Goal: Task Accomplishment & Management: Complete application form

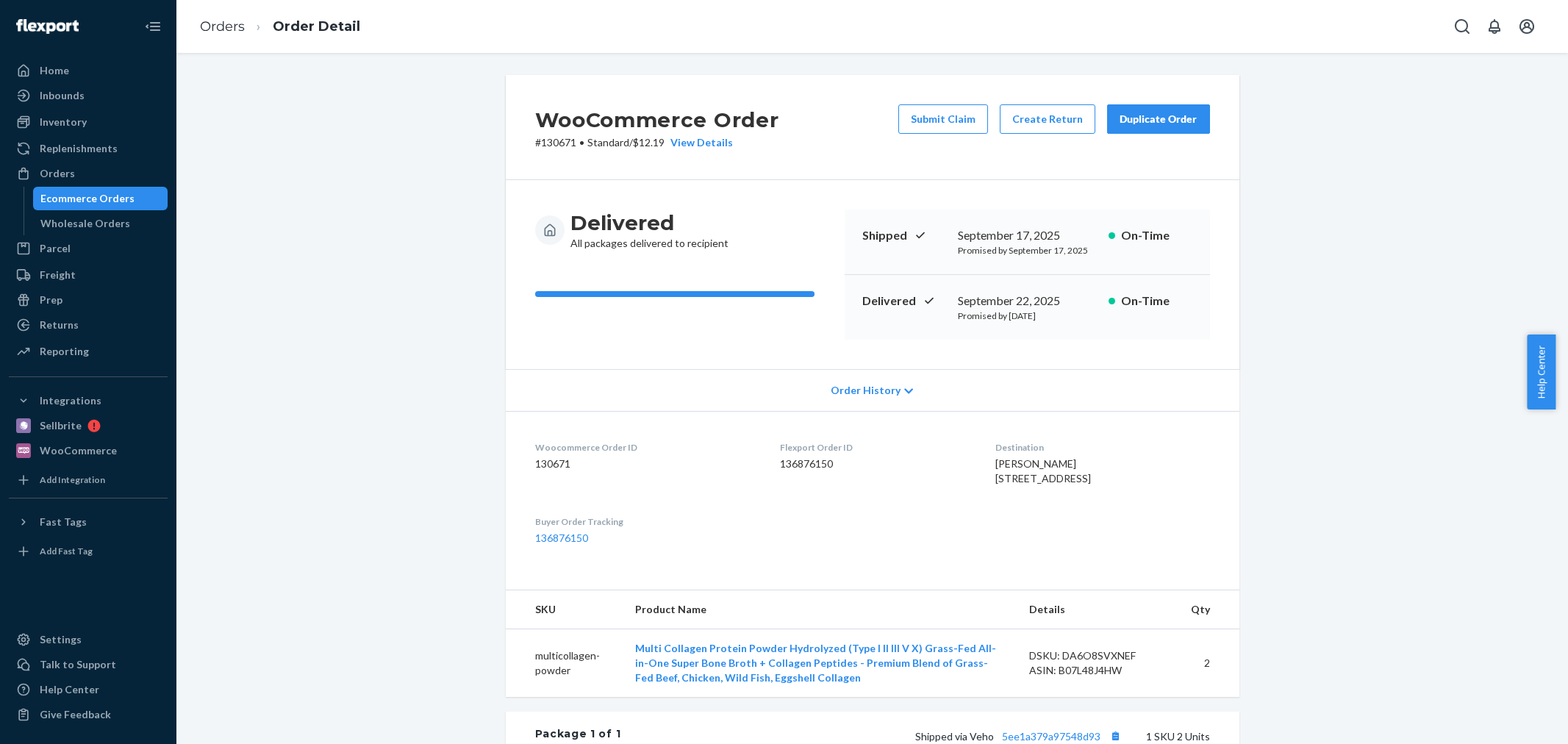
click at [148, 75] on div "Home" at bounding box center [89, 70] width 156 height 21
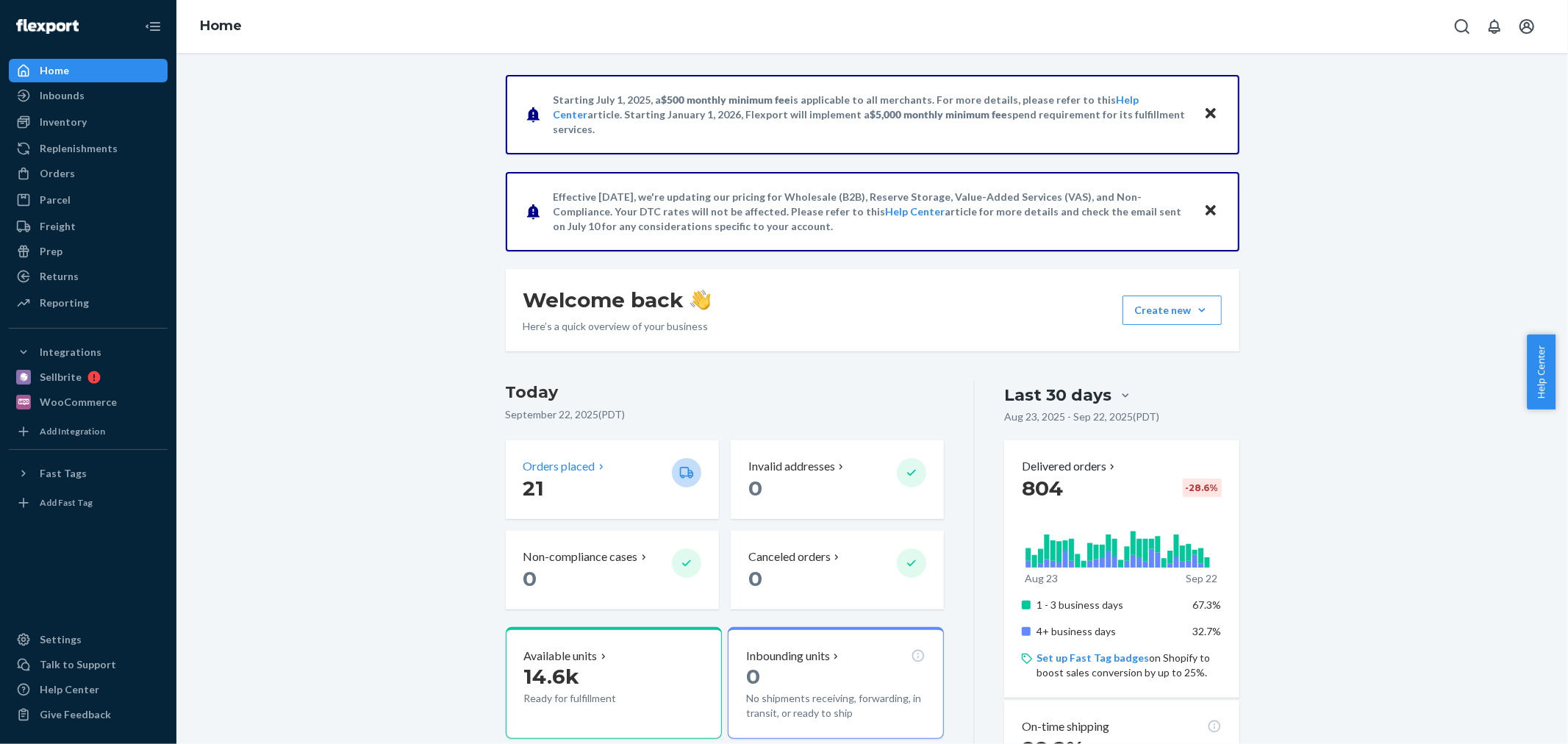
click at [596, 467] on icon at bounding box center [602, 467] width 12 height 12
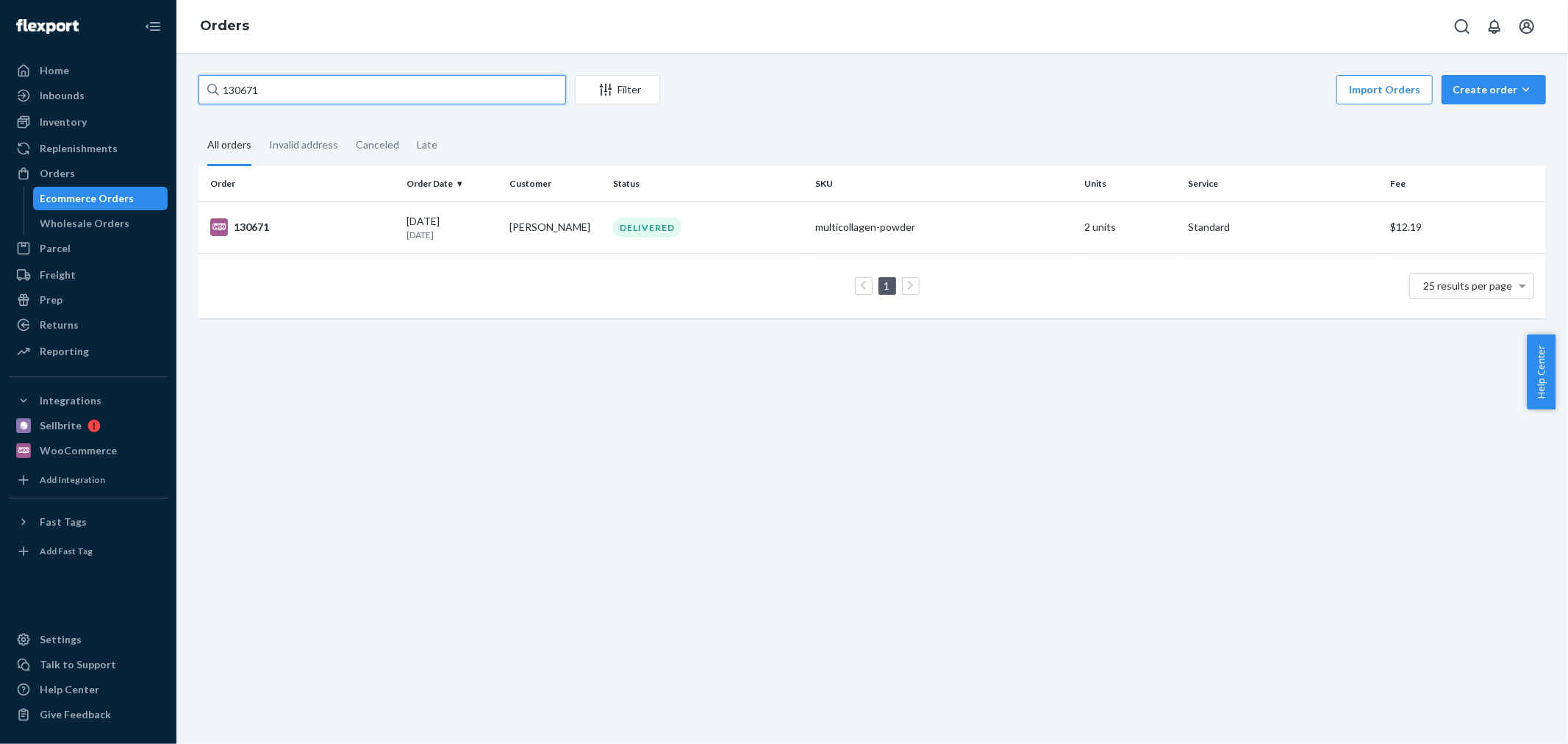
click at [291, 75] on input "130671" at bounding box center [382, 90] width 367 height 30
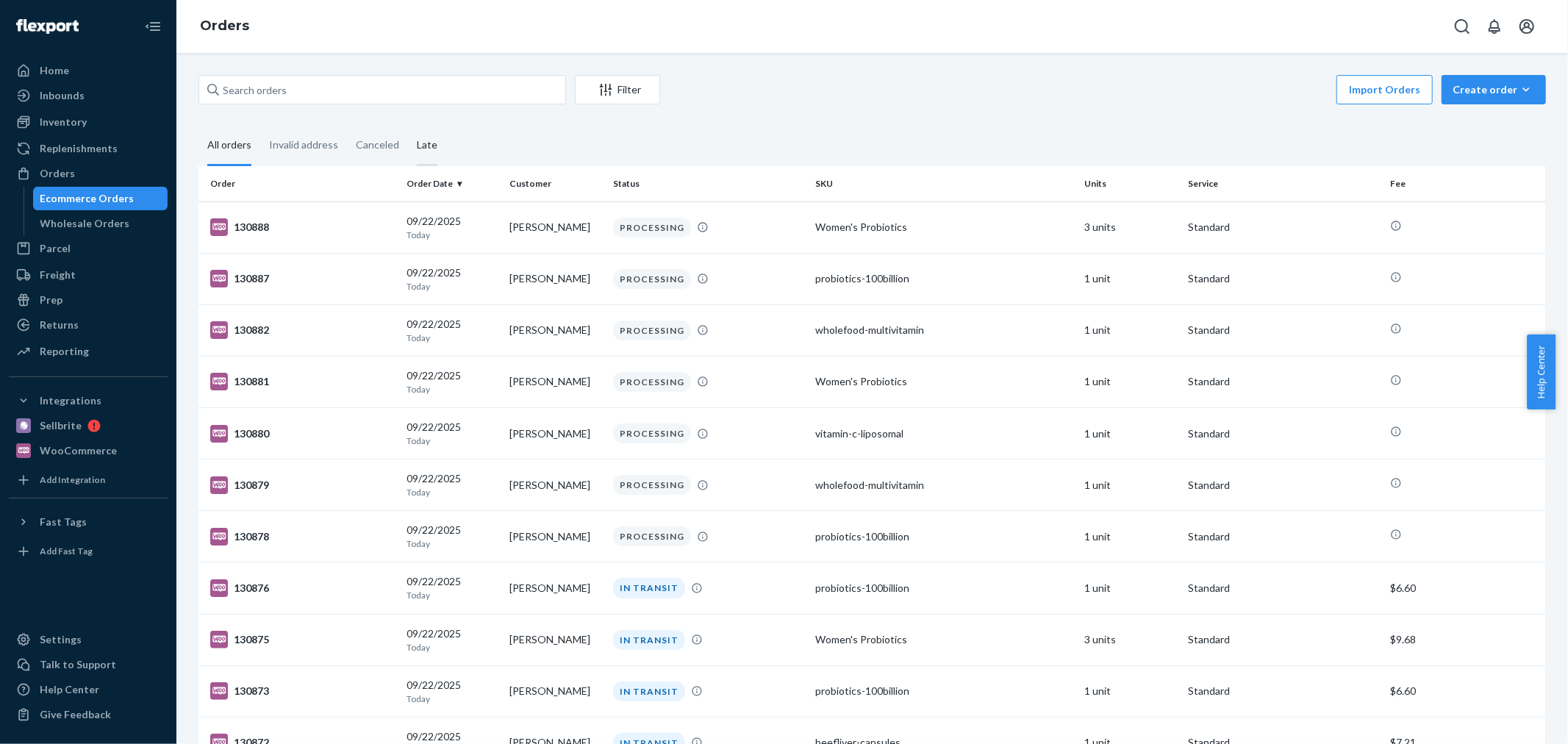
click at [412, 147] on div "Late" at bounding box center [427, 146] width 39 height 40
click at [408, 126] on input "Late" at bounding box center [408, 126] width 0 height 0
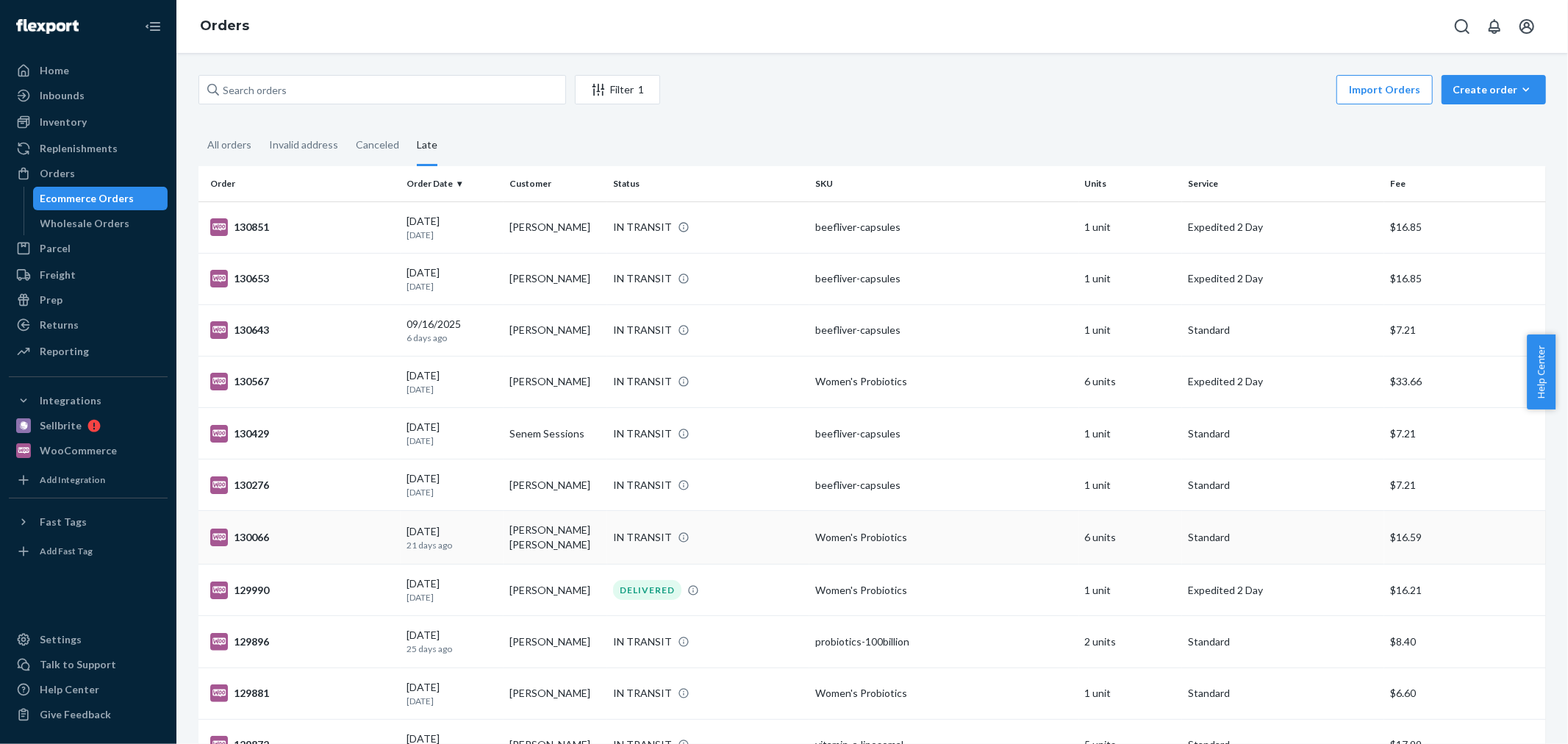
click at [542, 529] on td "[PERSON_NAME] [PERSON_NAME]" at bounding box center [556, 538] width 104 height 53
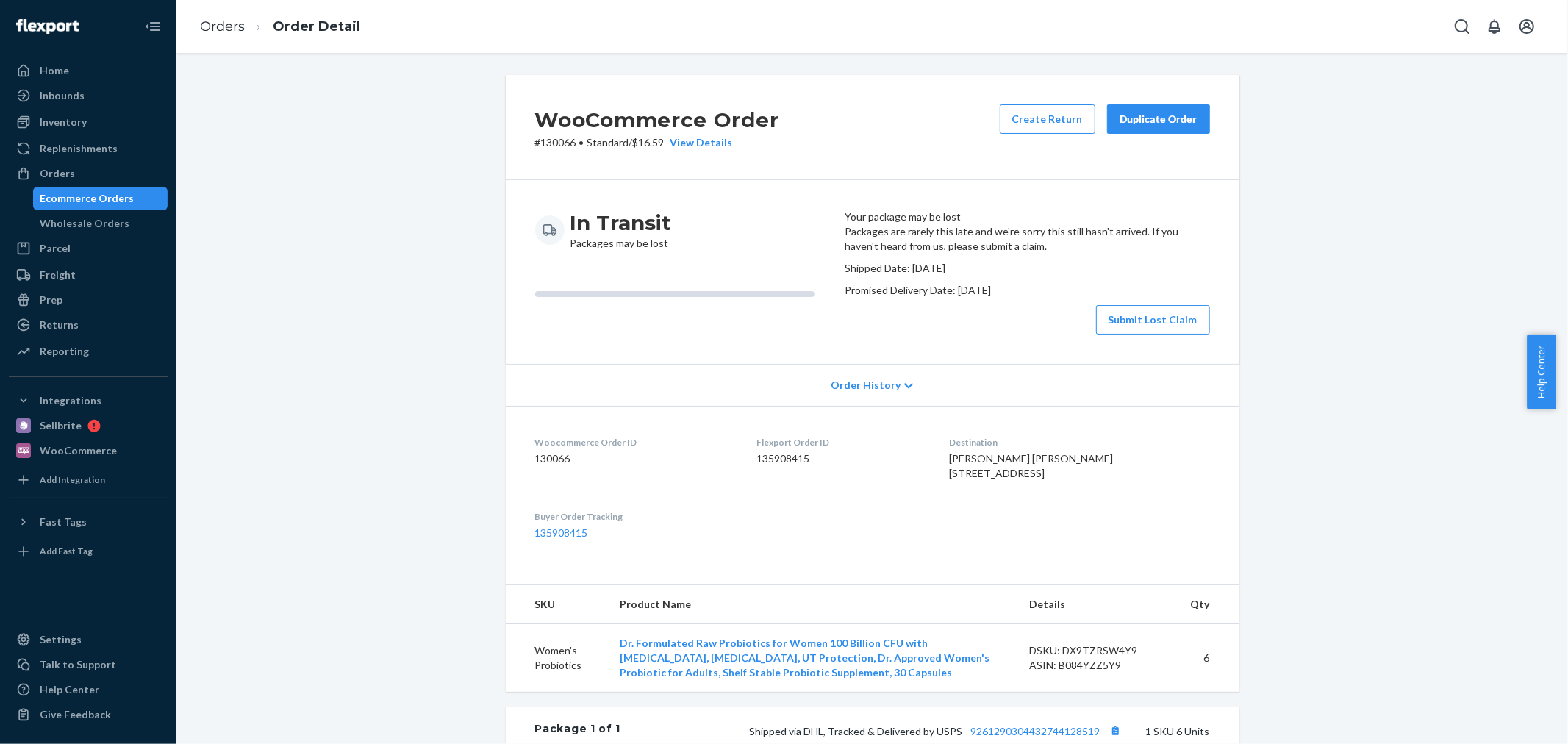
click at [152, 201] on div "Ecommerce Orders" at bounding box center [100, 198] width 132 height 21
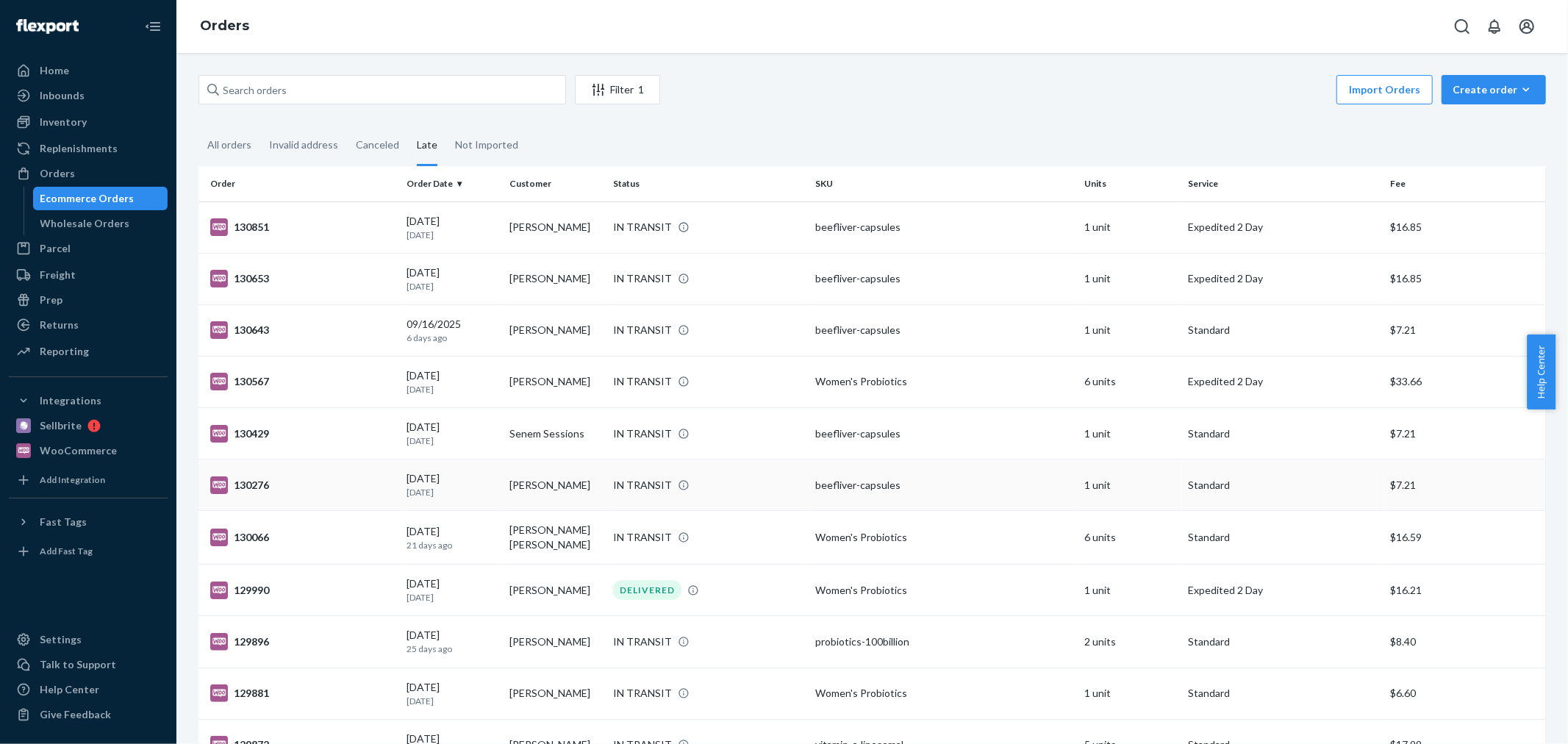
click at [541, 490] on td "[PERSON_NAME]" at bounding box center [556, 485] width 104 height 52
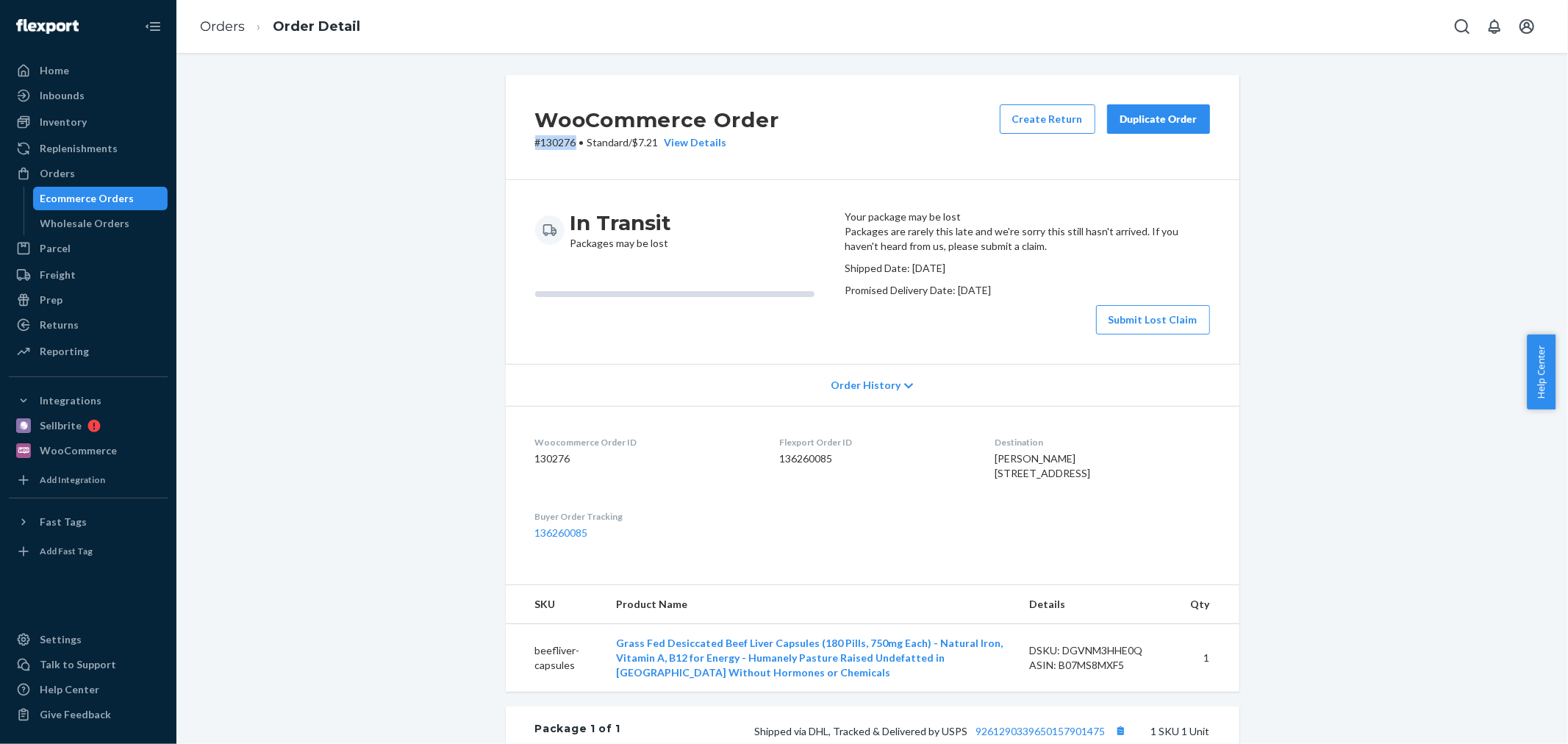
drag, startPoint x: 526, startPoint y: 150, endPoint x: 569, endPoint y: 153, distance: 43.1
click at [569, 153] on div "WooCommerce Order # 130276 • Standard / $7.21 View Details Create Return Duplic…" at bounding box center [872, 127] width 734 height 105
copy p "# 130276"
click at [995, 479] on span "[PERSON_NAME] [STREET_ADDRESS]" at bounding box center [1043, 465] width 95 height 27
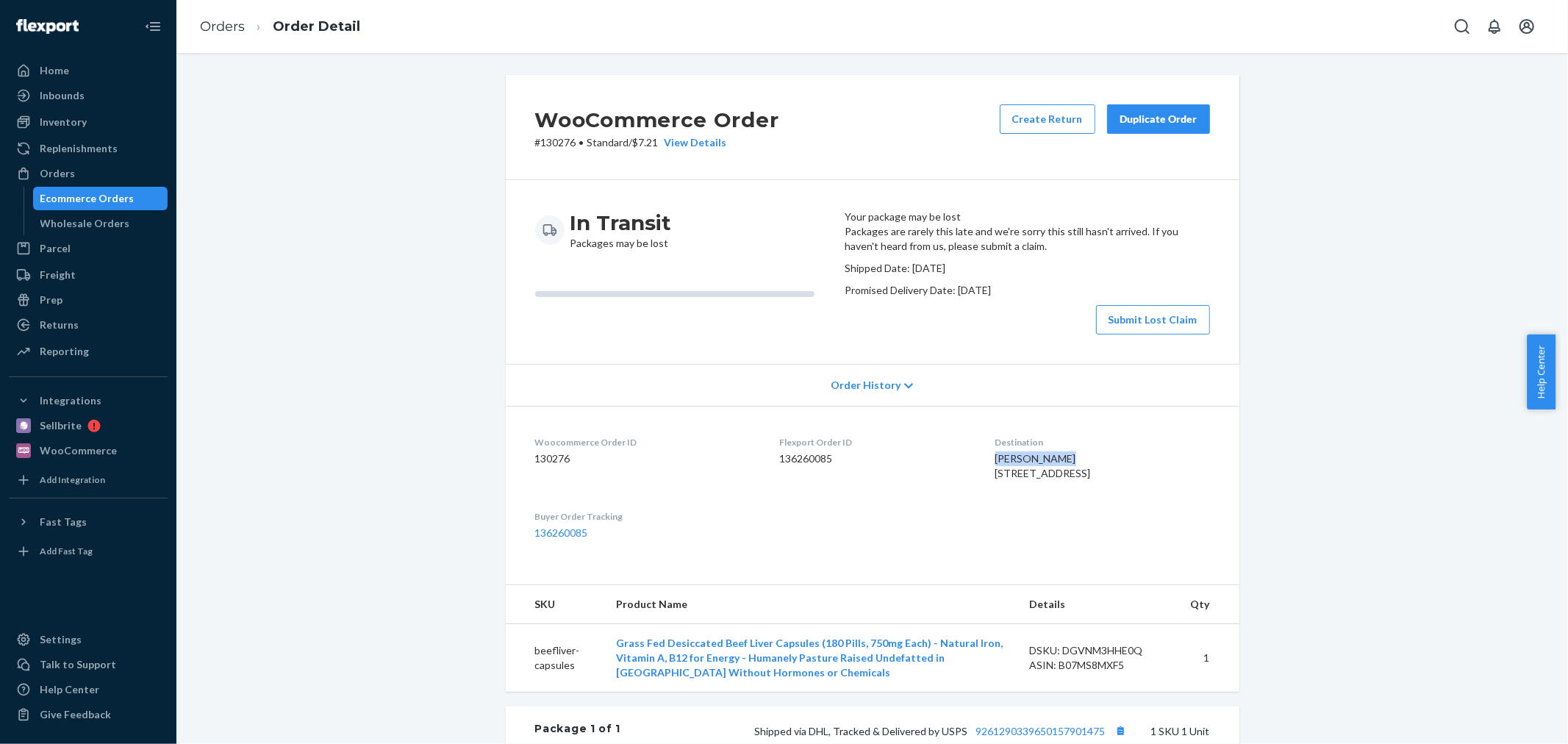
click at [995, 479] on span "[PERSON_NAME] [STREET_ADDRESS]" at bounding box center [1043, 465] width 95 height 27
copy span "[PERSON_NAME]"
click at [142, 196] on div "Ecommerce Orders" at bounding box center [100, 198] width 132 height 21
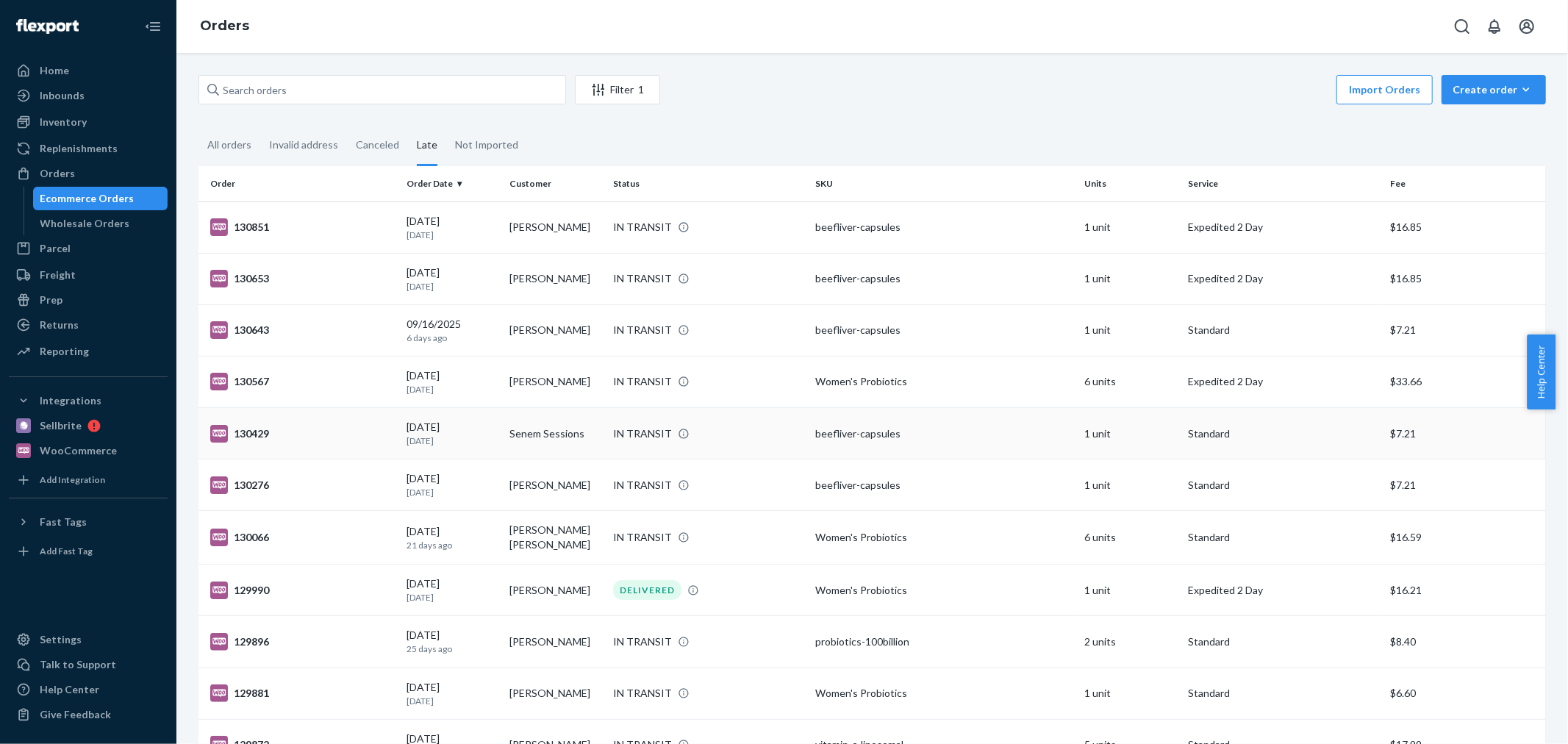
click at [539, 427] on td "Senem Sessions" at bounding box center [556, 433] width 104 height 52
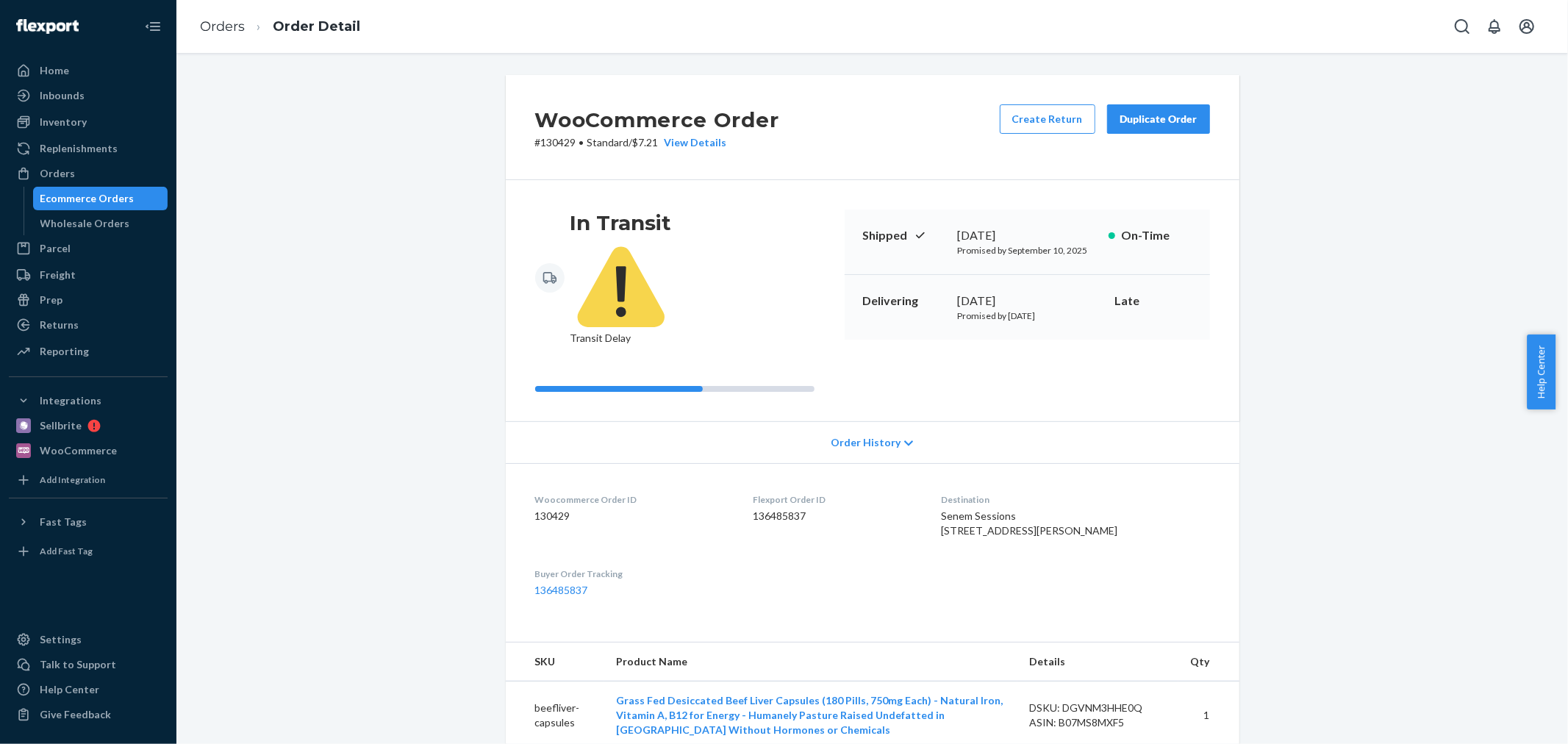
click at [154, 200] on div "Ecommerce Orders" at bounding box center [100, 198] width 132 height 21
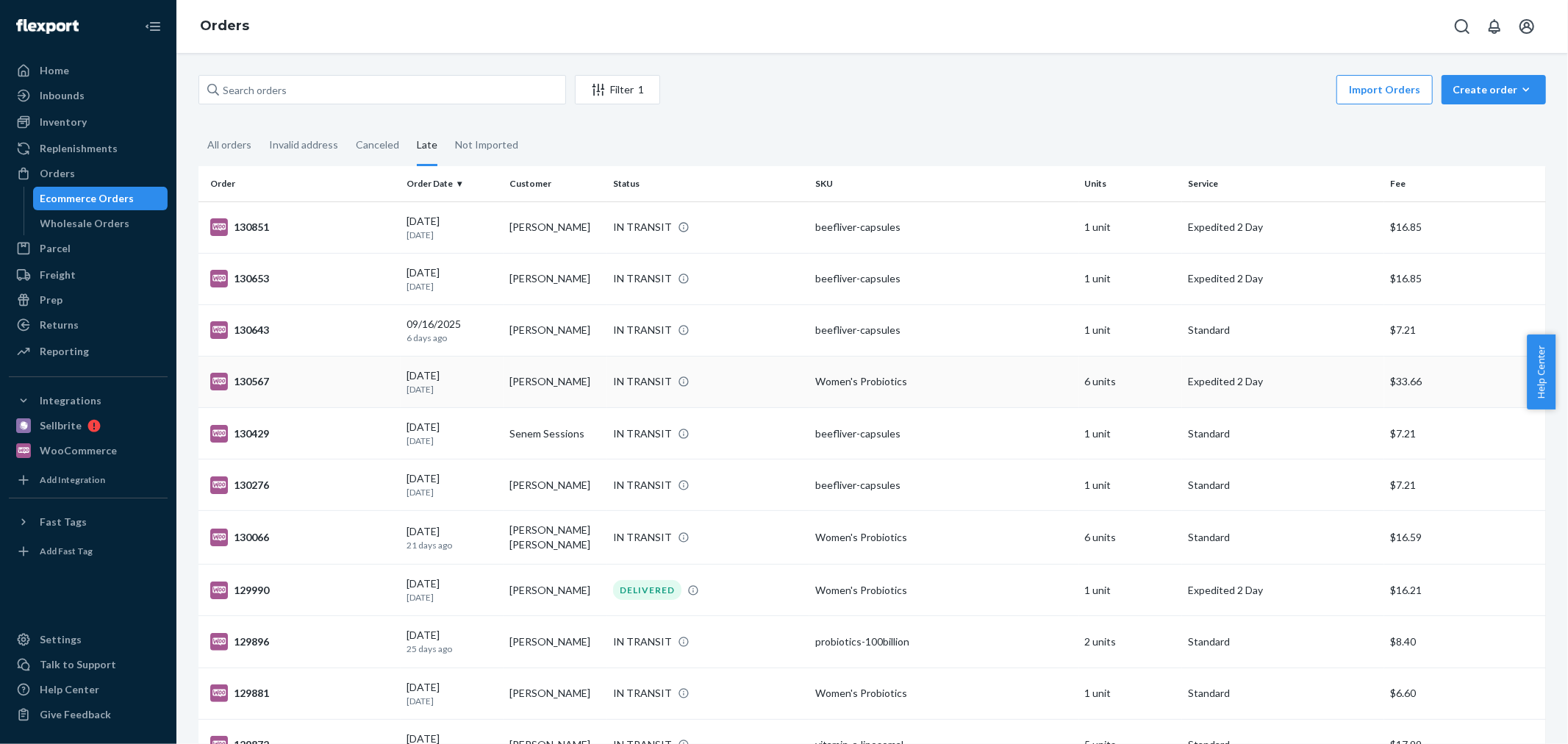
click at [550, 376] on td "[PERSON_NAME]" at bounding box center [556, 381] width 104 height 52
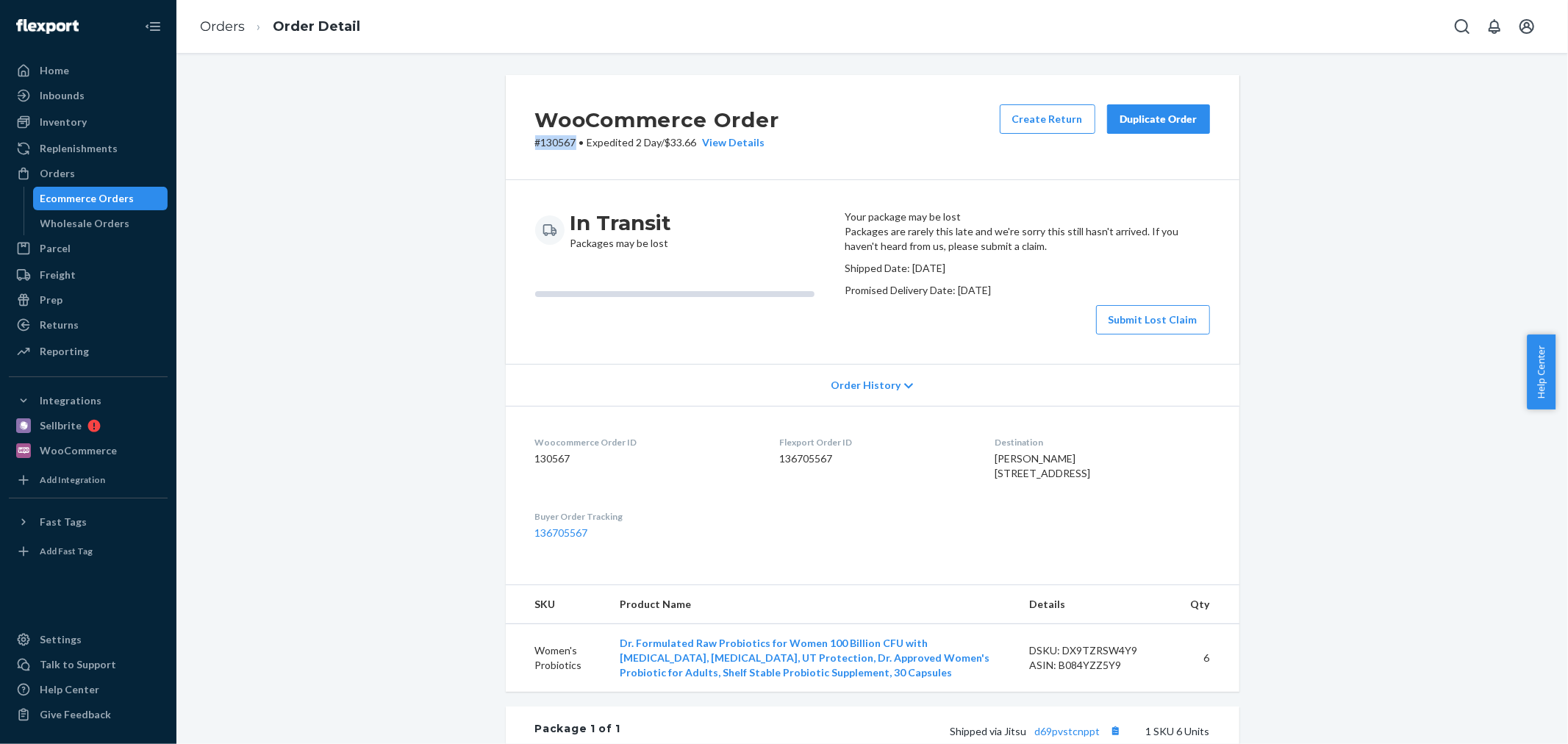
drag, startPoint x: 508, startPoint y: 147, endPoint x: 570, endPoint y: 143, distance: 62.1
click at [570, 143] on div "WooCommerce Order # 130567 • Expedited 2 Day / $33.66 View Details Create Retur…" at bounding box center [872, 127] width 734 height 105
copy p "# 130567"
click at [995, 479] on span "[PERSON_NAME] [STREET_ADDRESS]" at bounding box center [1043, 465] width 95 height 27
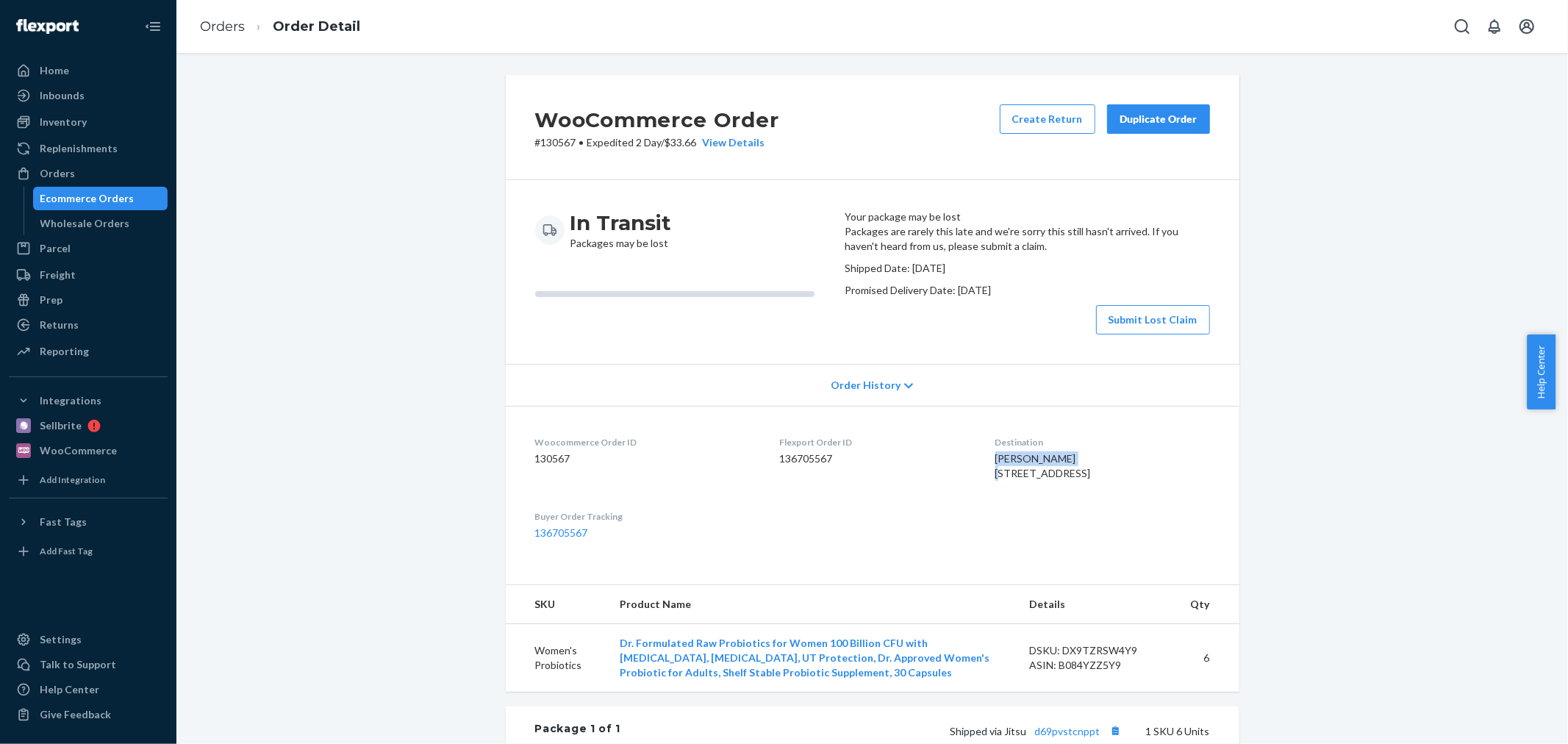
click at [995, 479] on span "[PERSON_NAME] [STREET_ADDRESS]" at bounding box center [1043, 465] width 95 height 27
copy span "[PERSON_NAME]"
click at [151, 209] on div "Ecommerce Orders" at bounding box center [100, 198] width 132 height 21
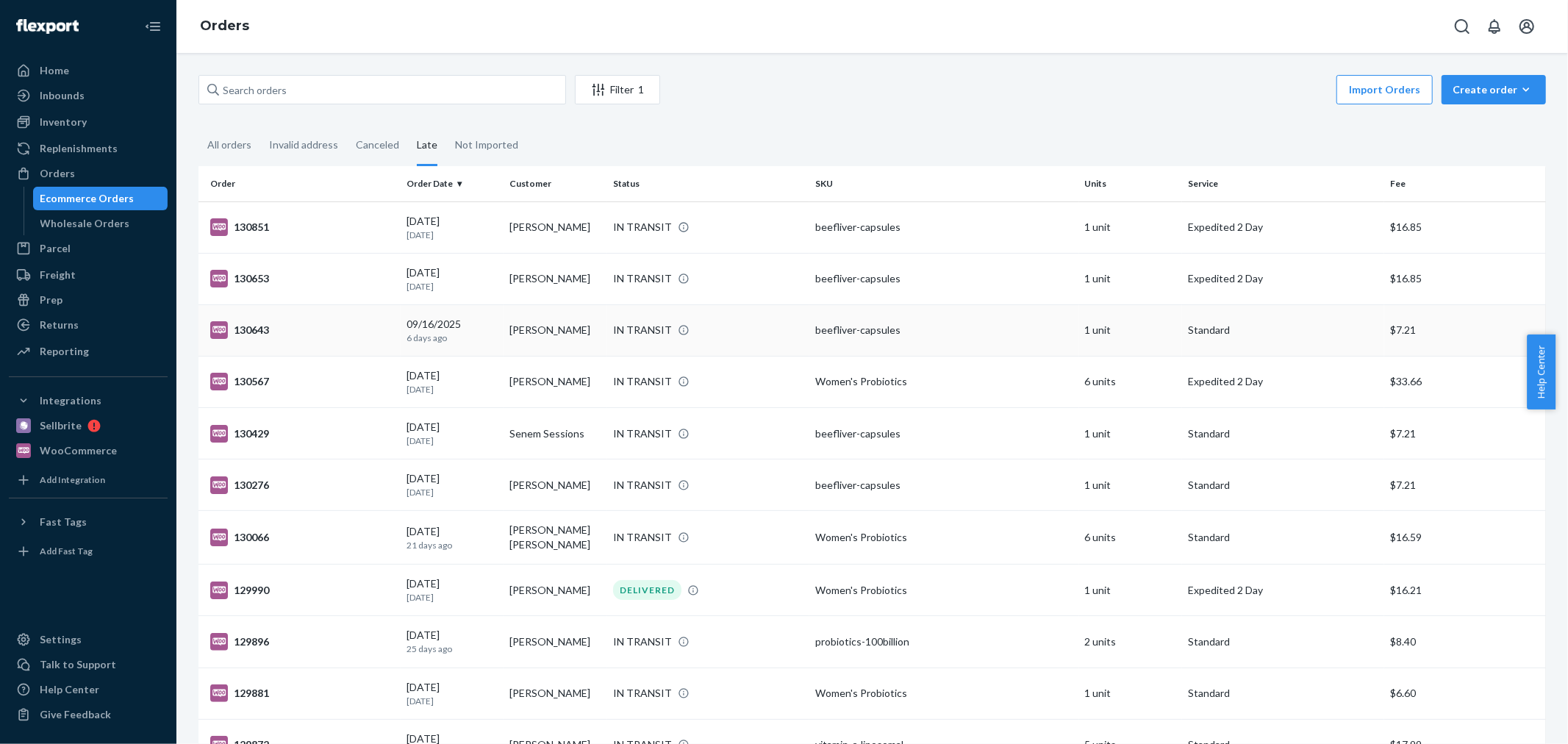
click at [557, 341] on td "[PERSON_NAME]" at bounding box center [556, 330] width 104 height 52
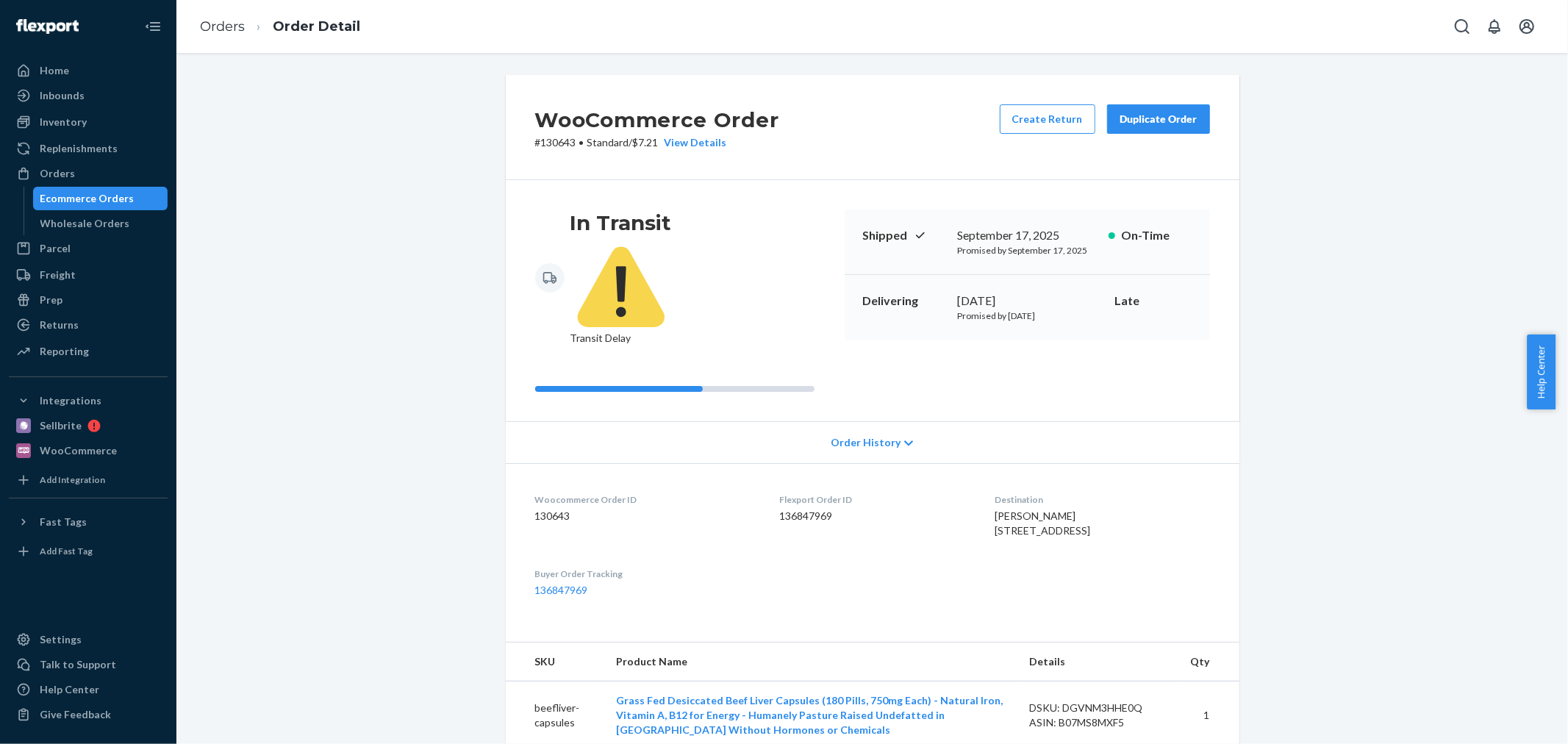
click at [123, 196] on div "Ecommerce Orders" at bounding box center [87, 199] width 95 height 15
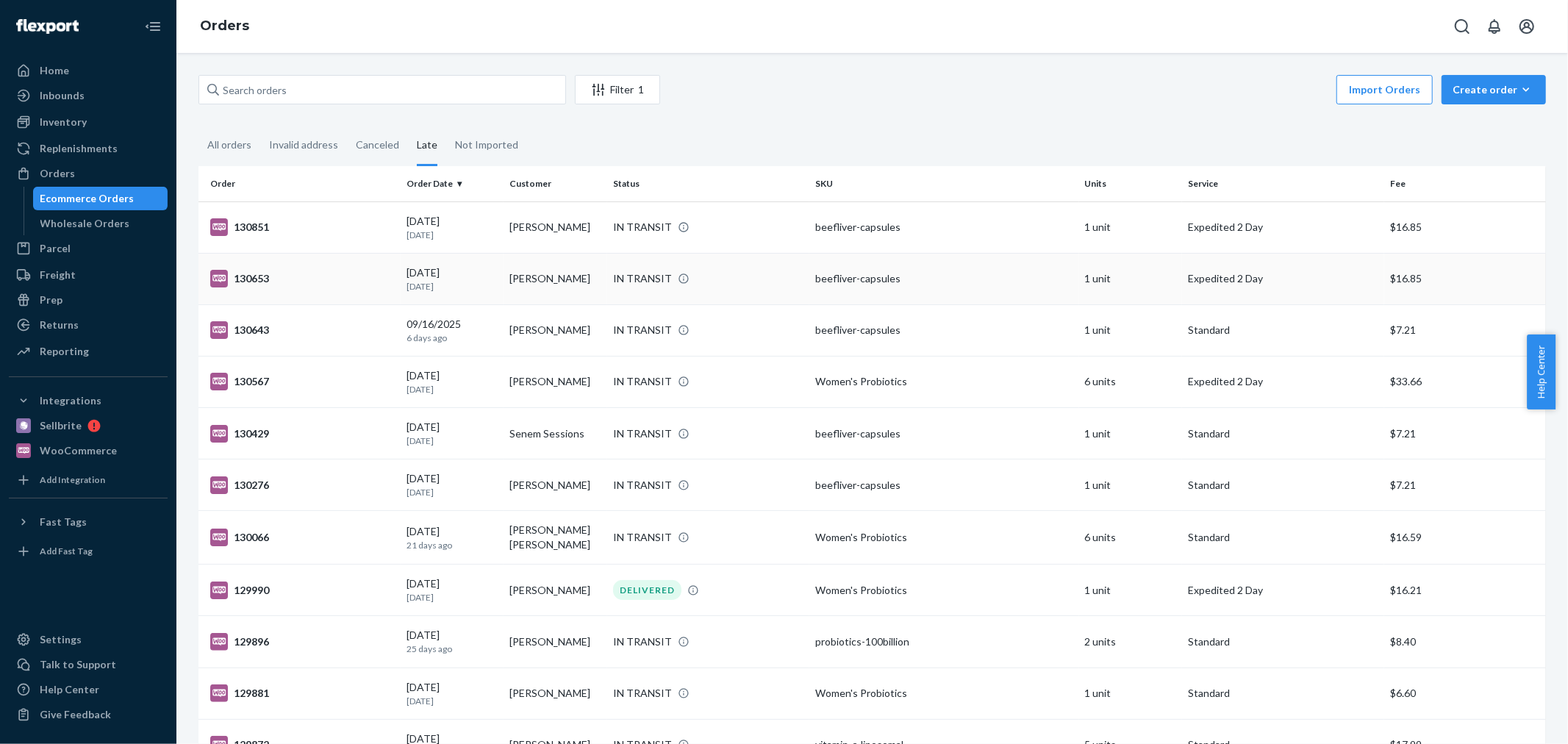
click at [480, 260] on td "[DATE] [DATE]" at bounding box center [453, 279] width 104 height 52
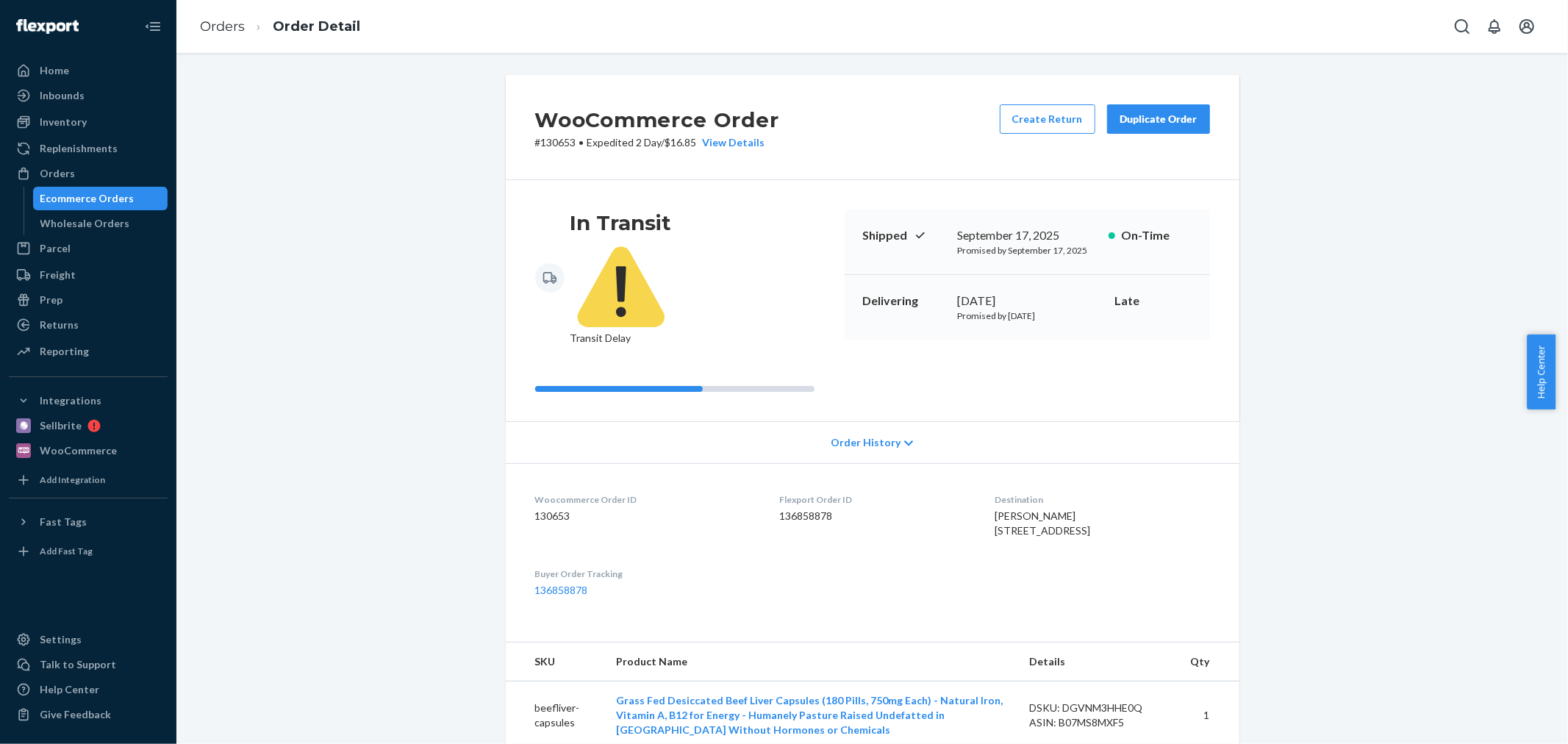
click at [128, 197] on div "Ecommerce Orders" at bounding box center [100, 198] width 132 height 21
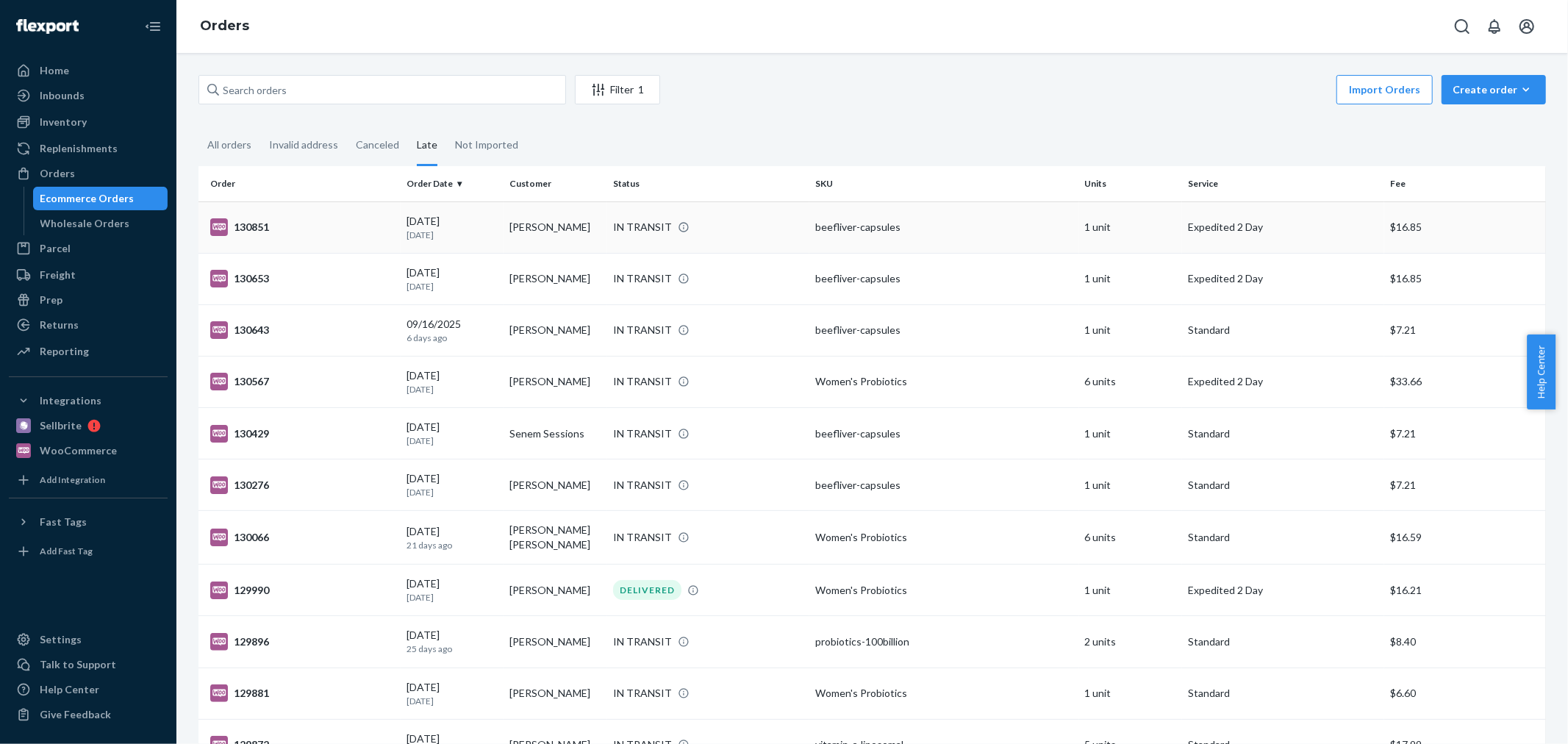
click at [457, 231] on p "[DATE]" at bounding box center [453, 234] width 92 height 12
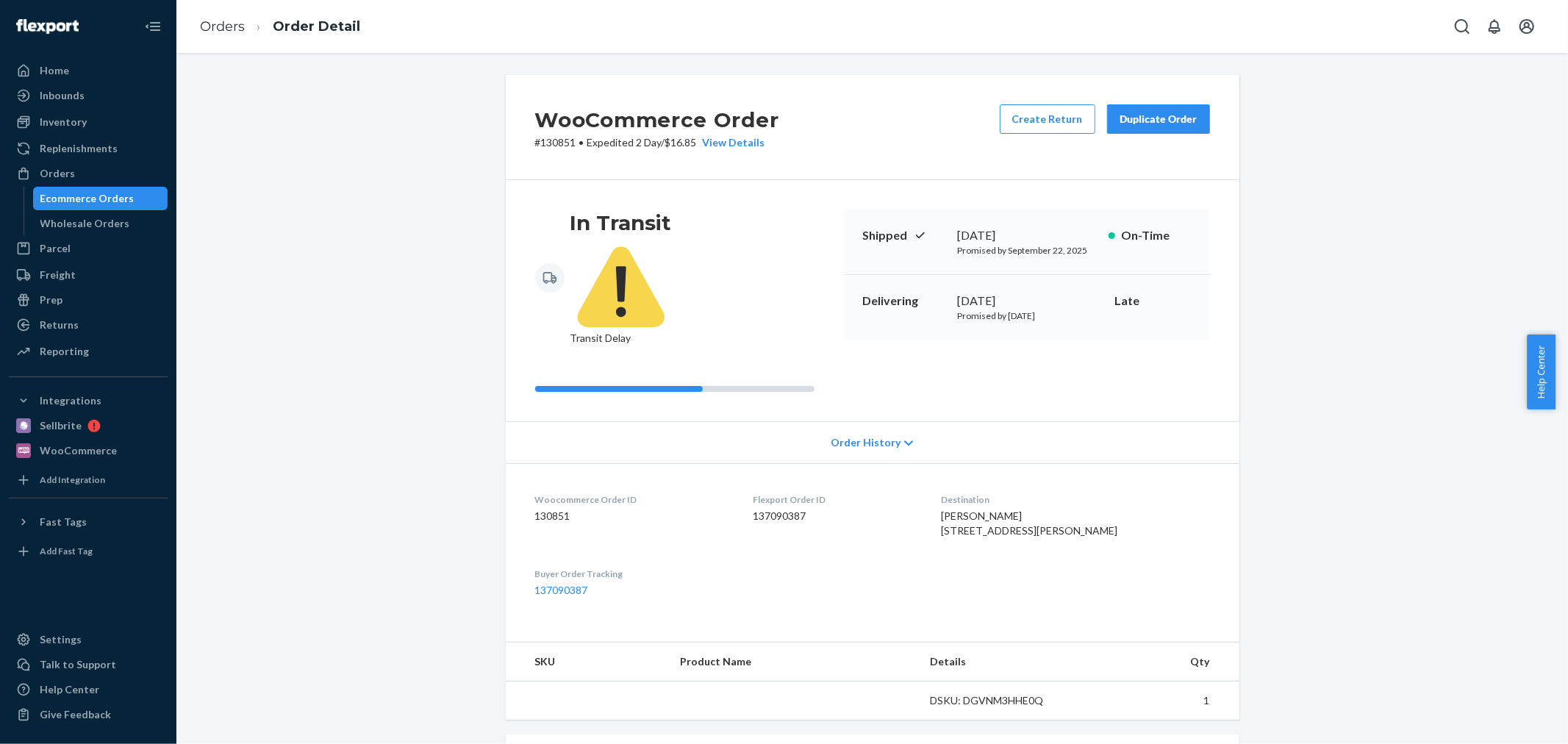
click at [104, 192] on div "Ecommerce Orders" at bounding box center [87, 199] width 95 height 15
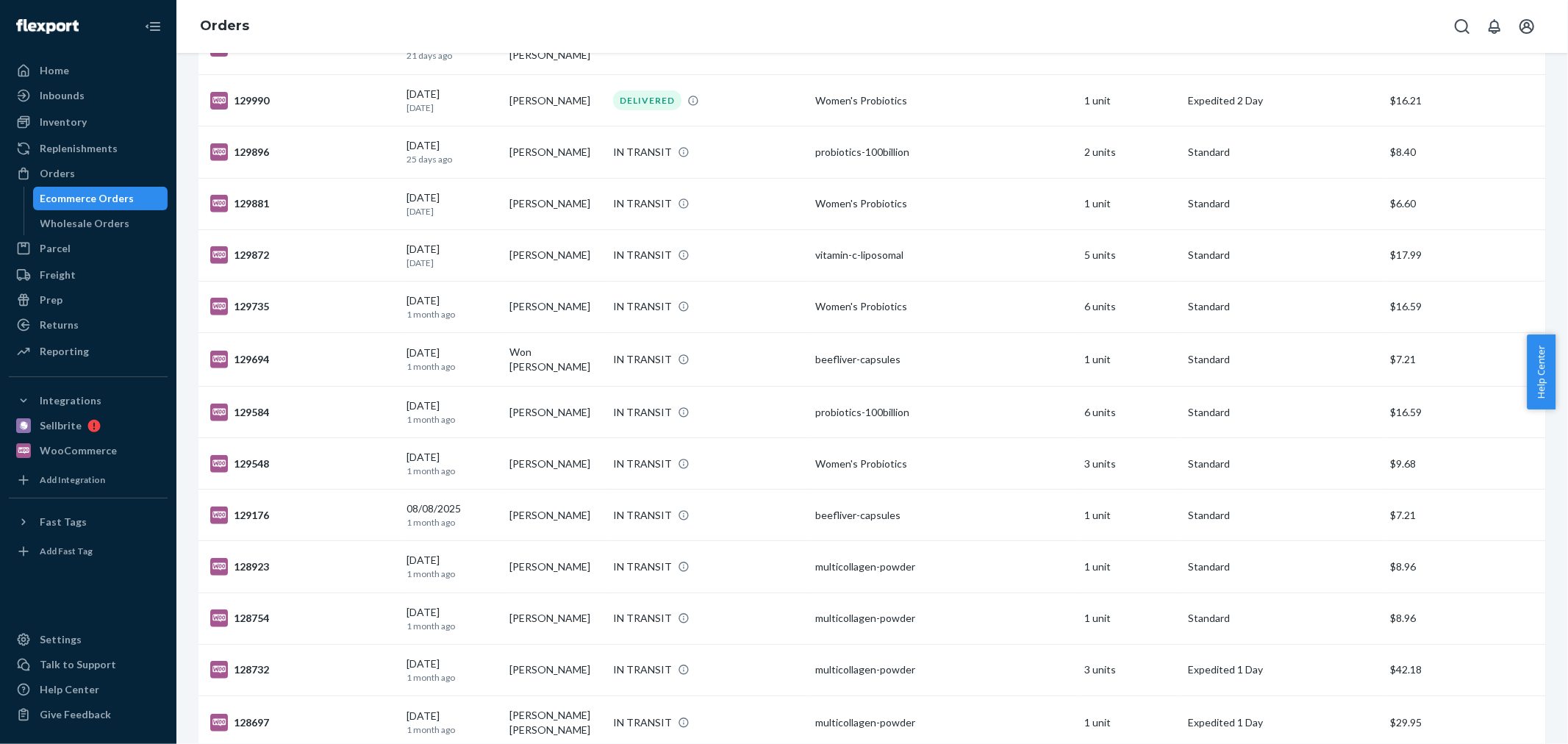
scroll to position [846, 0]
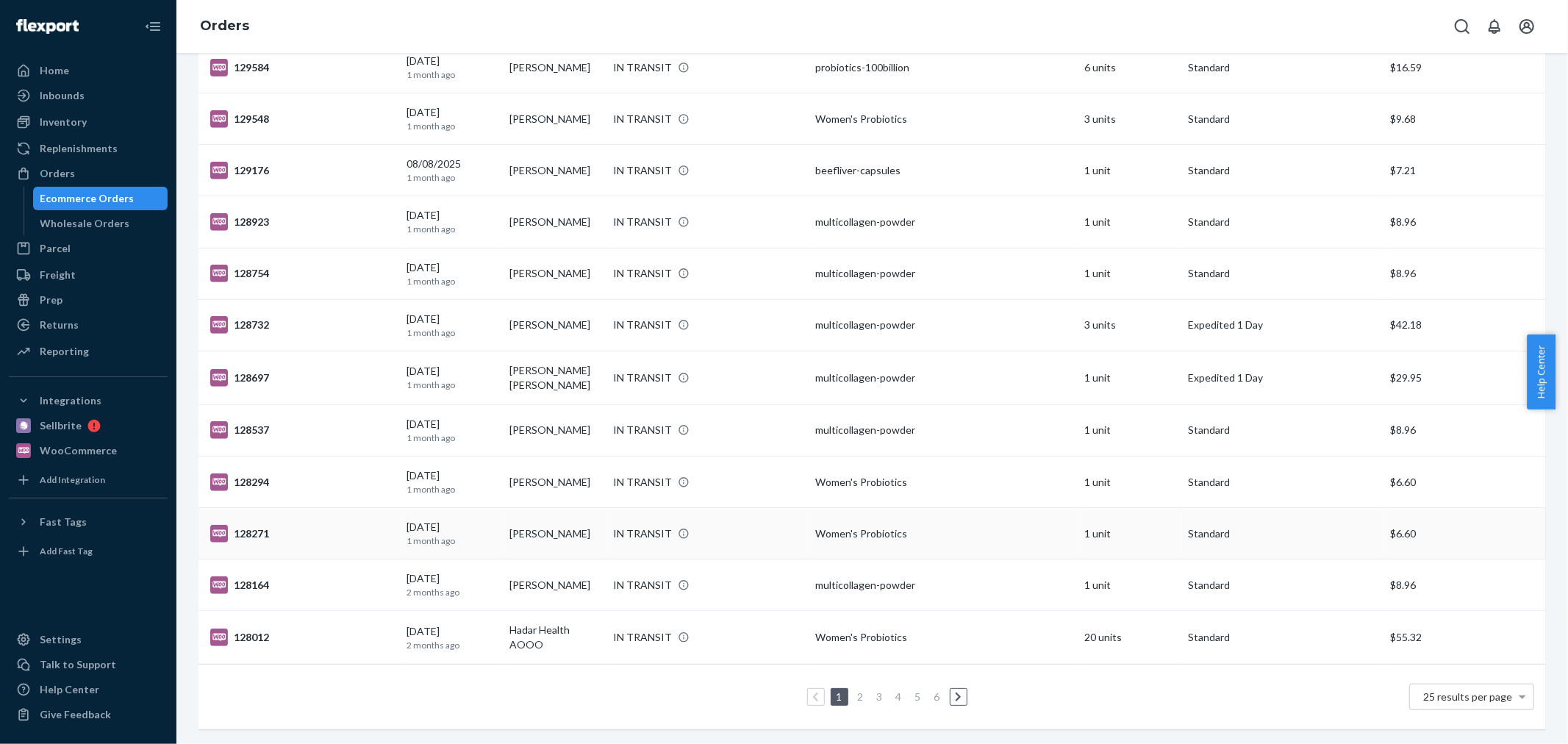
click at [679, 526] on div "IN TRANSIT" at bounding box center [708, 534] width 196 height 15
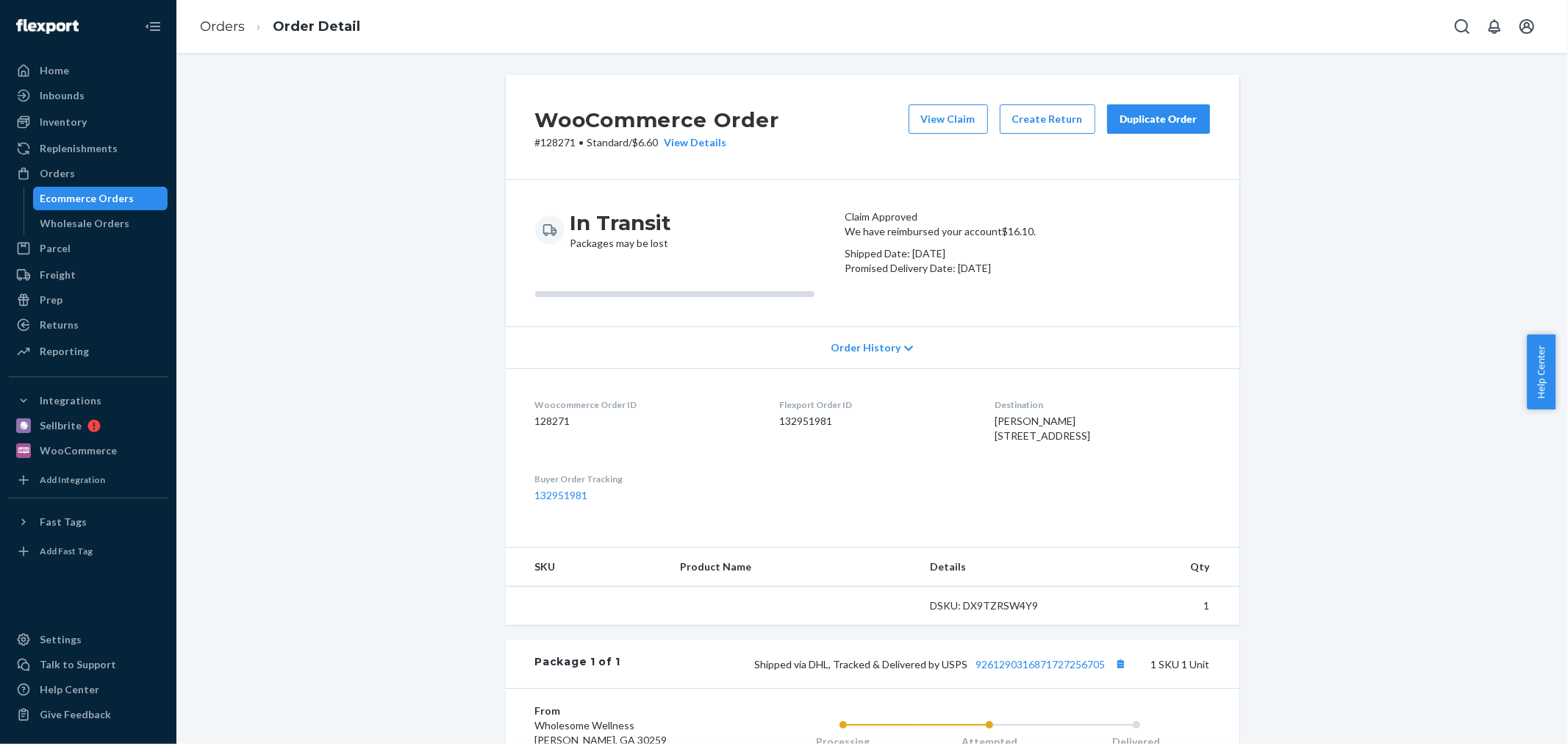
click at [126, 208] on div "Ecommerce Orders" at bounding box center [100, 198] width 132 height 21
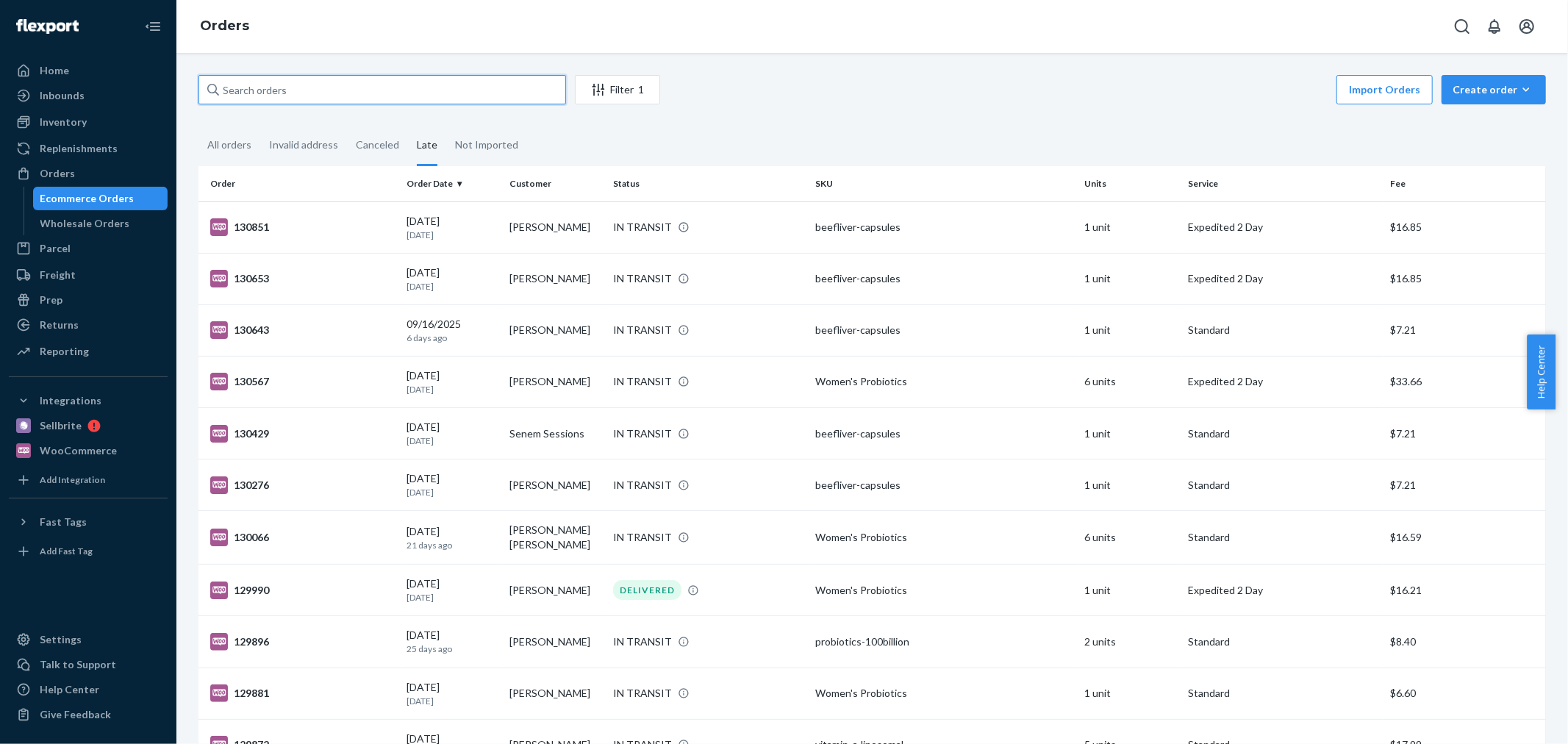
click at [289, 99] on input "text" at bounding box center [382, 90] width 367 height 30
paste input "129694"
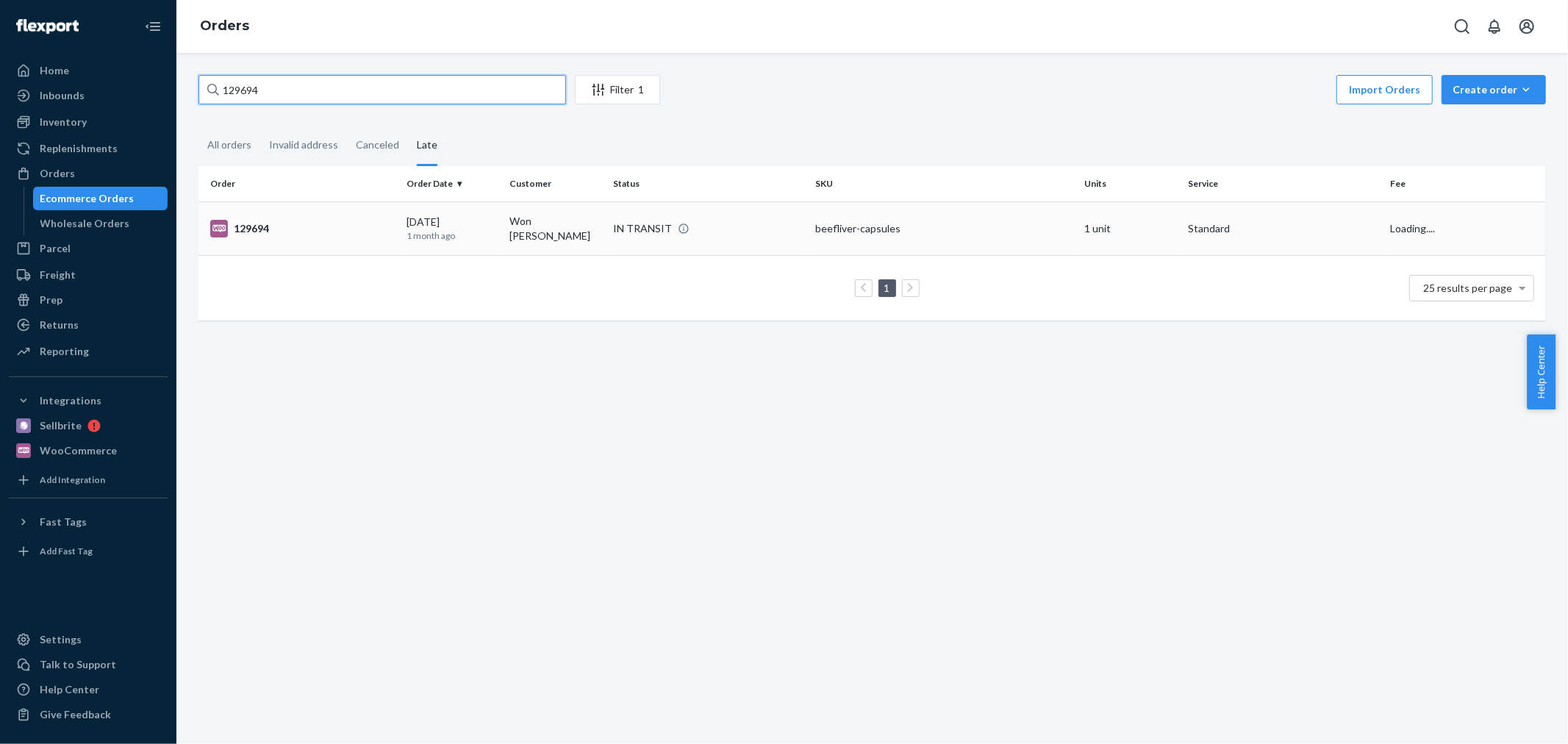
type input "129694"
click at [417, 215] on div "[DATE] [DATE]" at bounding box center [453, 228] width 92 height 27
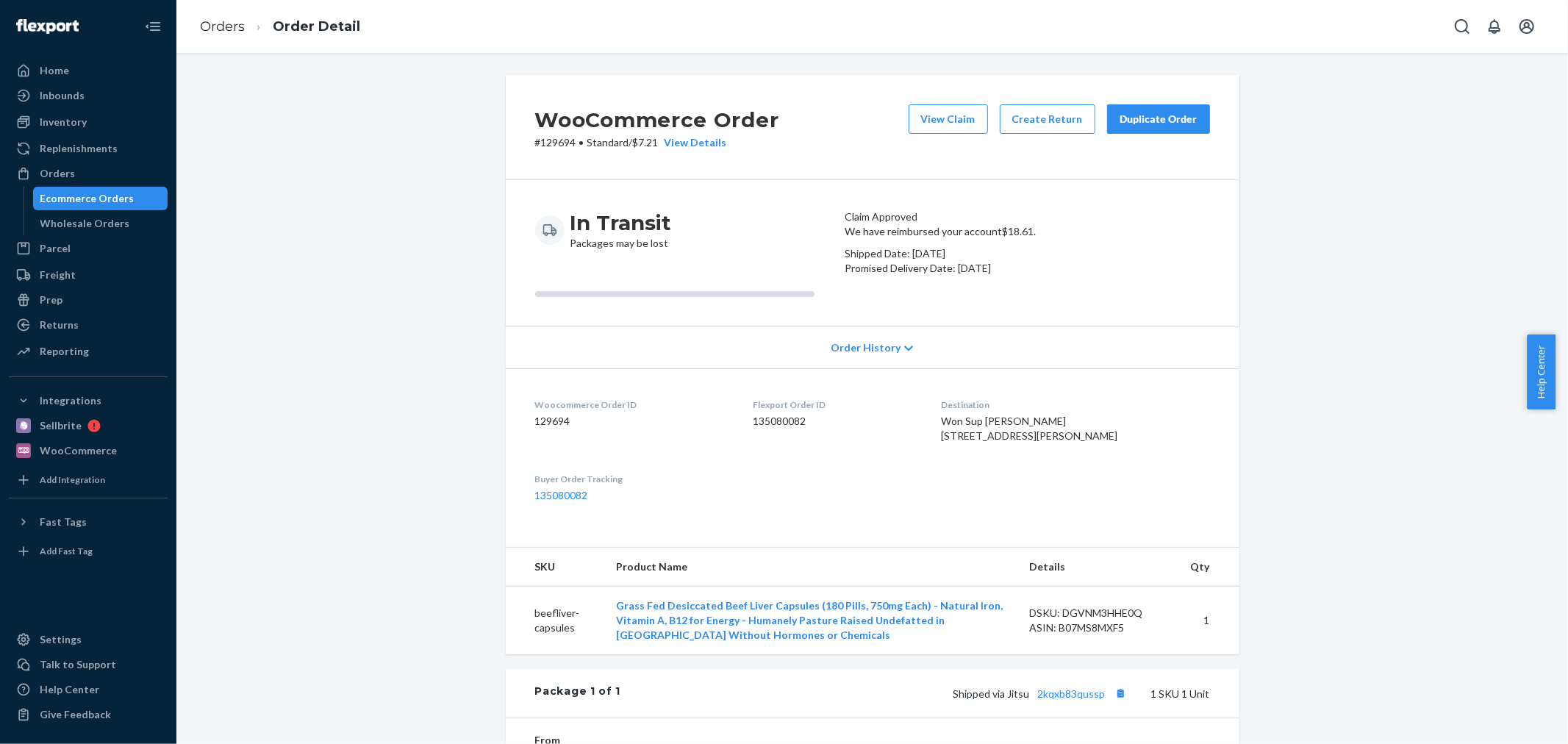
click at [154, 197] on div "Ecommerce Orders" at bounding box center [100, 198] width 132 height 21
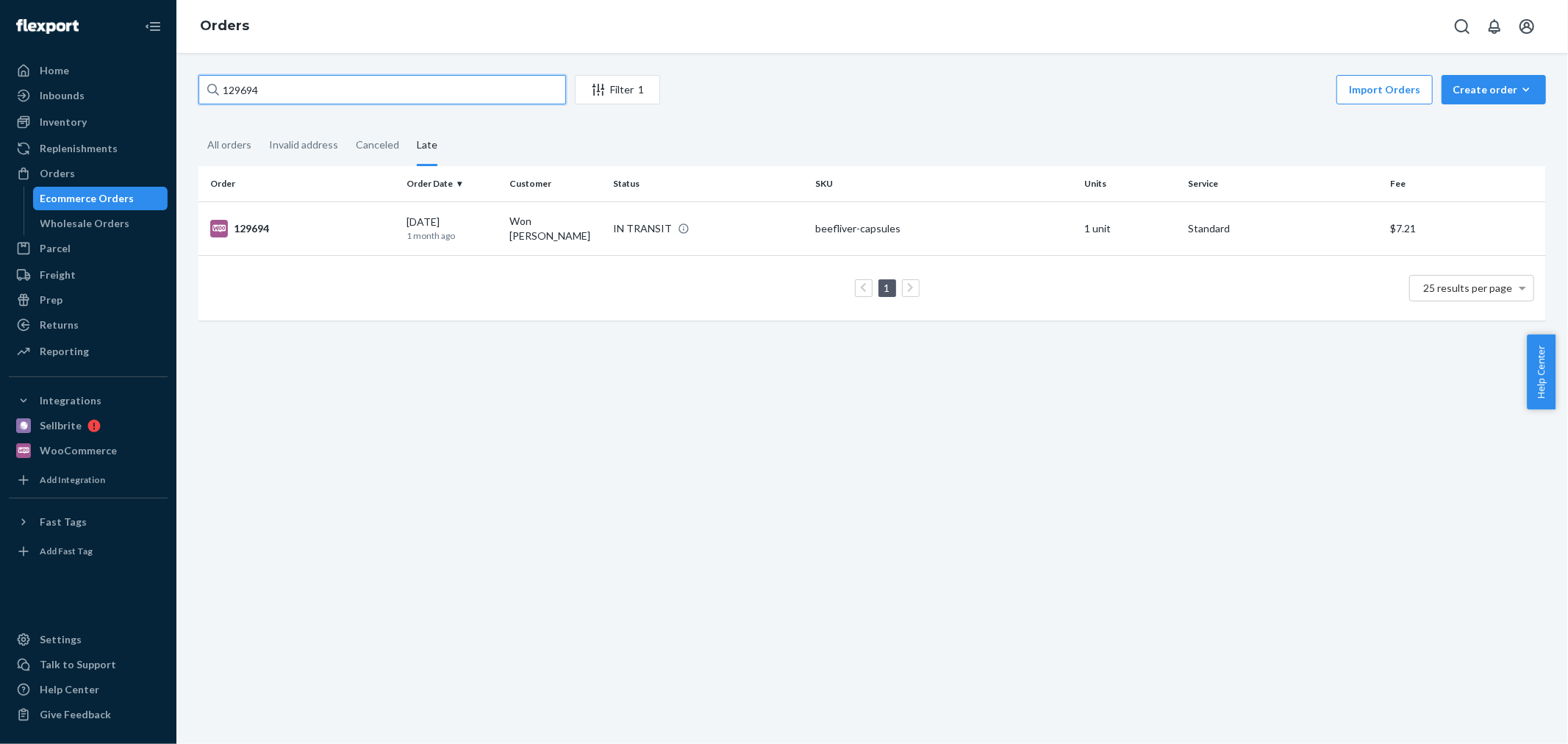
click at [413, 83] on input "129694" at bounding box center [382, 90] width 367 height 30
click at [413, 83] on input "129694" at bounding box center [382, 90] width 367 height 30
click at [410, 83] on input "129694" at bounding box center [382, 90] width 367 height 30
paste input "735"
type input "129735"
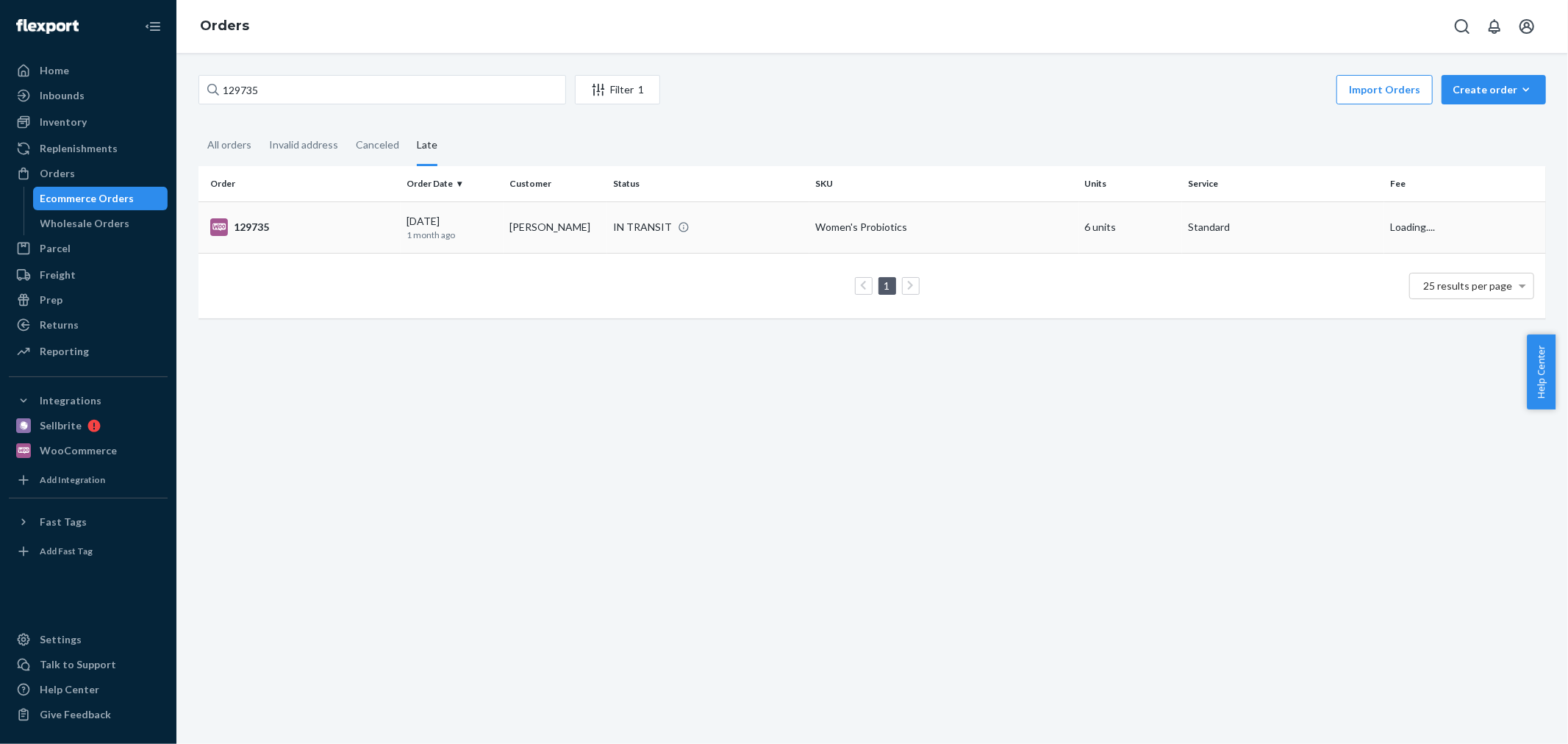
click at [454, 233] on p "1 month ago" at bounding box center [453, 234] width 92 height 12
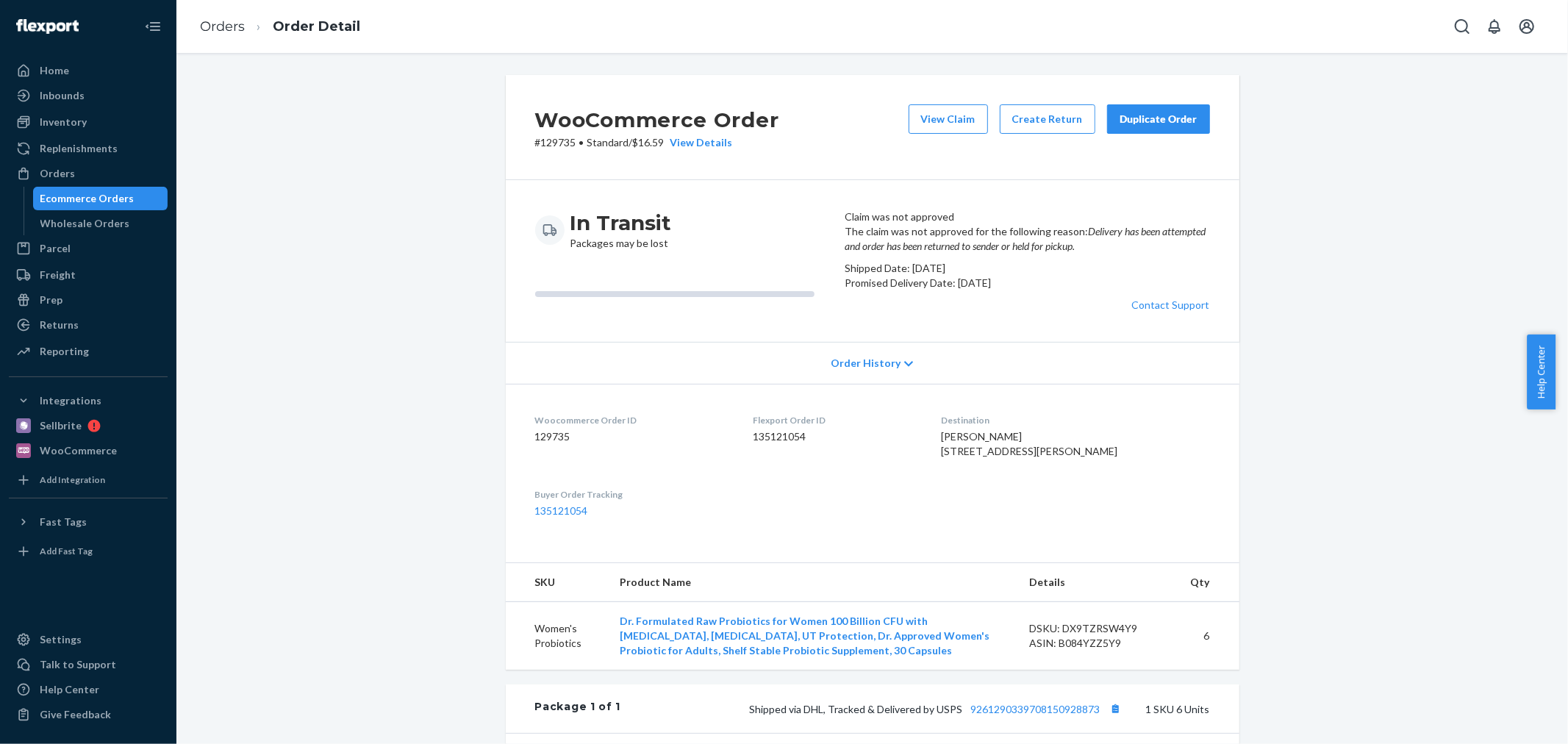
click at [864, 252] on em "Delivery has been attempted and order has been returned to sender or held for p…" at bounding box center [1025, 238] width 361 height 27
copy em "Delivery has been attempted and order has been returned to sender or held for p…"
click at [83, 199] on div "Ecommerce Orders" at bounding box center [87, 199] width 95 height 15
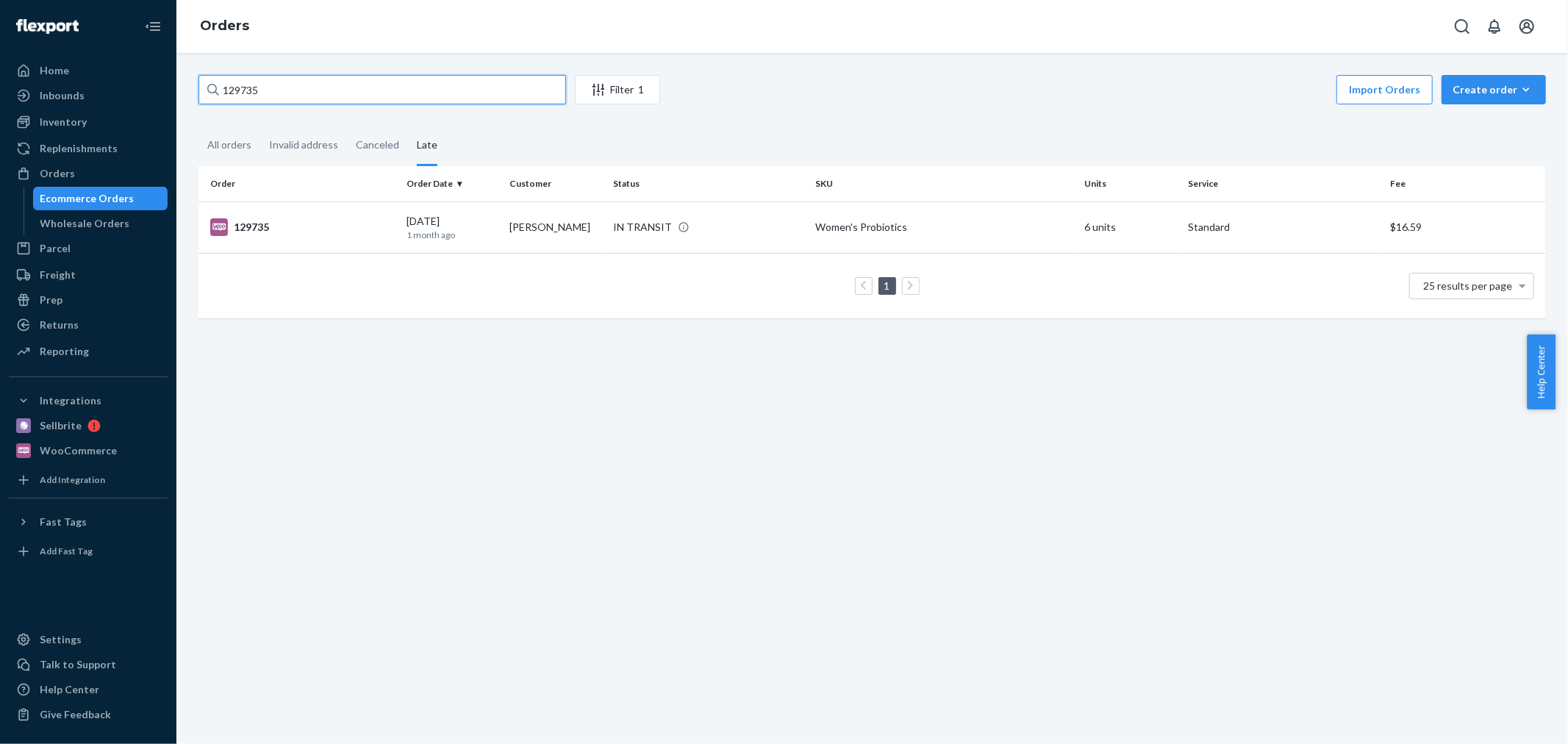
click at [255, 76] on input "129735" at bounding box center [382, 90] width 367 height 30
click at [255, 77] on input "129735" at bounding box center [382, 90] width 367 height 30
paste input "872"
type input "129872"
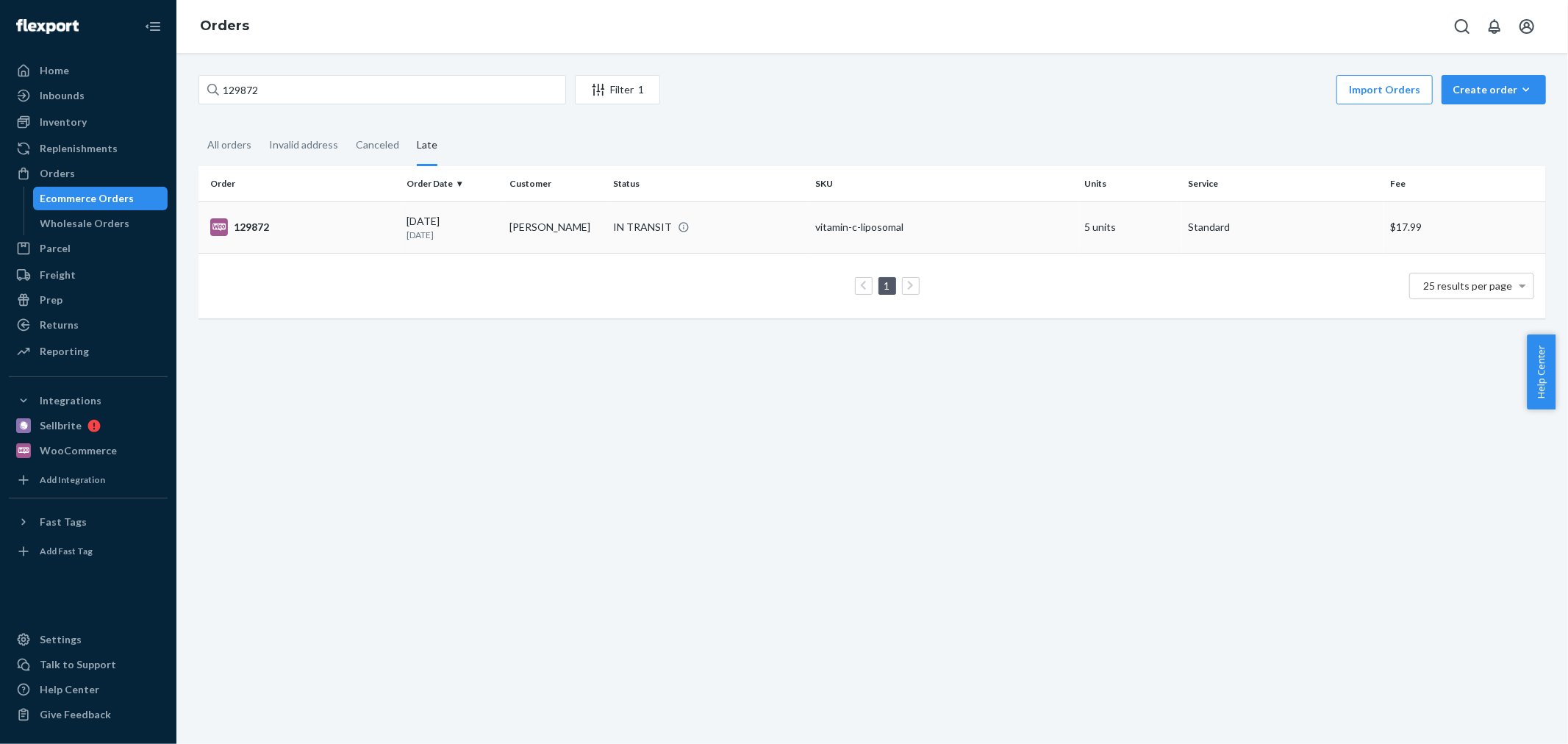
click at [366, 233] on div "129872" at bounding box center [302, 227] width 185 height 17
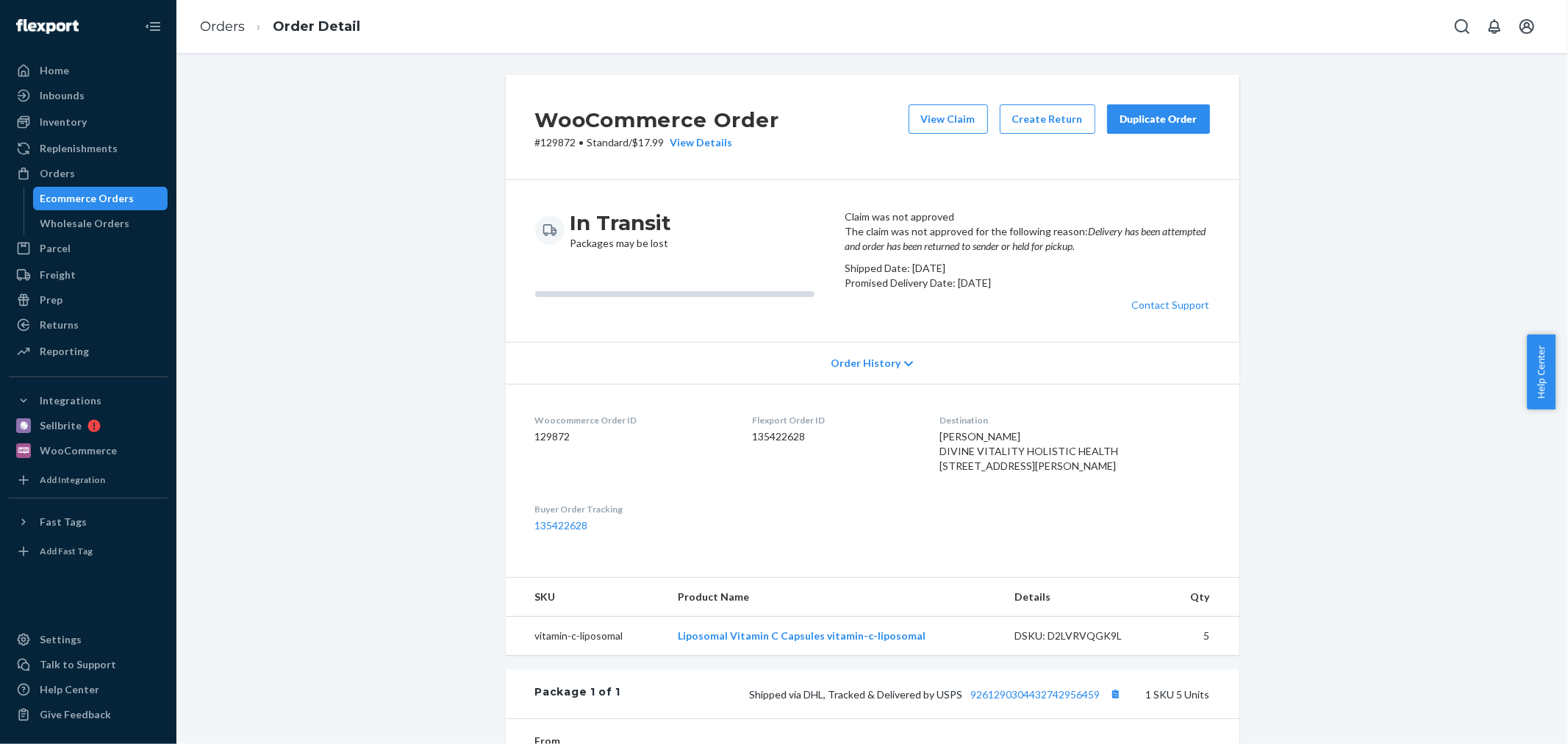
click at [162, 197] on div "Ecommerce Orders" at bounding box center [100, 198] width 132 height 21
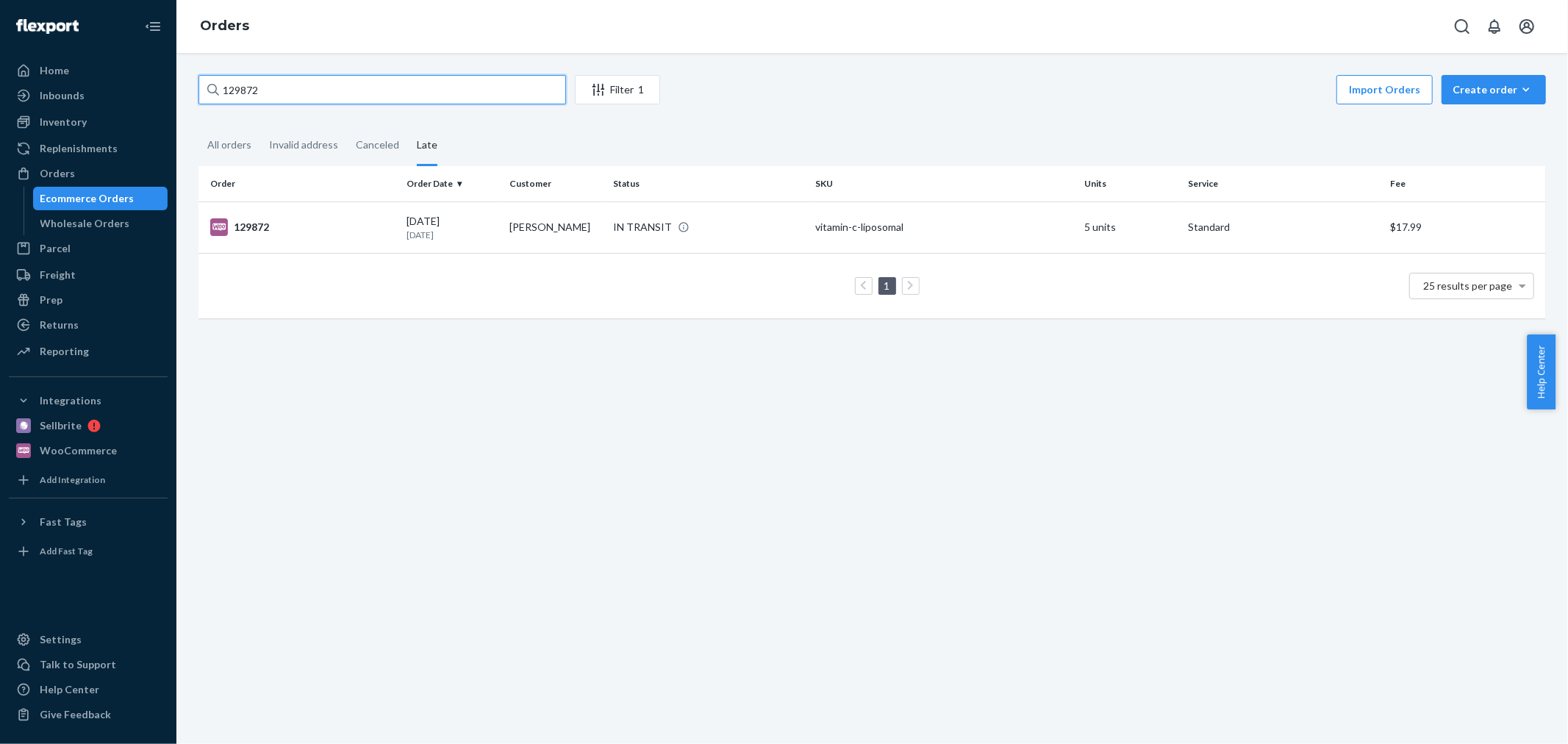
click at [334, 94] on input "129872" at bounding box center [382, 90] width 367 height 30
paste input "96"
type input "129896"
click at [394, 215] on td "129896" at bounding box center [300, 227] width 202 height 52
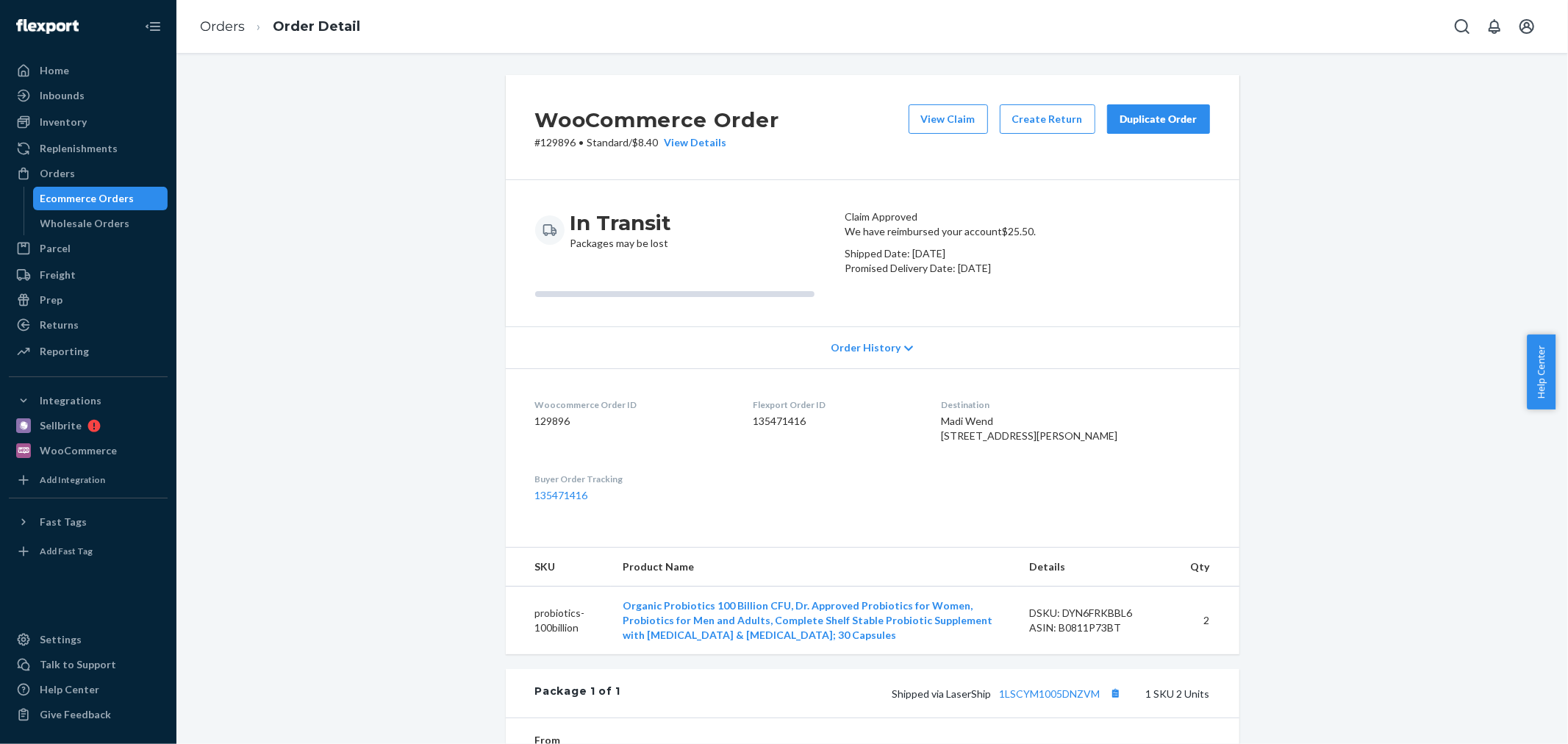
click at [132, 194] on div "Ecommerce Orders" at bounding box center [100, 198] width 132 height 21
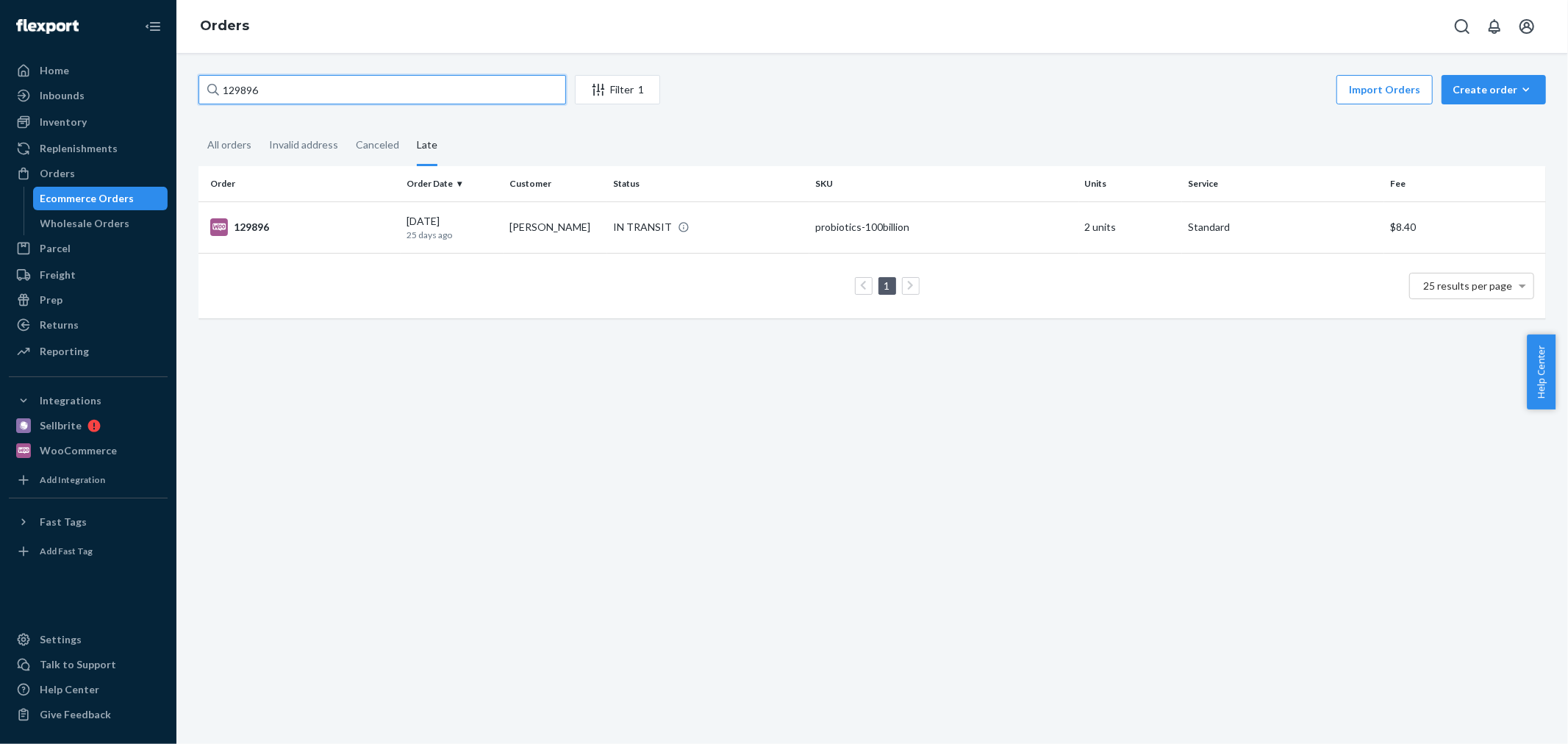
click at [269, 81] on input "129896" at bounding box center [382, 90] width 367 height 30
click at [269, 80] on input "129896" at bounding box center [382, 90] width 367 height 30
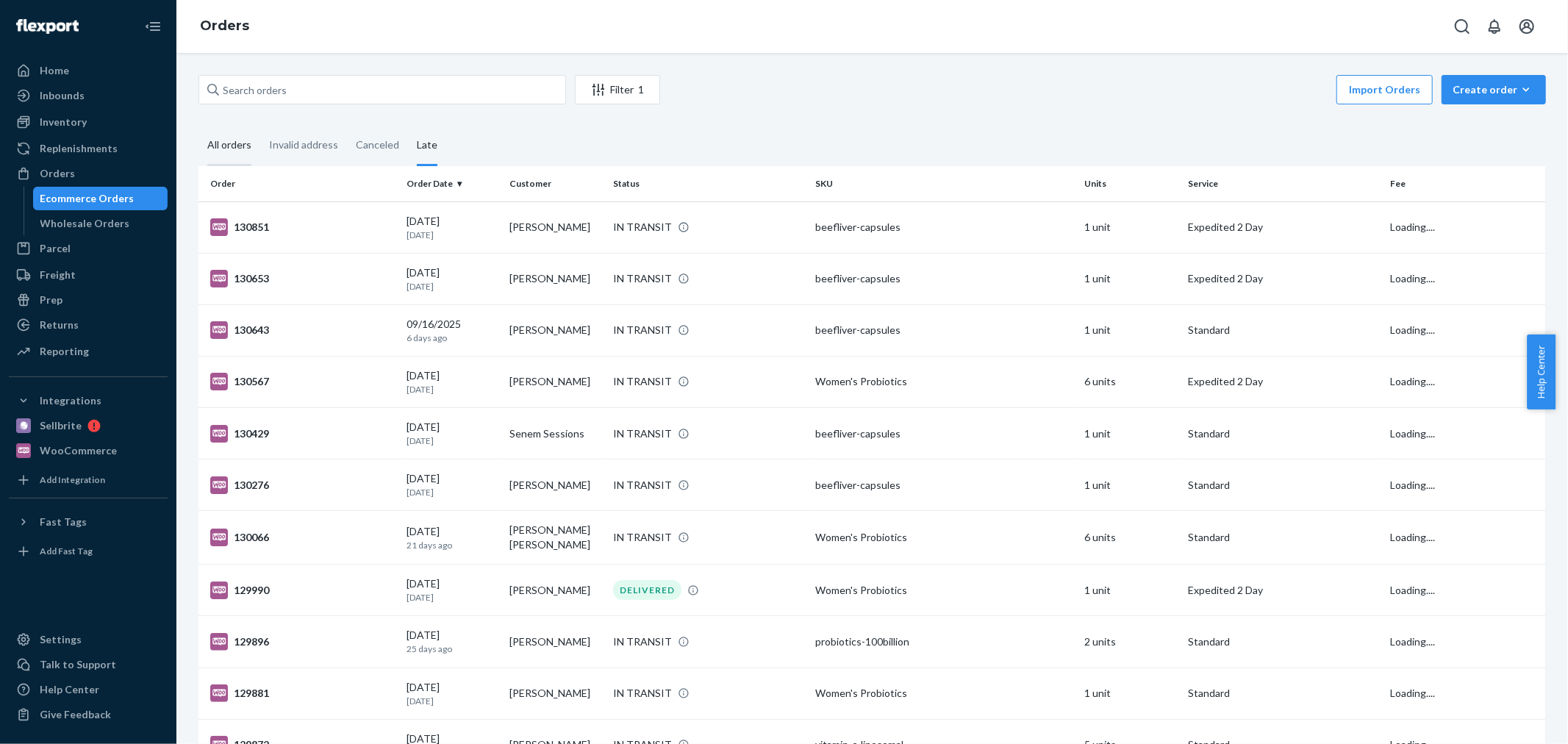
click at [231, 150] on div "All orders" at bounding box center [229, 146] width 44 height 40
click at [199, 126] on input "All orders" at bounding box center [199, 126] width 0 height 0
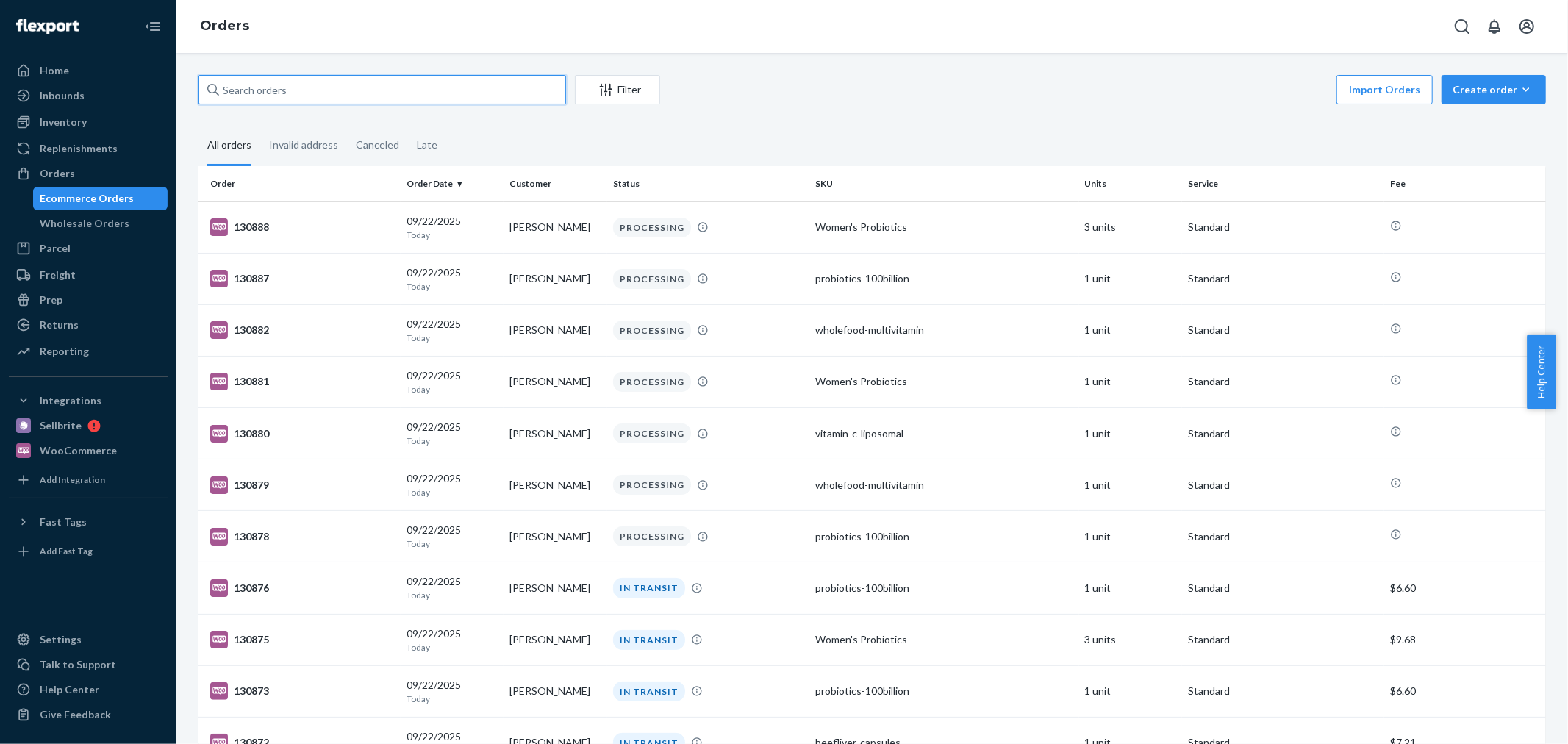
click at [242, 101] on input "text" at bounding box center [382, 90] width 367 height 30
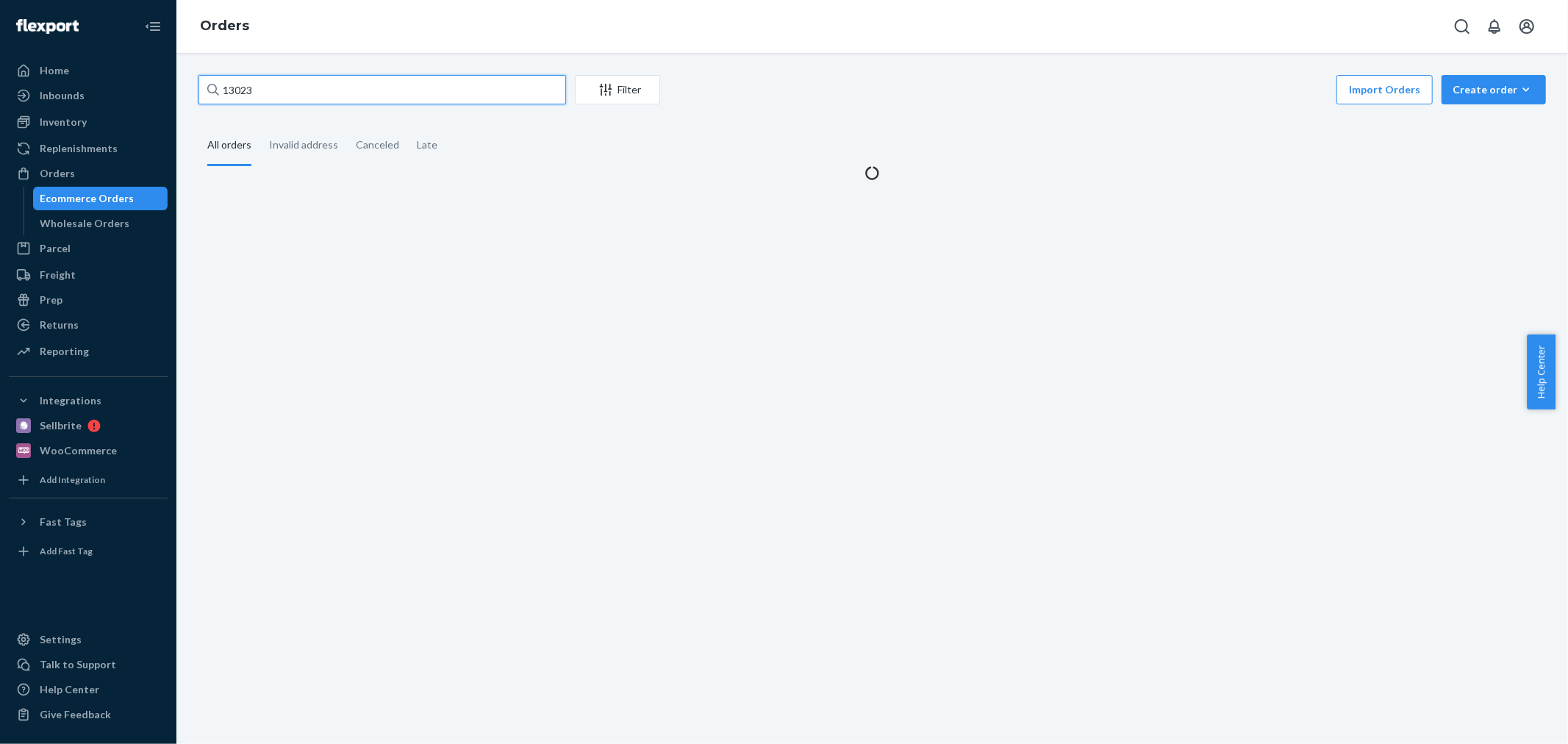
type input "130239"
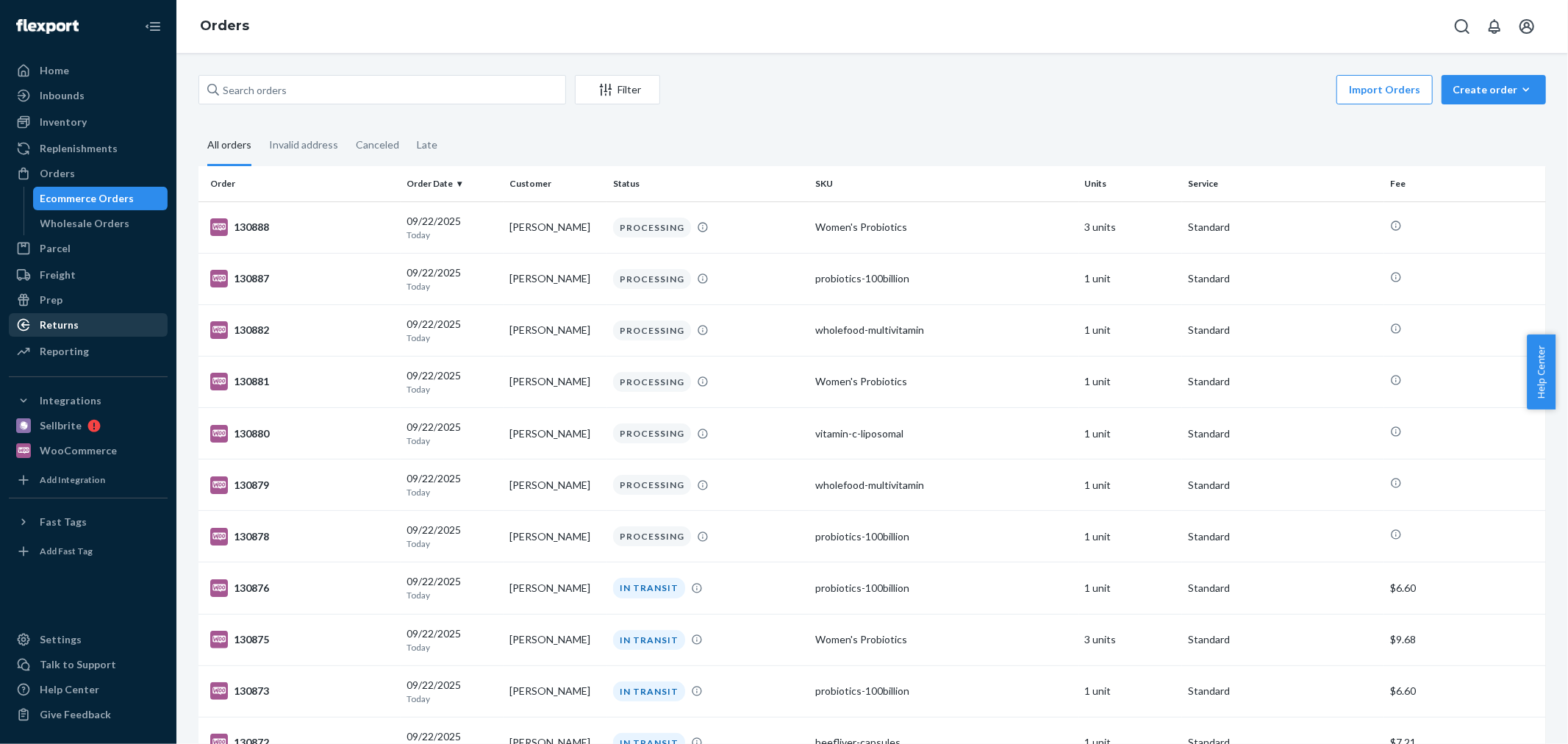
click at [89, 317] on div "Returns" at bounding box center [89, 325] width 156 height 21
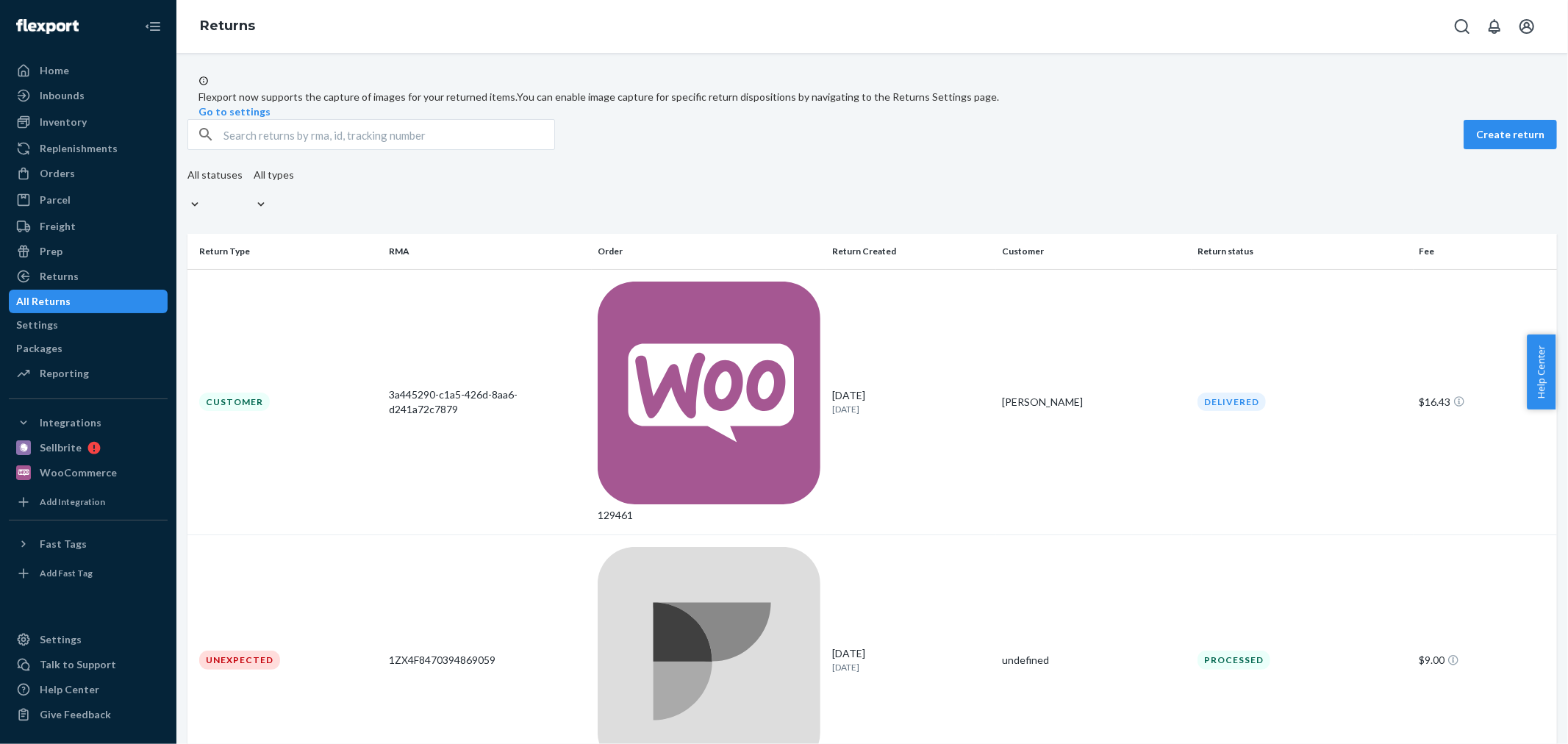
click at [1042, 215] on div "All statuses All types" at bounding box center [872, 192] width 1370 height 49
click at [93, 77] on div "Home" at bounding box center [89, 70] width 156 height 21
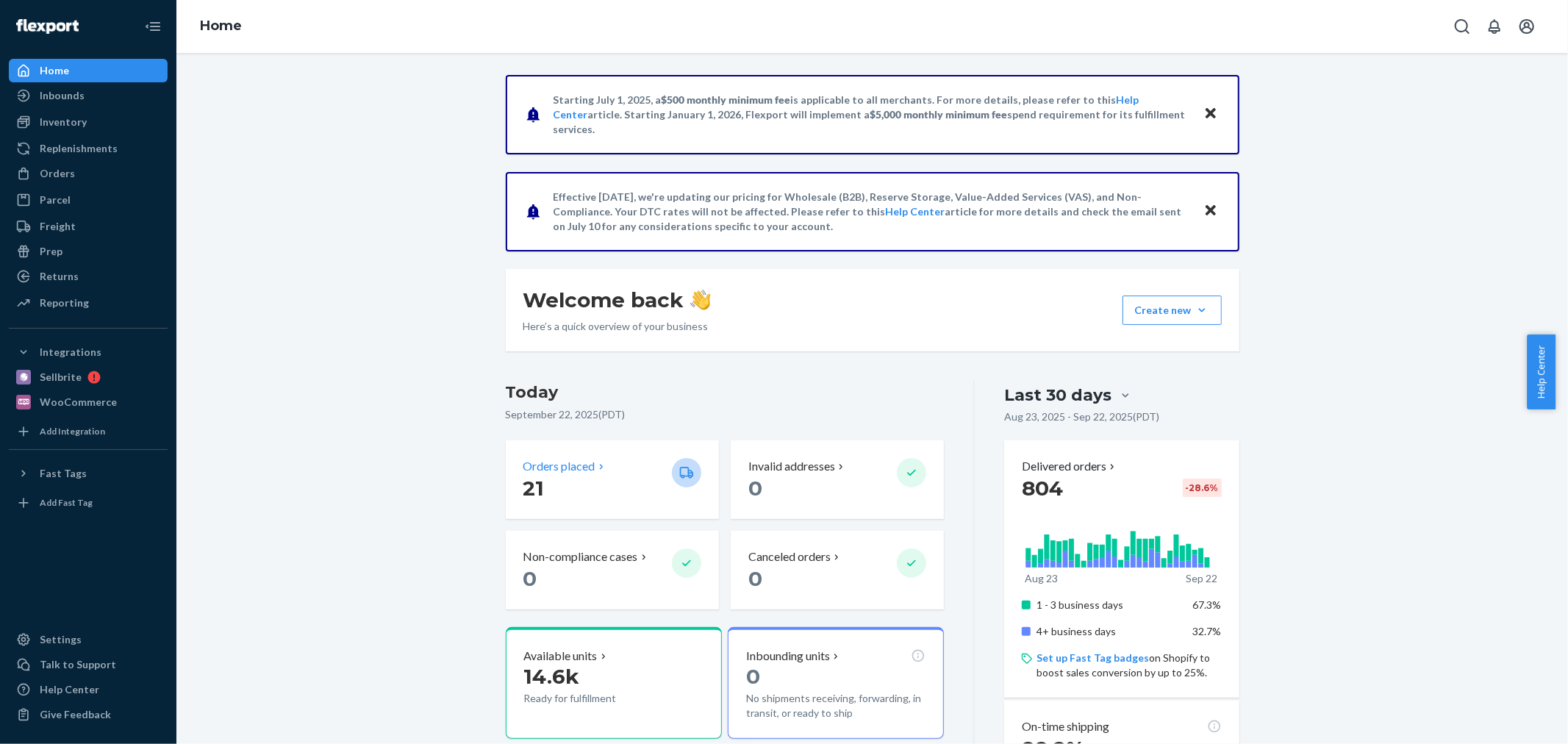
click at [556, 459] on p "Orders placed" at bounding box center [560, 466] width 72 height 17
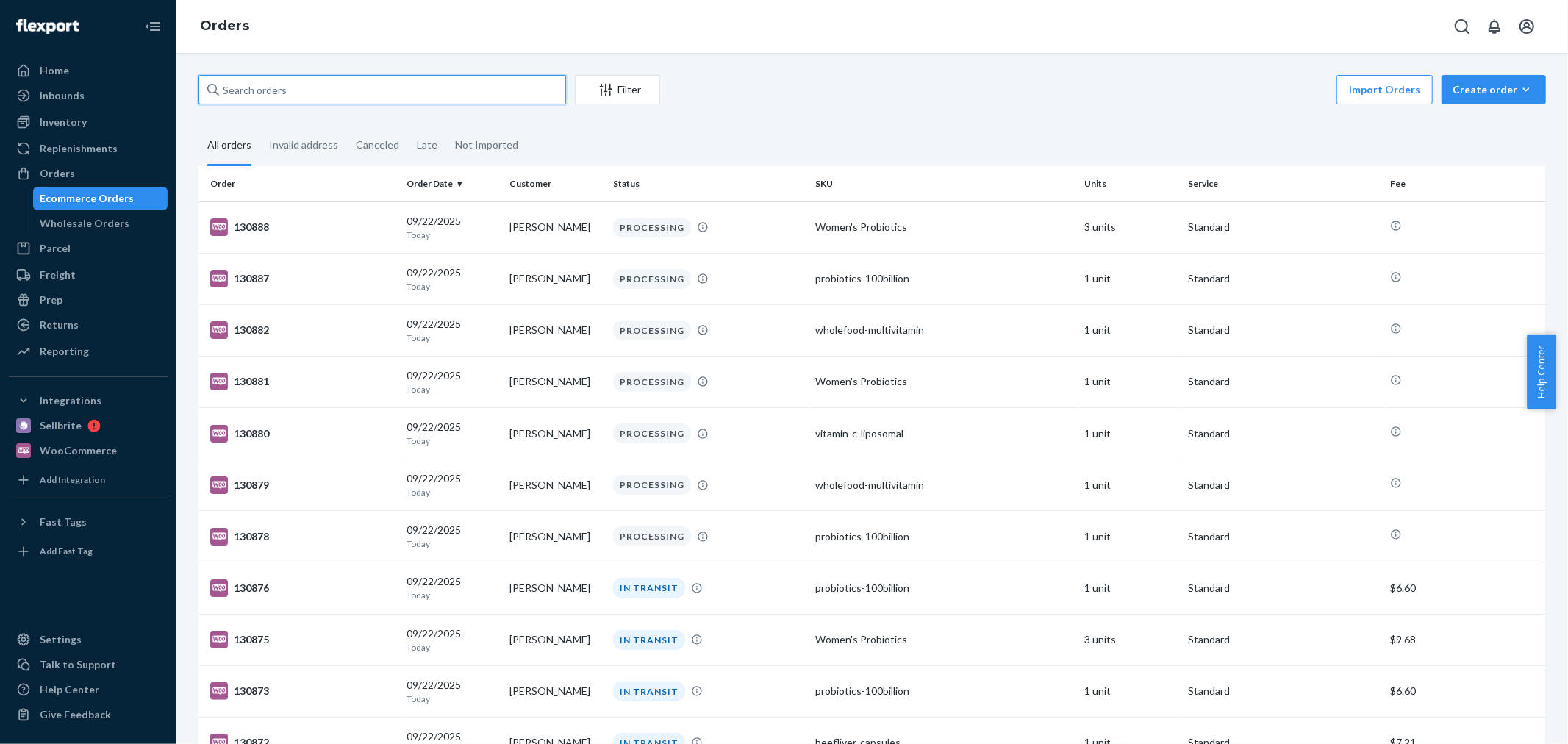
click at [383, 83] on input "text" at bounding box center [382, 90] width 367 height 30
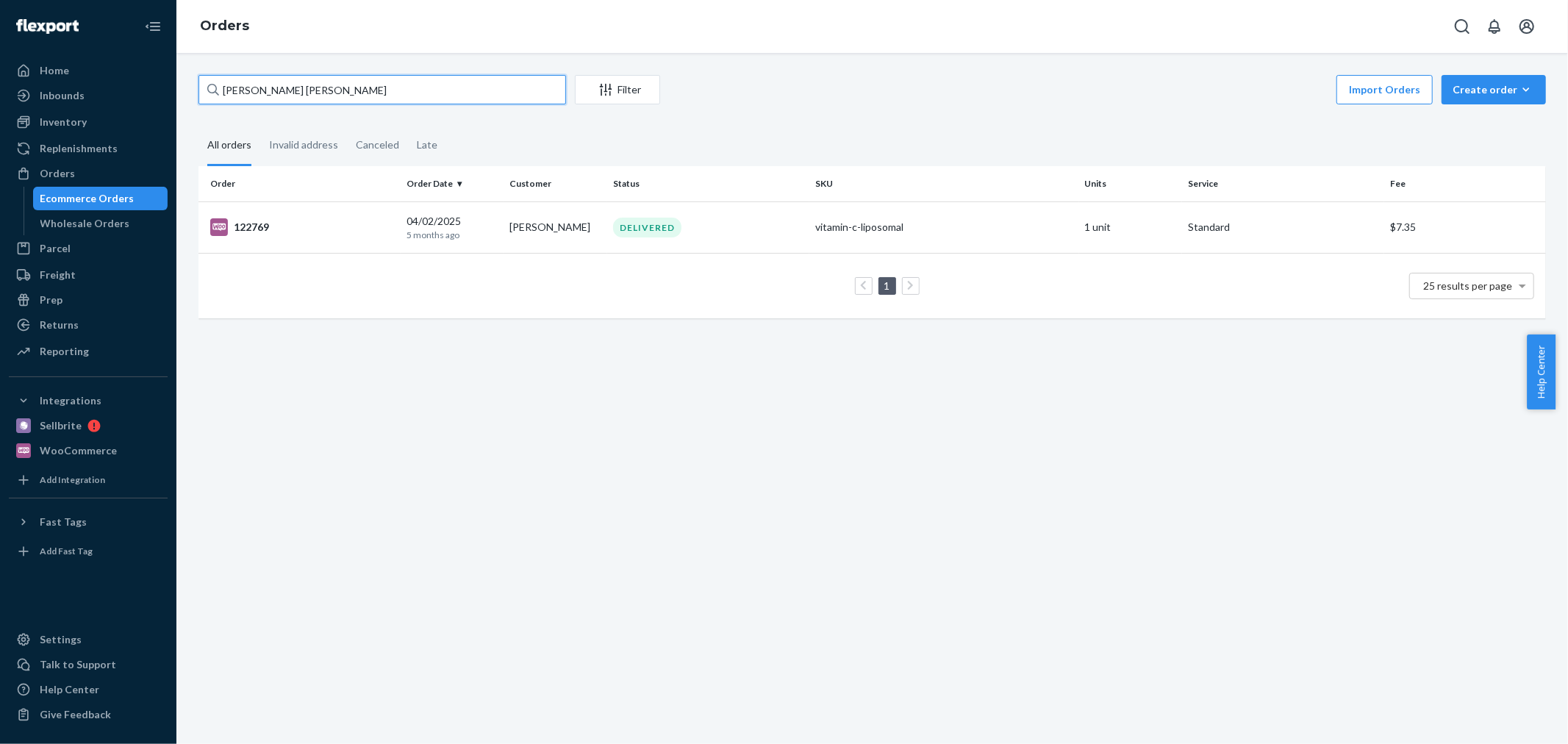
type input "[PERSON_NAME] [PERSON_NAME]"
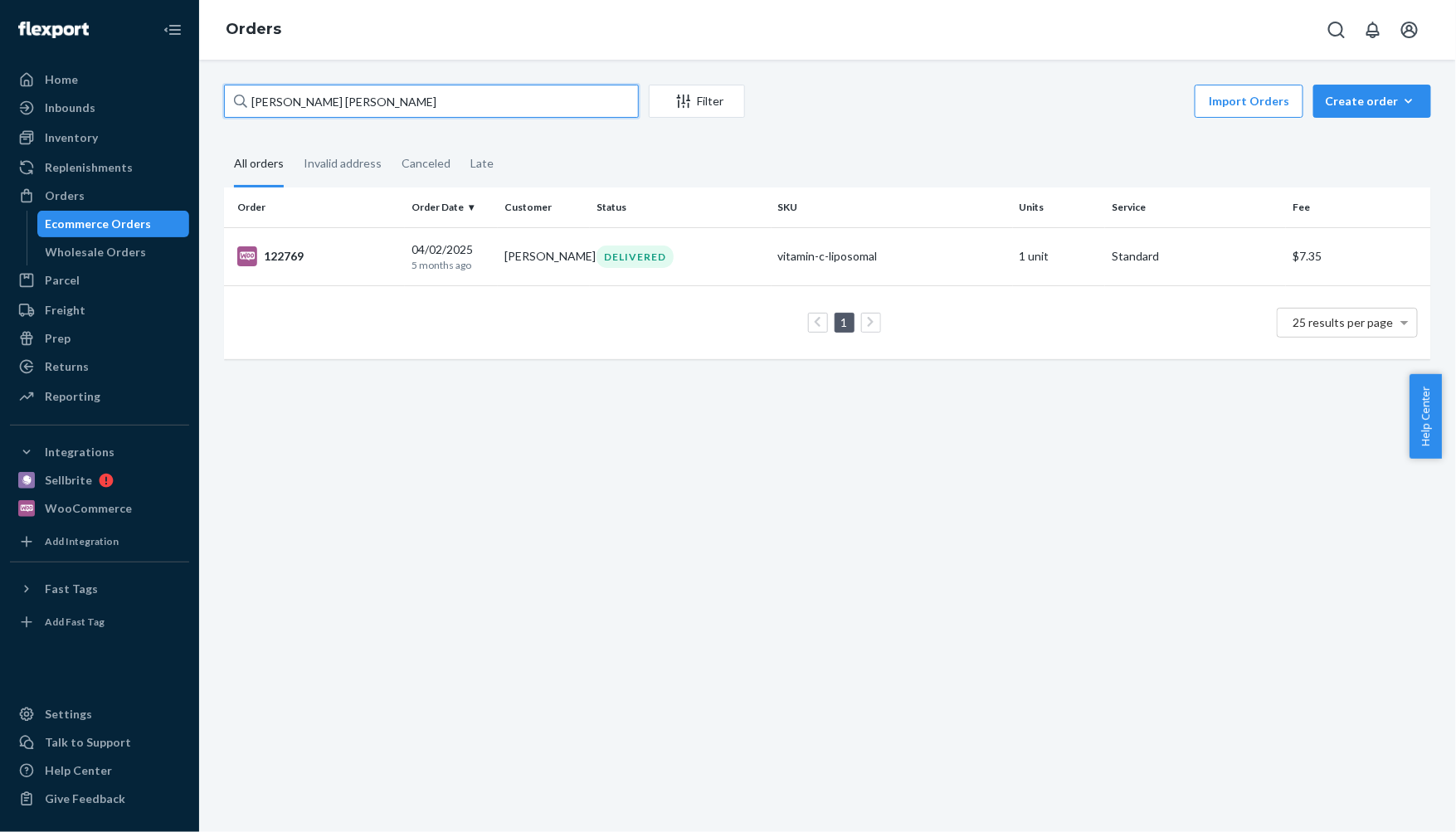
click at [353, 108] on input "[PERSON_NAME] [PERSON_NAME]" at bounding box center [431, 101] width 415 height 33
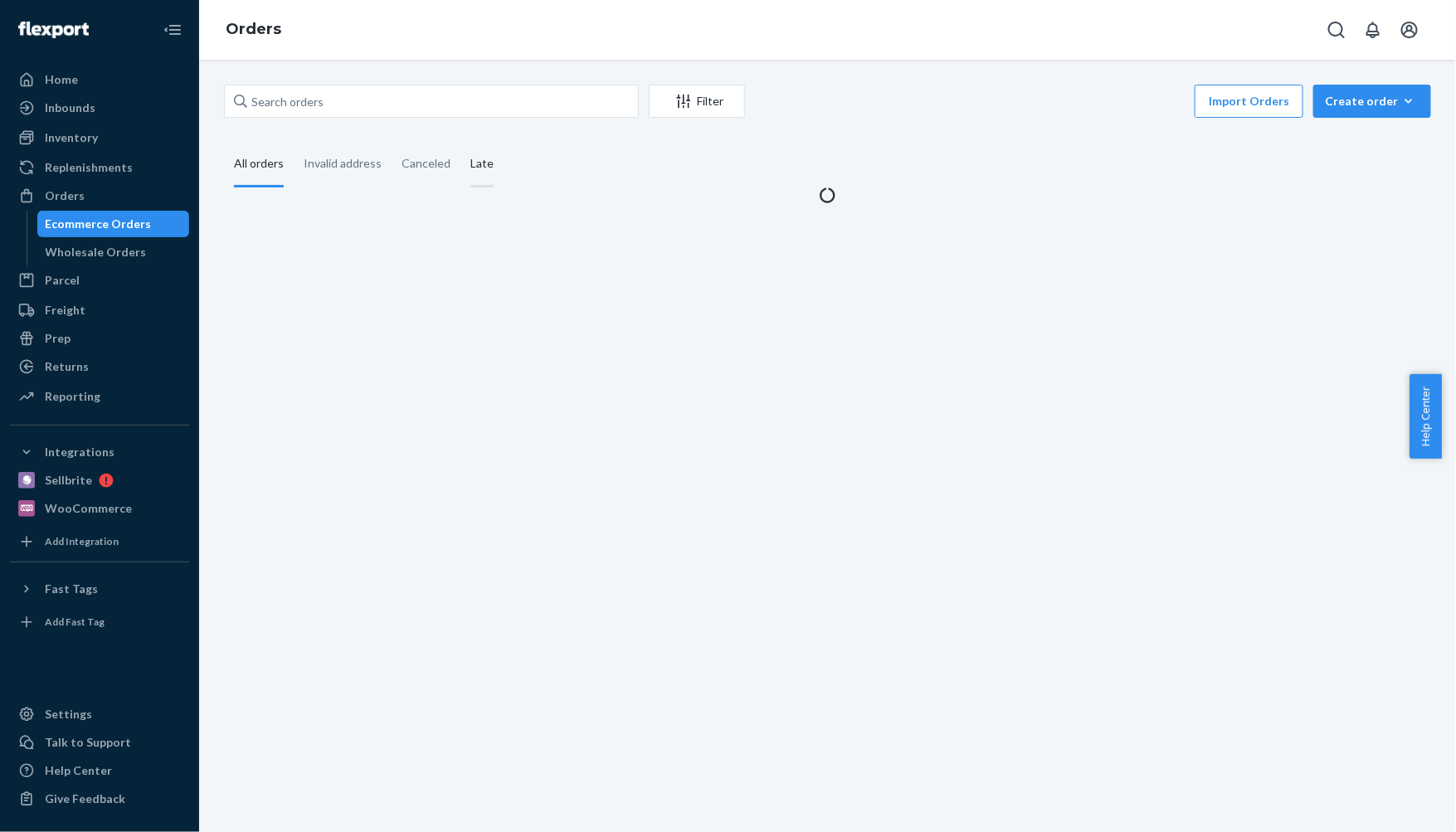
click at [486, 168] on div "Late" at bounding box center [481, 164] width 23 height 45
click at [460, 142] on input "Late" at bounding box center [460, 142] width 0 height 0
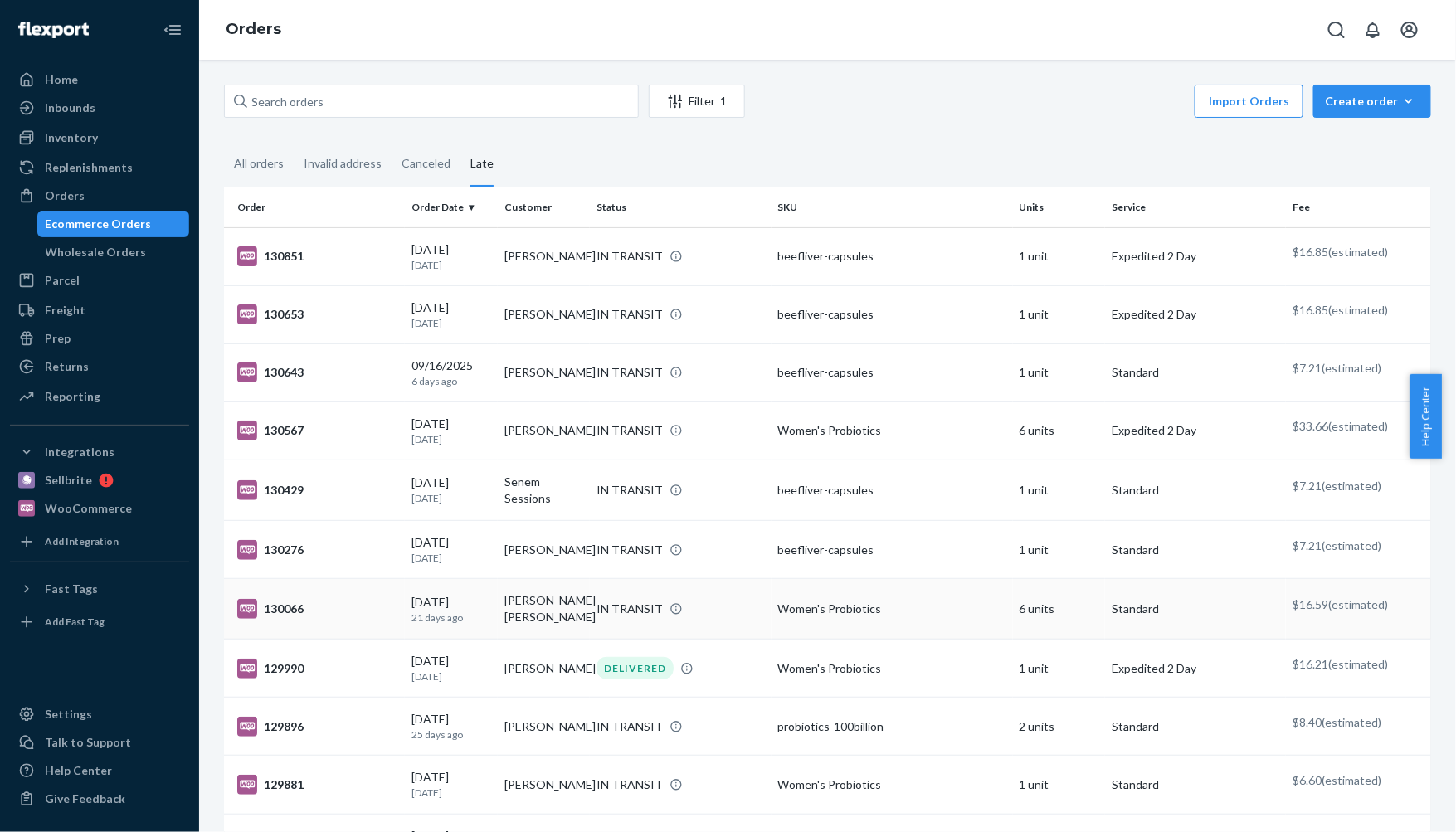
click at [528, 629] on td "[PERSON_NAME] [PERSON_NAME]" at bounding box center [544, 608] width 93 height 60
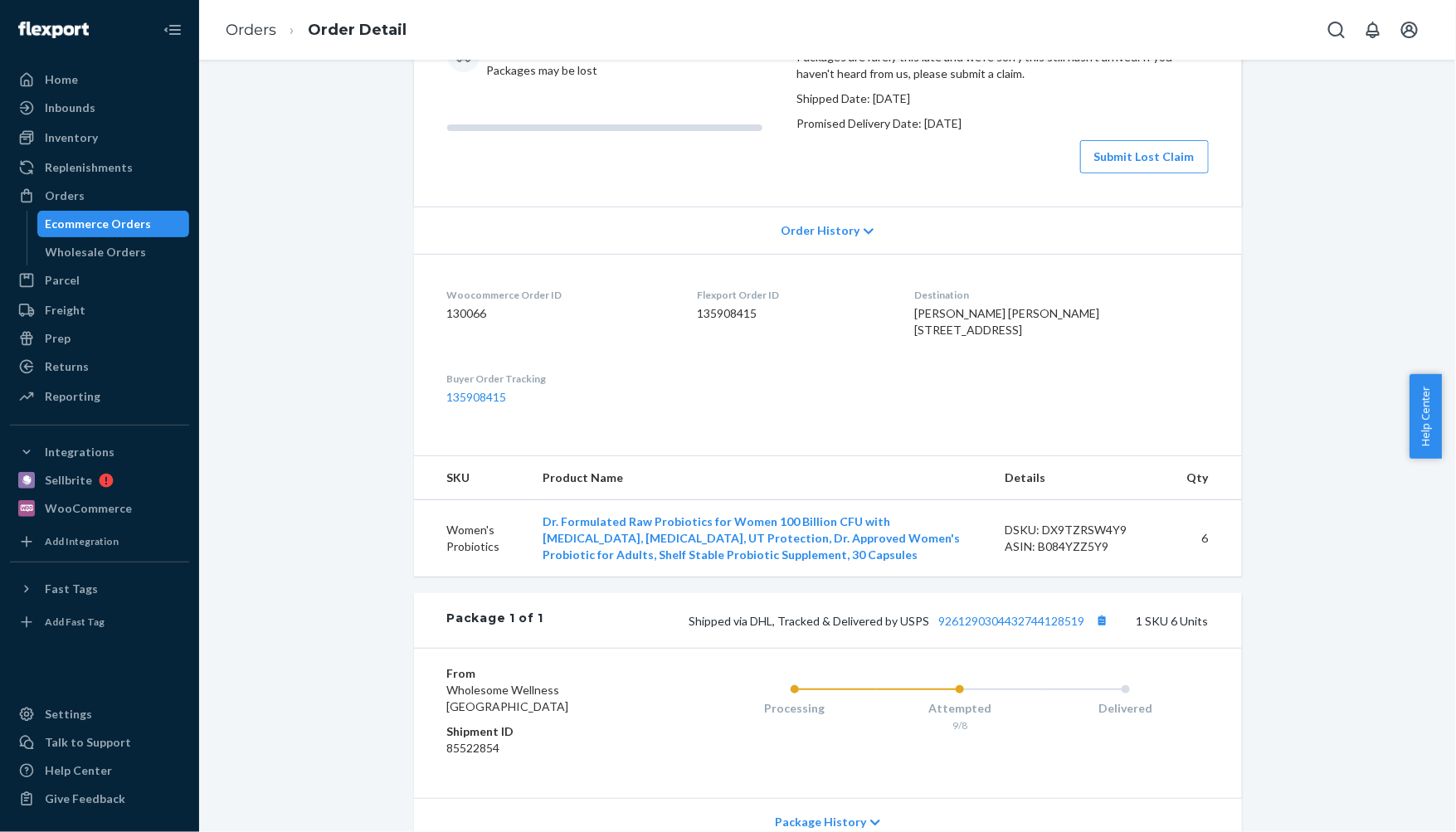
scroll to position [276, 0]
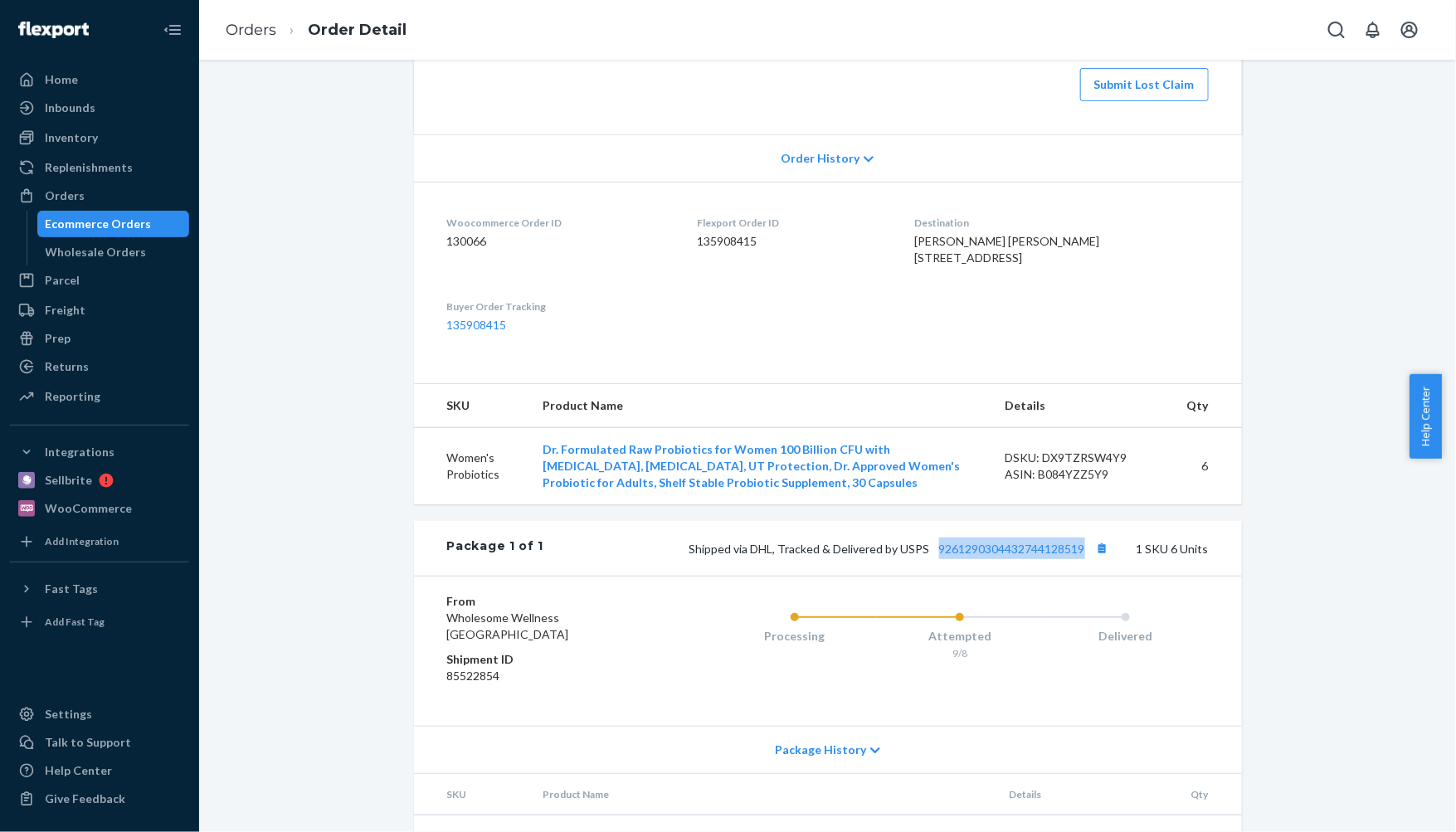
drag, startPoint x: 930, startPoint y: 634, endPoint x: 1080, endPoint y: 646, distance: 150.5
click at [1079, 576] on div "Package 1 of 1 Shipped via DHL, Tracked & Delivered by USPS 9261290304432744128…" at bounding box center [827, 548] width 828 height 55
copy link "9261290304432744128519"
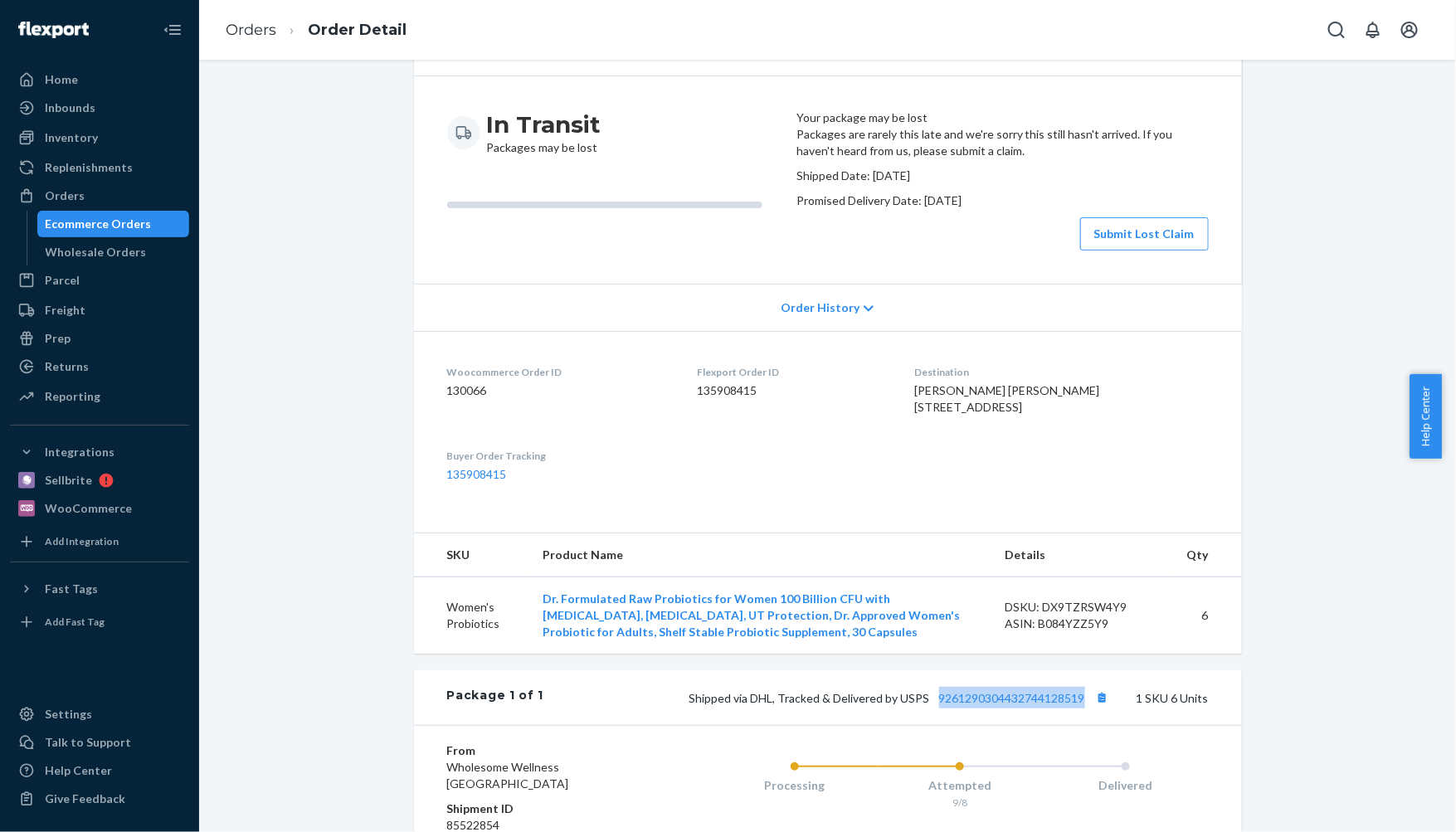
scroll to position [0, 0]
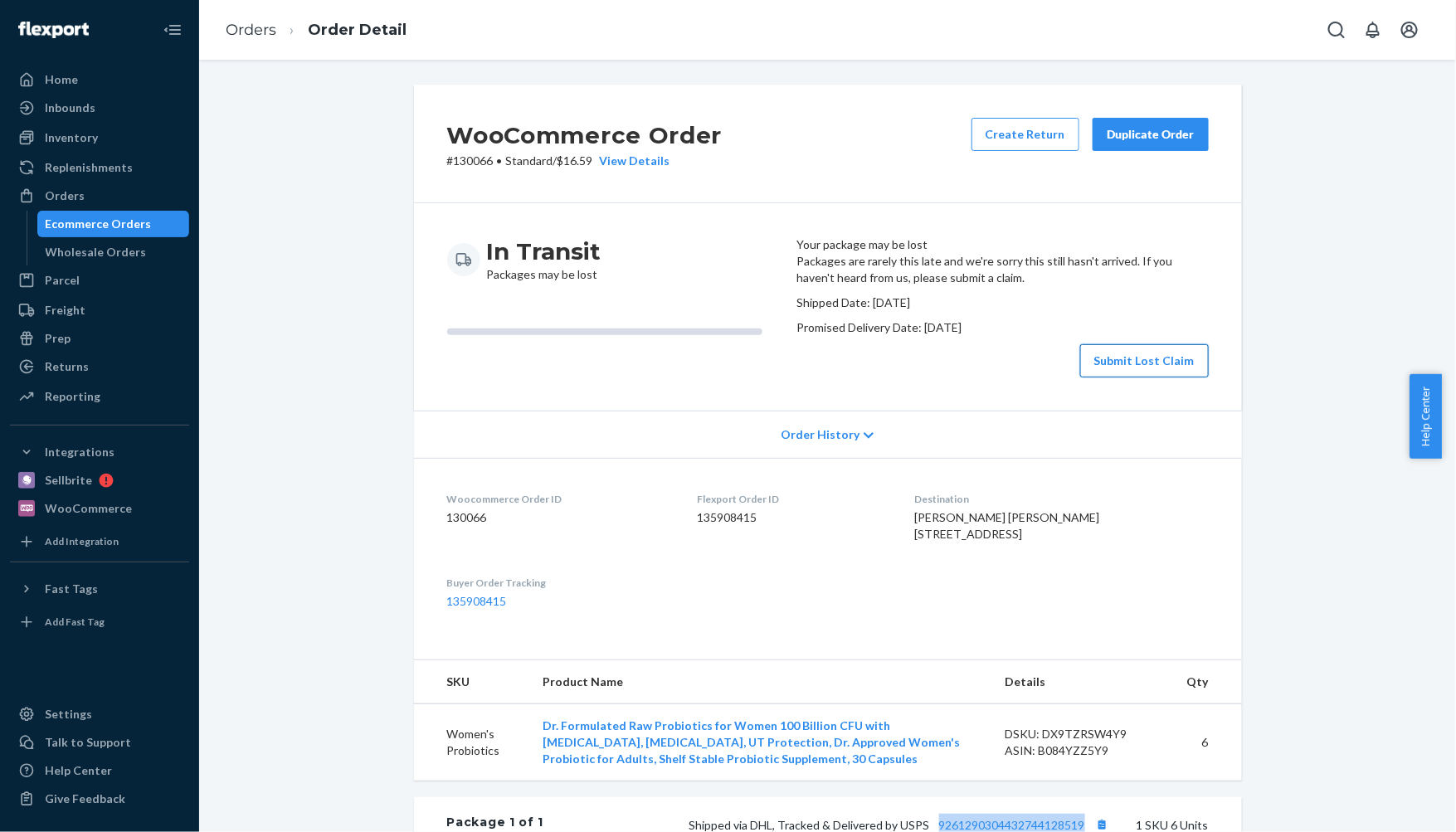
click at [1097, 378] on button "Submit Lost Claim" at bounding box center [1144, 361] width 129 height 33
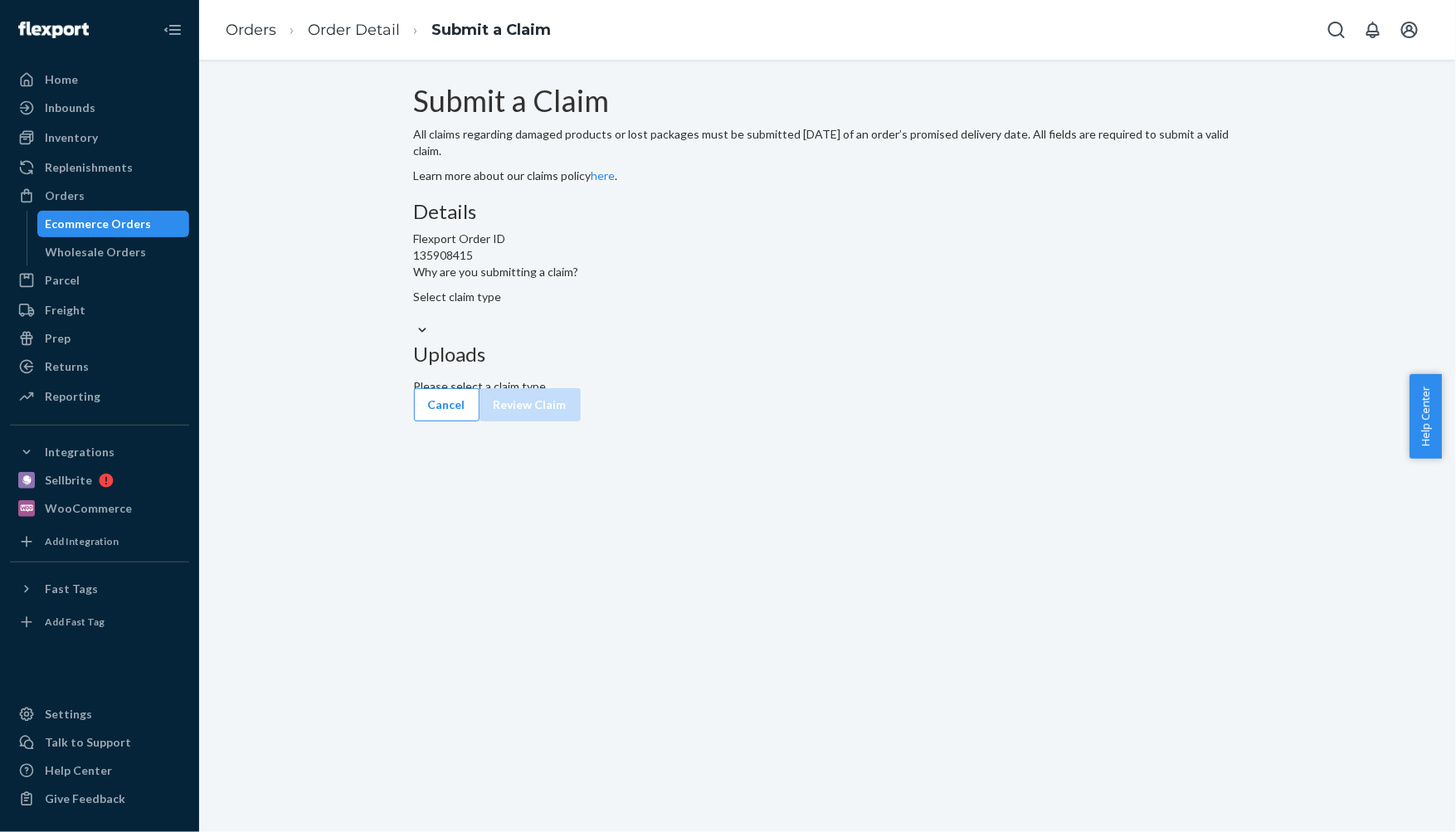
click at [671, 339] on div "Select claim type" at bounding box center [827, 314] width 828 height 51
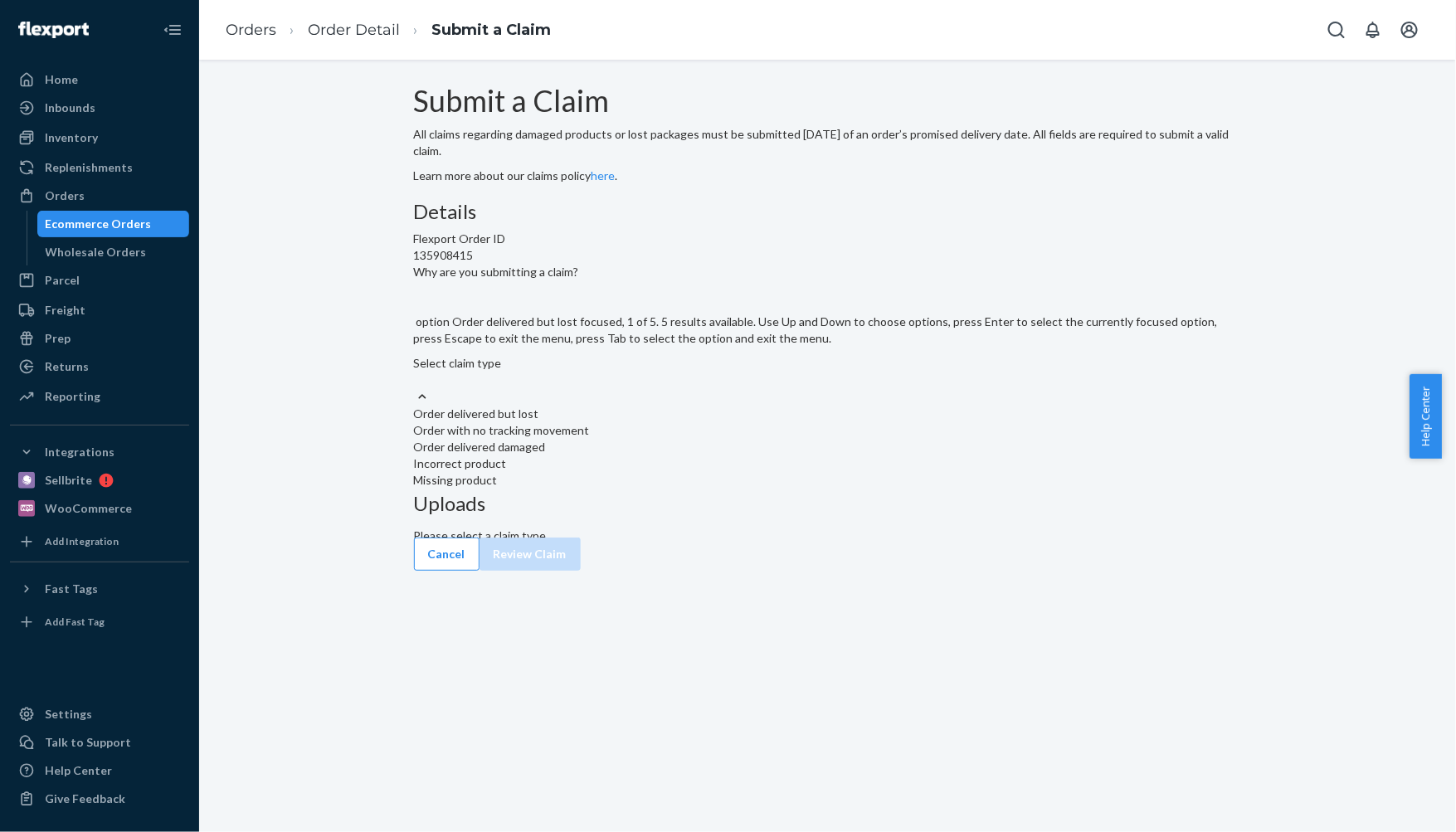
click at [681, 389] on div "Select claim type" at bounding box center [827, 372] width 828 height 33
click at [415, 389] on input "Why are you submitting a claim? option Order delivered but lost focused, 1 of 5…" at bounding box center [415, 380] width 2 height 17
click at [643, 439] on div "Order with no tracking movement" at bounding box center [827, 430] width 828 height 17
click at [415, 389] on input "Why are you submitting a claim? option Order with no tracking movement focused,…" at bounding box center [415, 380] width 2 height 17
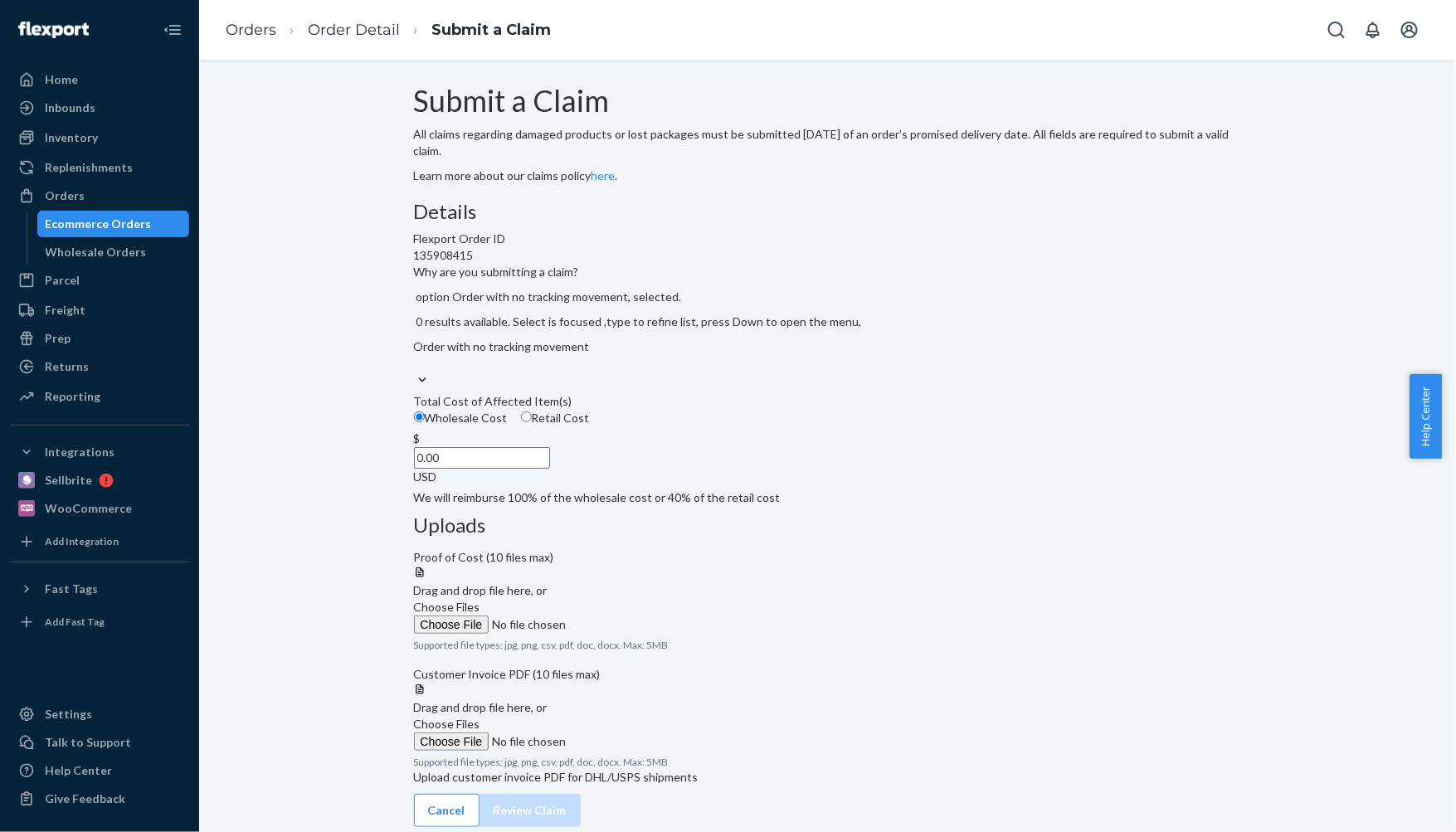
click at [590, 425] on span "Retail Cost" at bounding box center [560, 417] width 58 height 14
click at [531, 422] on input "Retail Cost" at bounding box center [527, 417] width 11 height 11
radio input "true"
radio input "false"
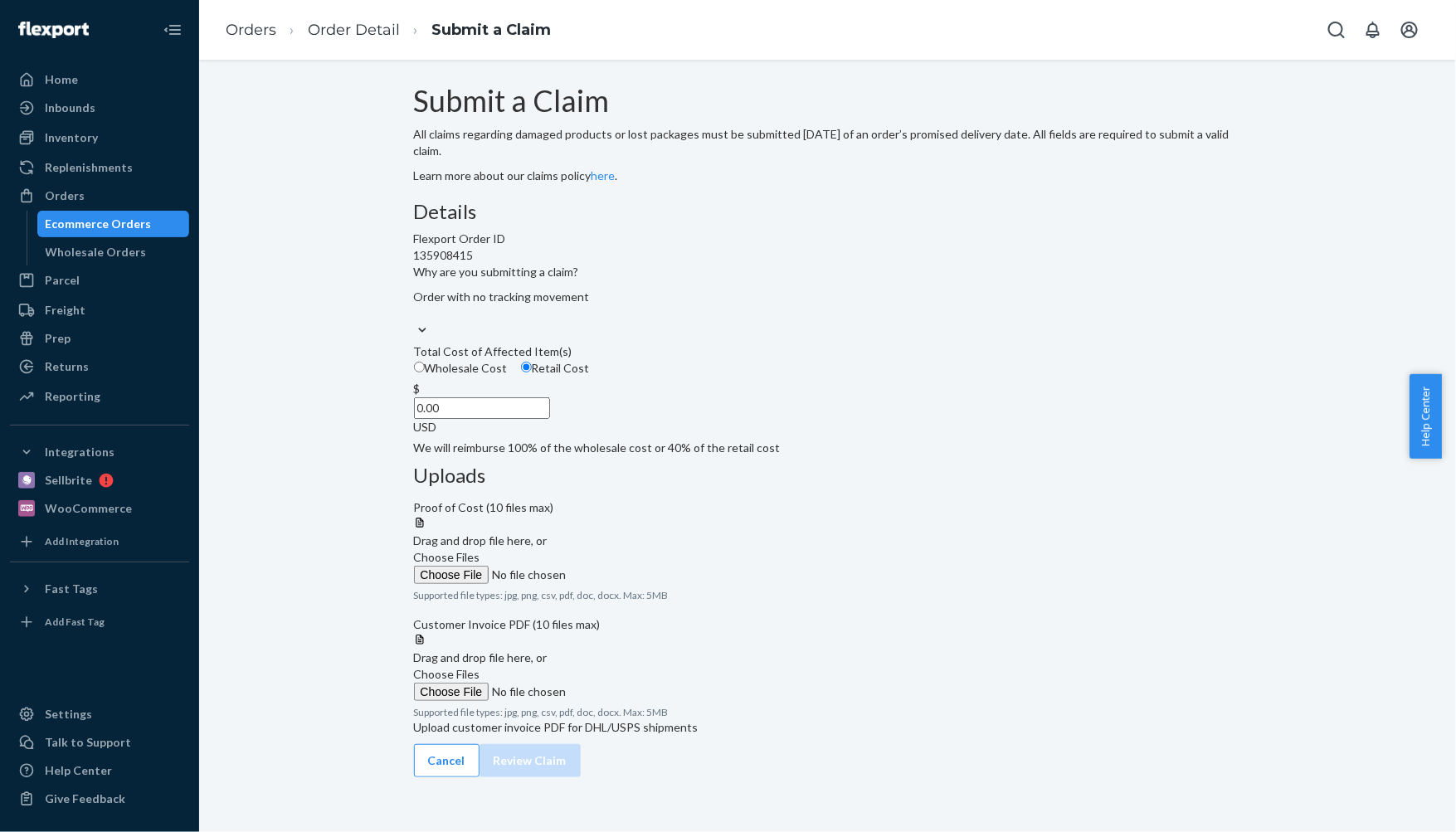
click at [1167, 243] on div "Submit a Claim All claims regarding damaged products or lost packages must be s…" at bounding box center [827, 417] width 828 height 666
click at [550, 419] on input "0.00" at bounding box center [481, 407] width 136 height 21
type input "115.45"
click at [726, 456] on div "Details Flexport Order ID 135908415 Why are you submitting a claim? Order with …" at bounding box center [827, 328] width 828 height 256
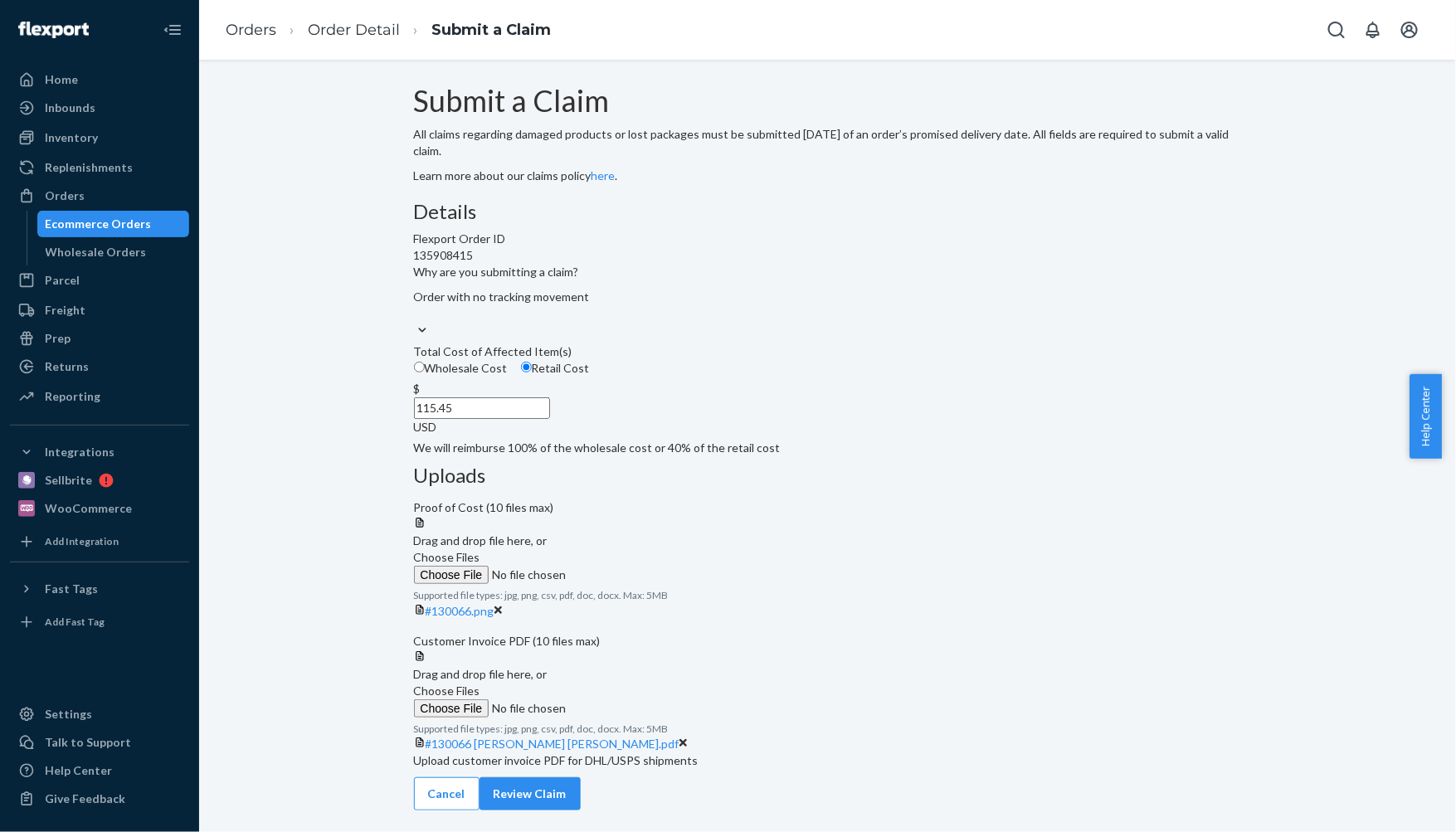
scroll to position [118, 0]
click at [581, 798] on button "Review Claim" at bounding box center [530, 794] width 101 height 33
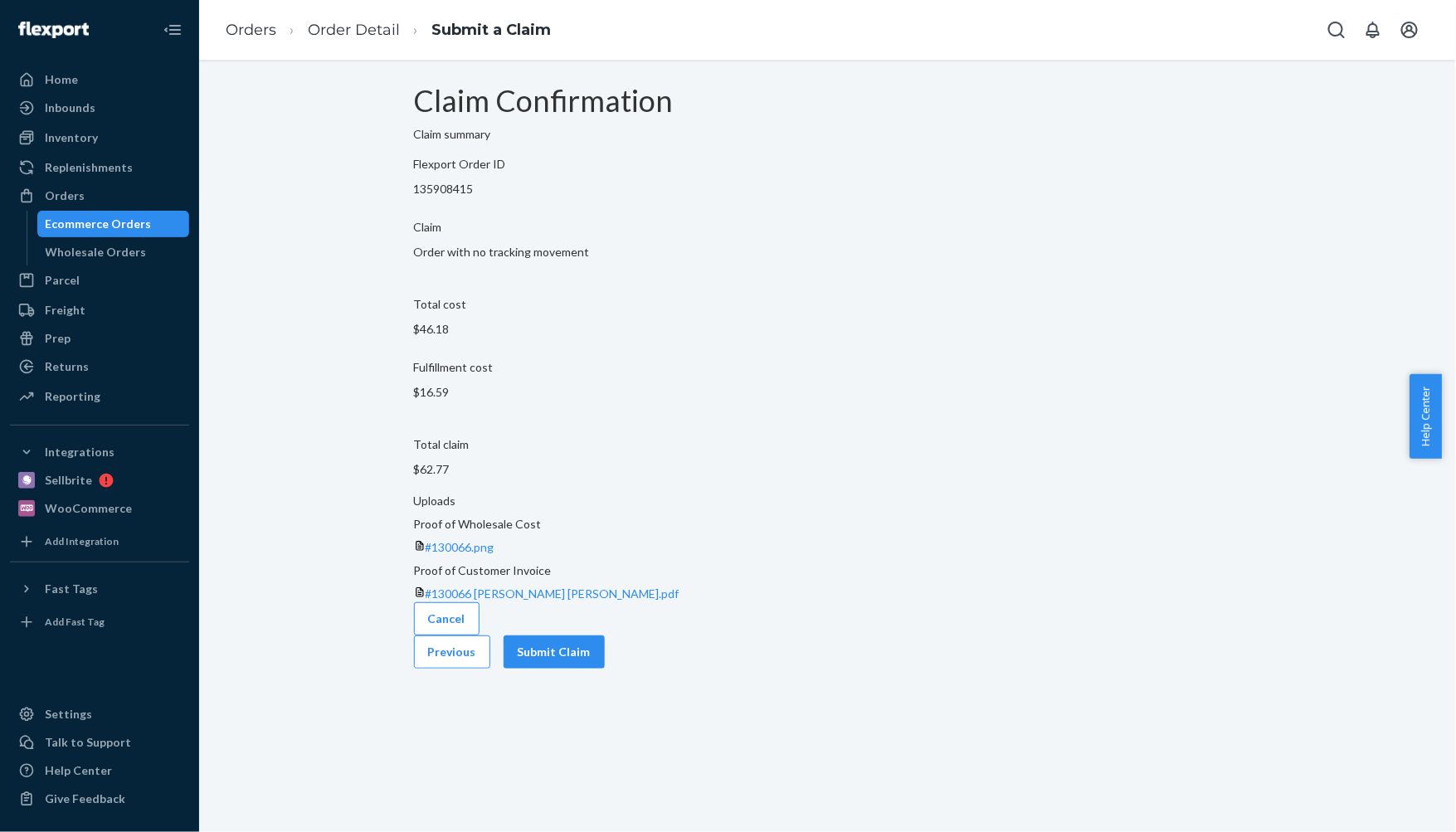
scroll to position [0, 0]
click at [605, 635] on button "Submit Claim" at bounding box center [554, 652] width 101 height 33
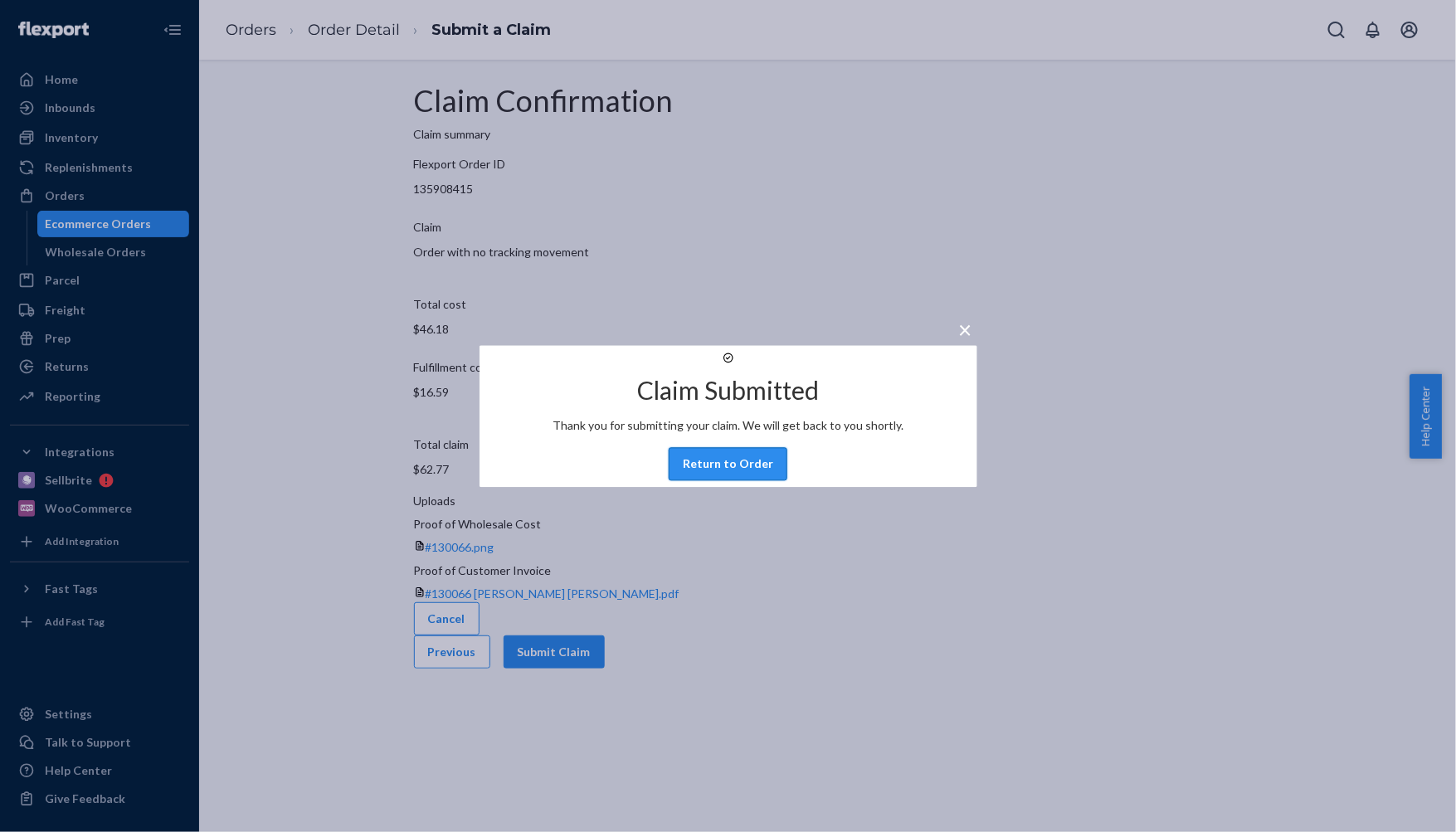
click at [738, 476] on button "Return to Order" at bounding box center [728, 464] width 119 height 33
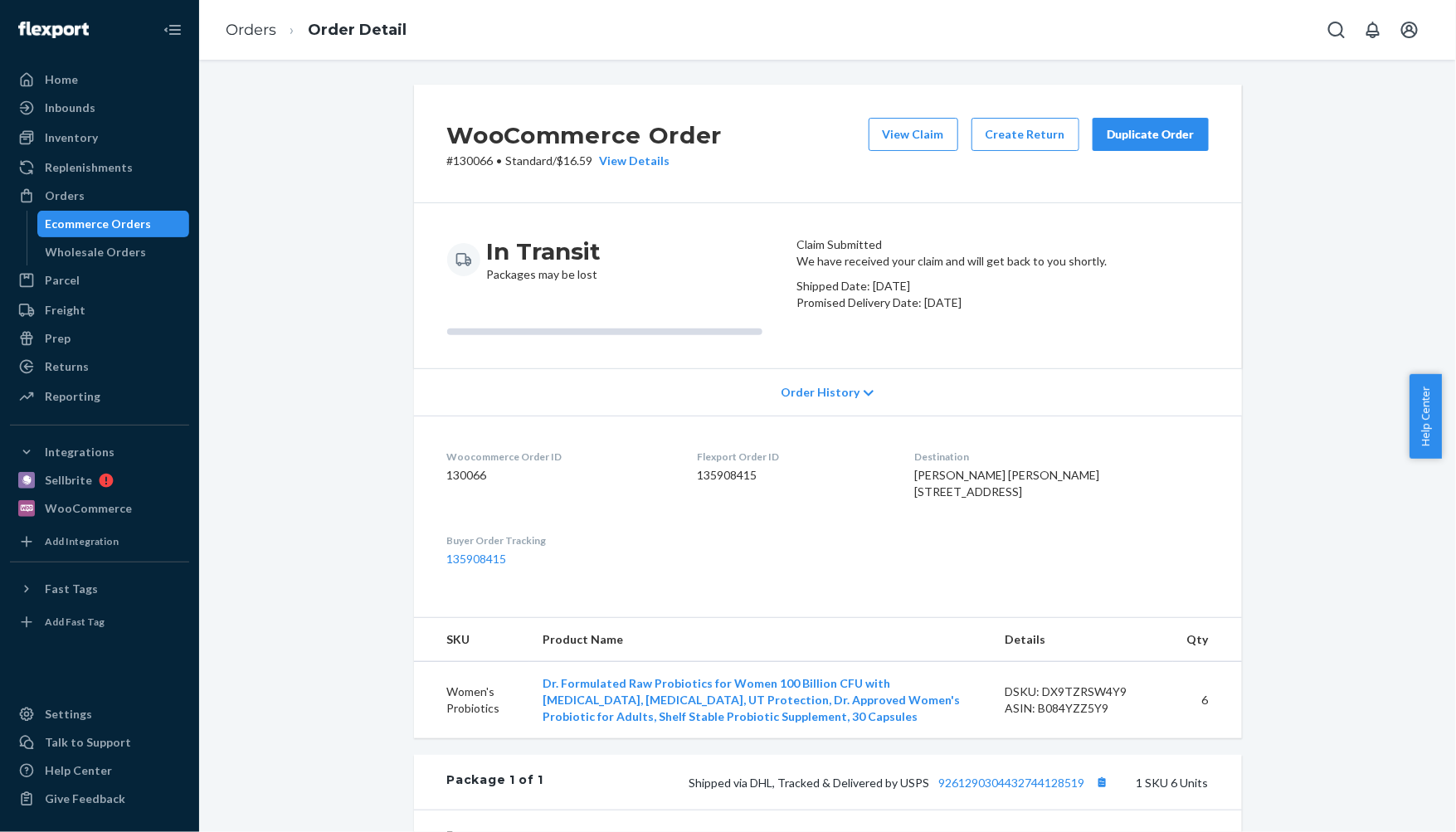
click at [121, 227] on div "Ecommerce Orders" at bounding box center [98, 224] width 107 height 17
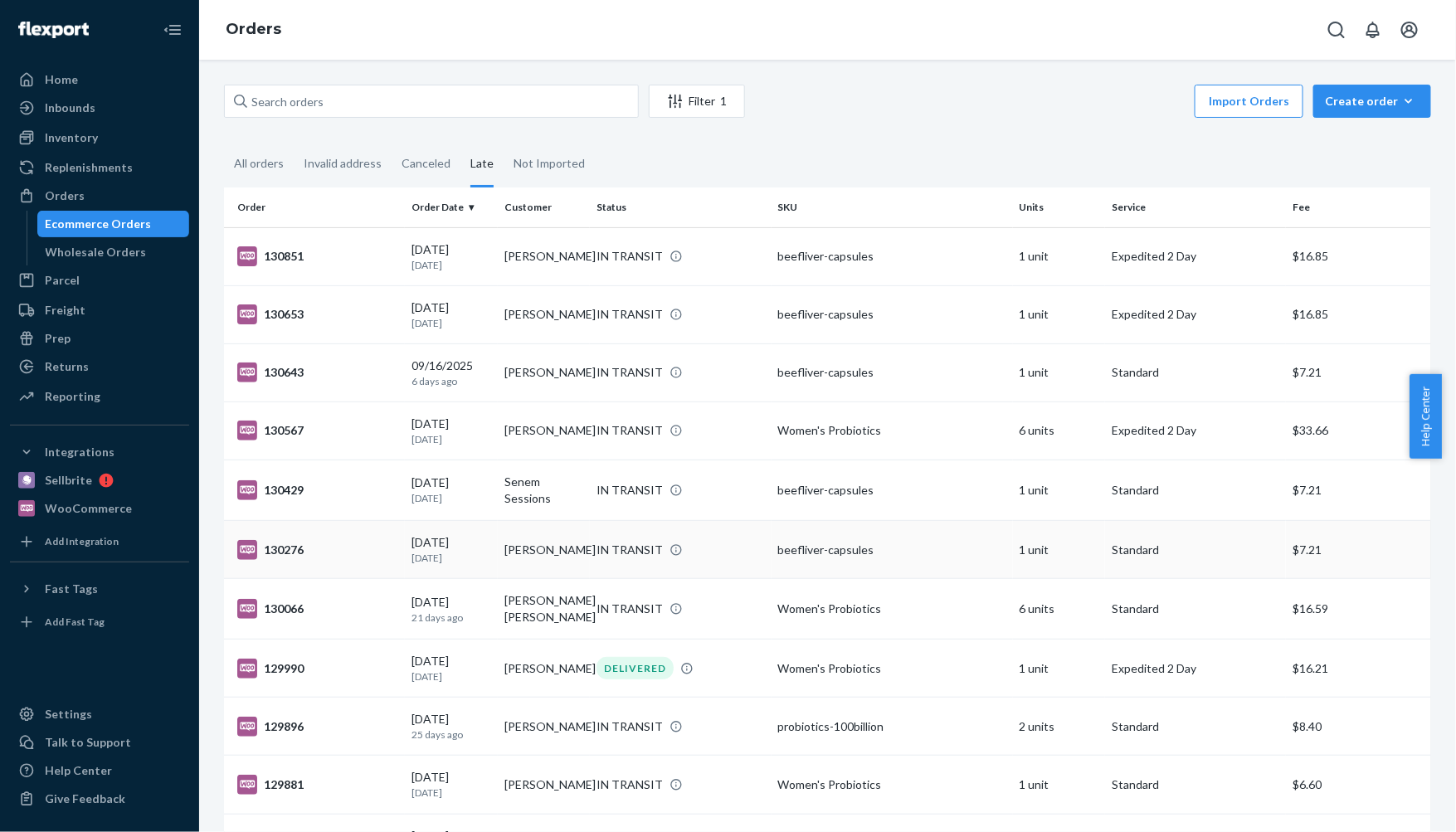
click at [502, 557] on td "[PERSON_NAME]" at bounding box center [544, 550] width 93 height 58
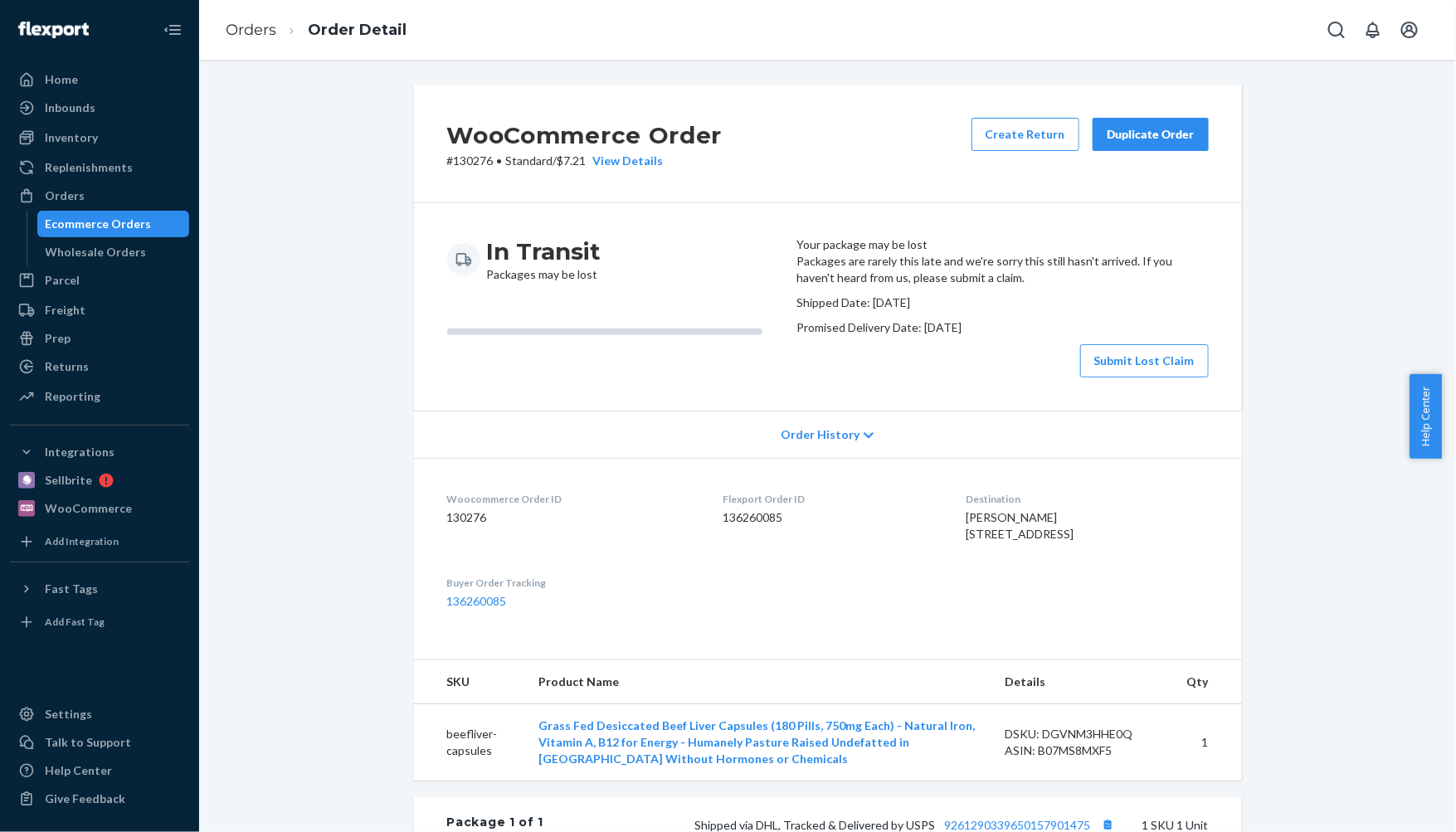
scroll to position [368, 0]
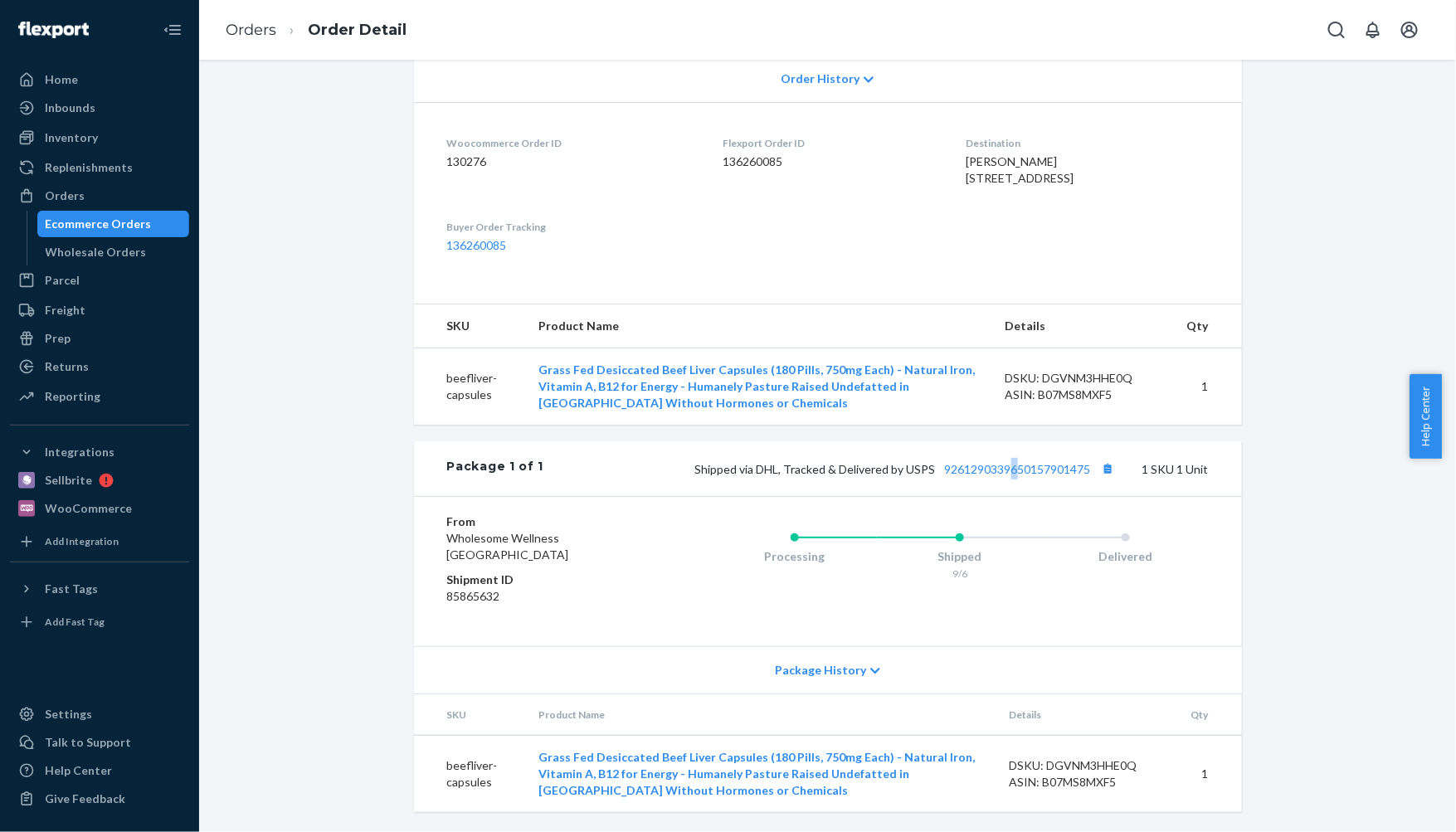
click at [1007, 480] on div "Shipped via DHL, Tracked & Delivered by USPS 9261290339650157901475 1 SKU 1 Unit" at bounding box center [875, 468] width 665 height 21
click at [1003, 476] on link "9261290339650157901475" at bounding box center [1017, 468] width 146 height 14
drag, startPoint x: 936, startPoint y: 536, endPoint x: 1120, endPoint y: 504, distance: 186.8
click at [1085, 480] on div "Shipped via DHL, Tracked & Delivered by USPS 9261290339650157901475 1 SKU 1 Unit" at bounding box center [875, 468] width 665 height 21
copy link "9261290339650157901475"
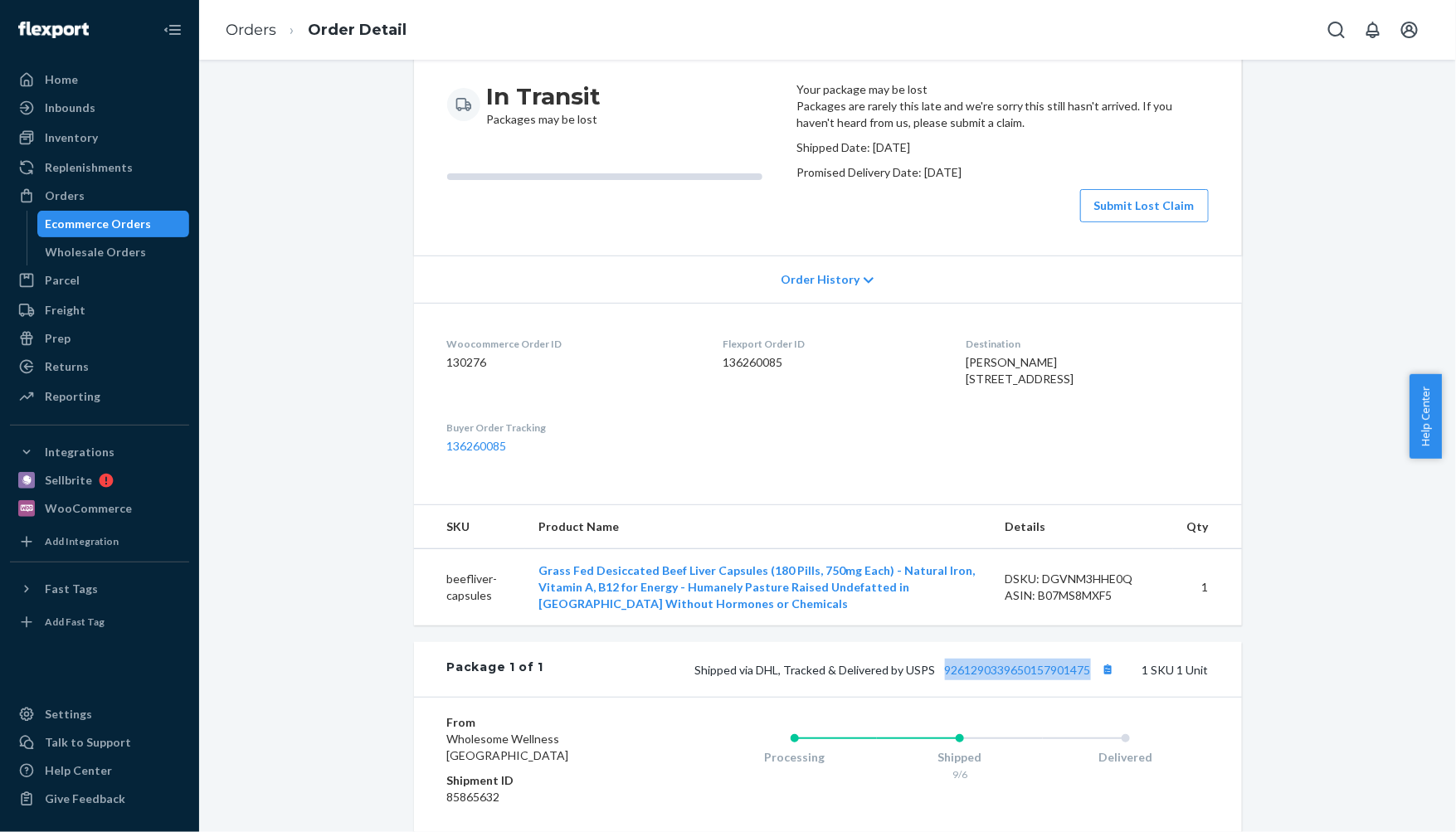
scroll to position [435, 0]
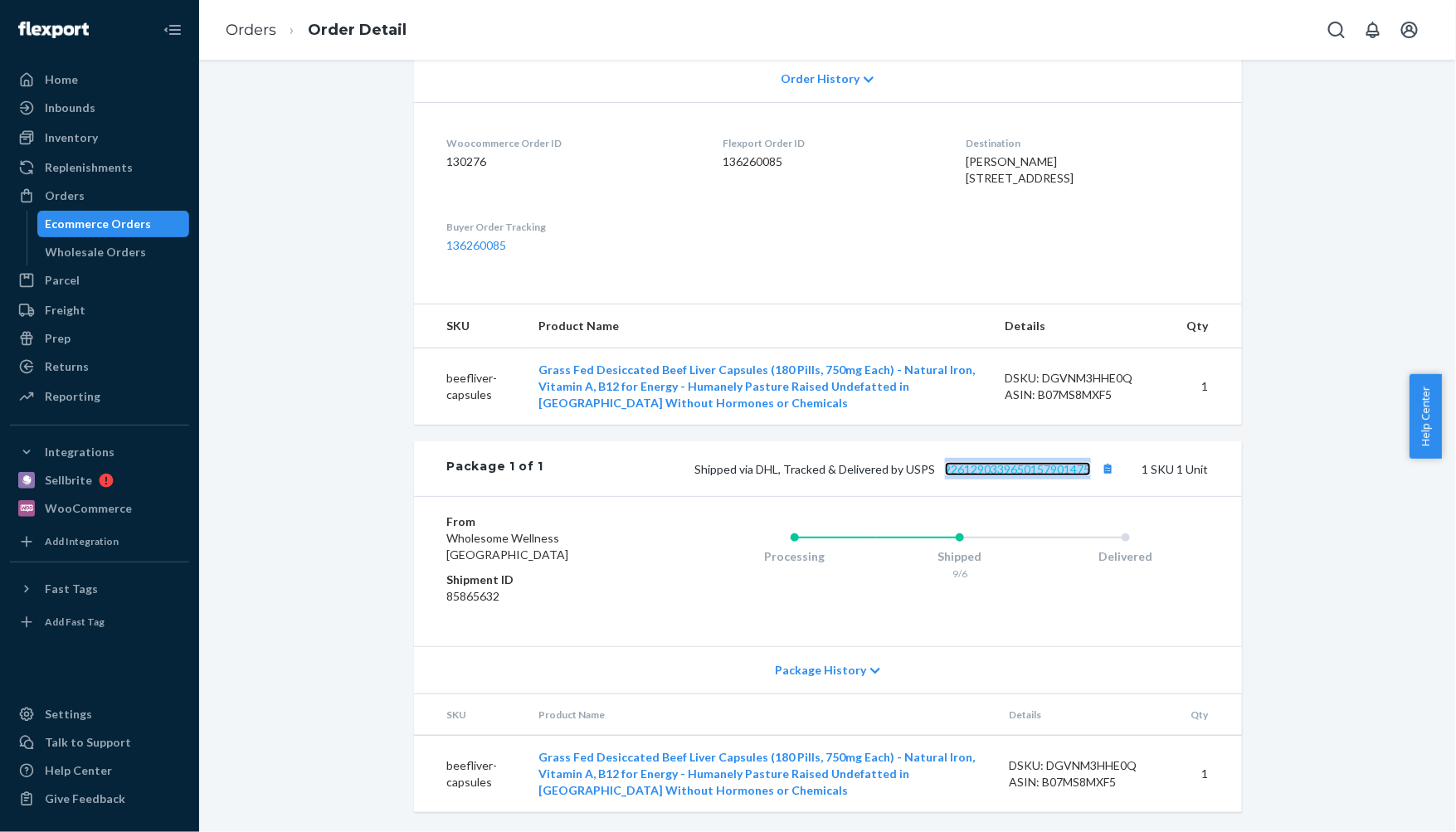
click at [990, 468] on link "9261290339650157901475" at bounding box center [1017, 468] width 146 height 14
click at [83, 228] on div "Ecommerce Orders" at bounding box center [98, 224] width 107 height 17
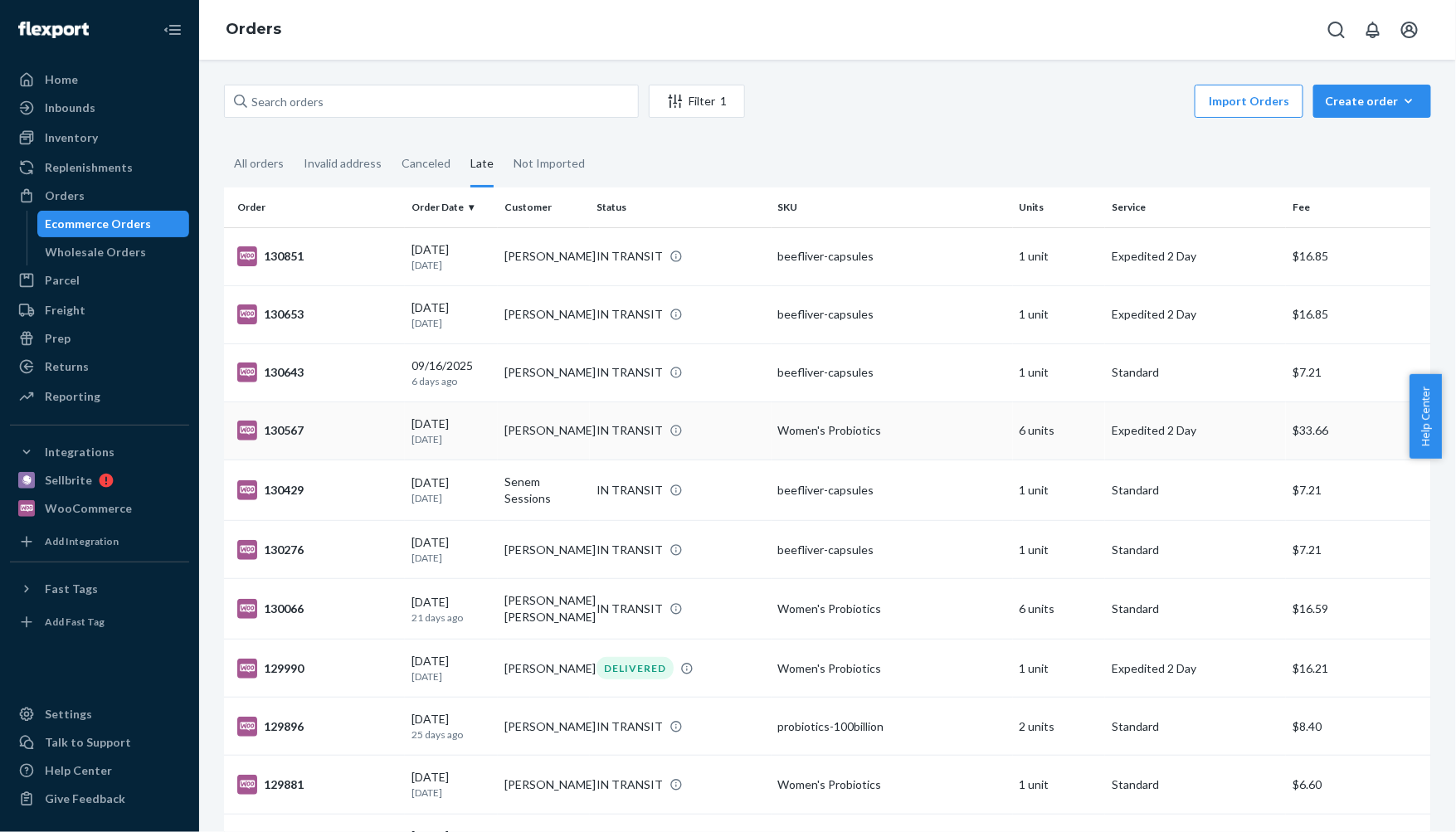
click at [558, 426] on td "[PERSON_NAME]" at bounding box center [544, 430] width 93 height 58
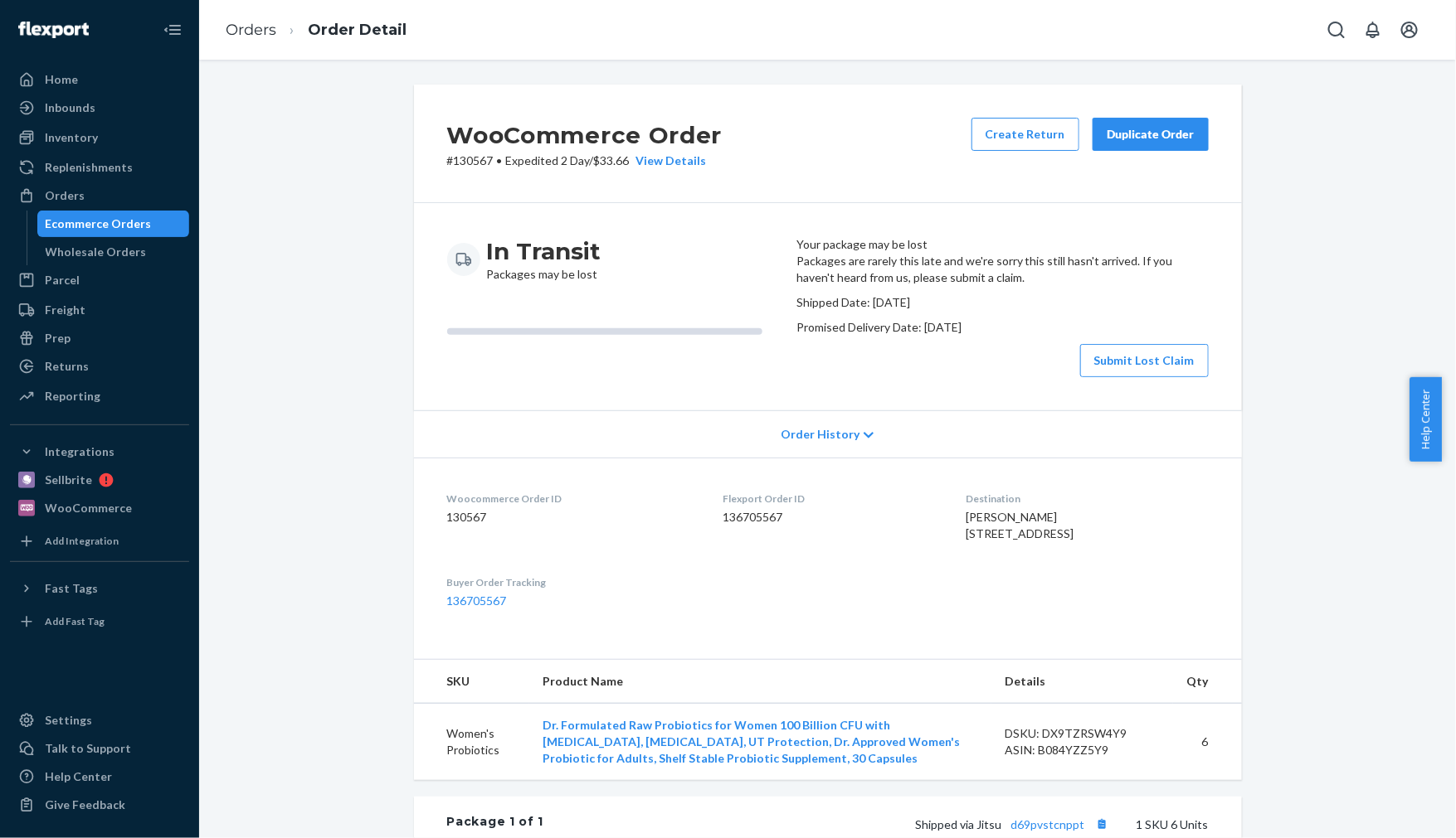
scroll to position [428, 0]
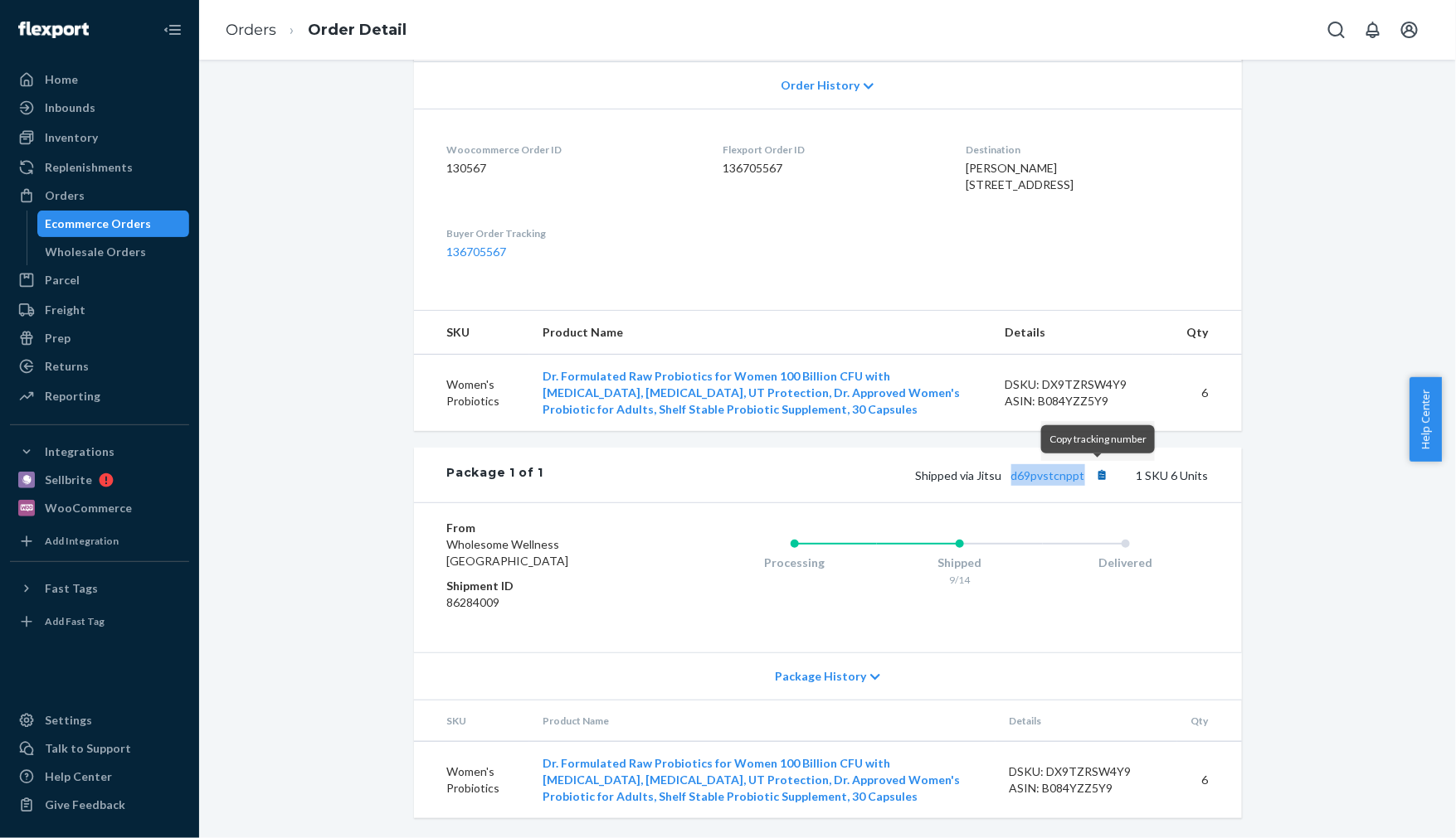
drag, startPoint x: 1006, startPoint y: 484, endPoint x: 1093, endPoint y: 482, distance: 87.0
click at [1093, 482] on div "Shipped via Jitsu d69pvstcnppt 1 SKU 6 Units" at bounding box center [875, 475] width 665 height 21
copy link "d69pvstcnppt"
click at [1025, 476] on link "d69pvstcnppt" at bounding box center [1048, 475] width 74 height 14
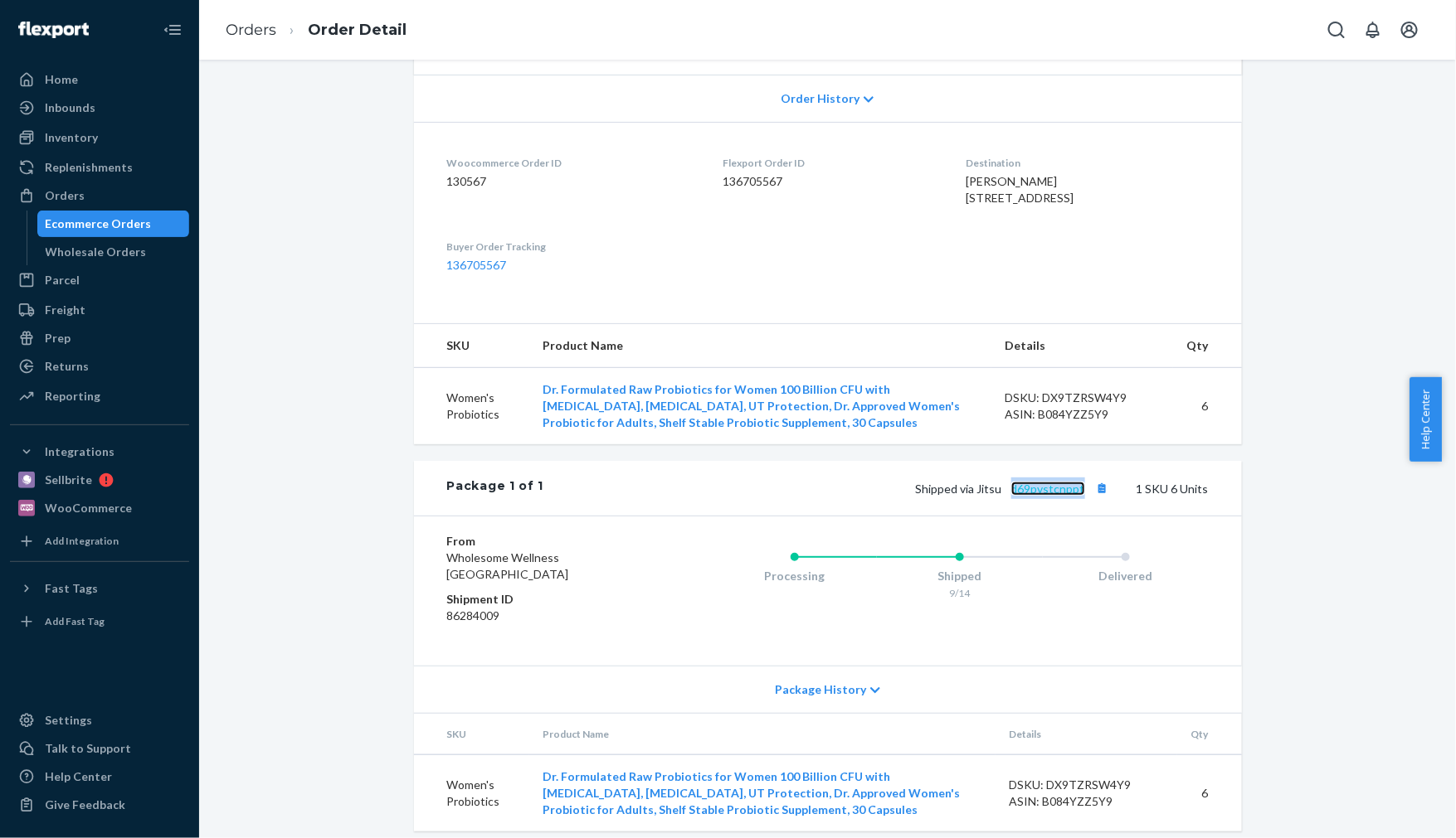
scroll to position [59, 0]
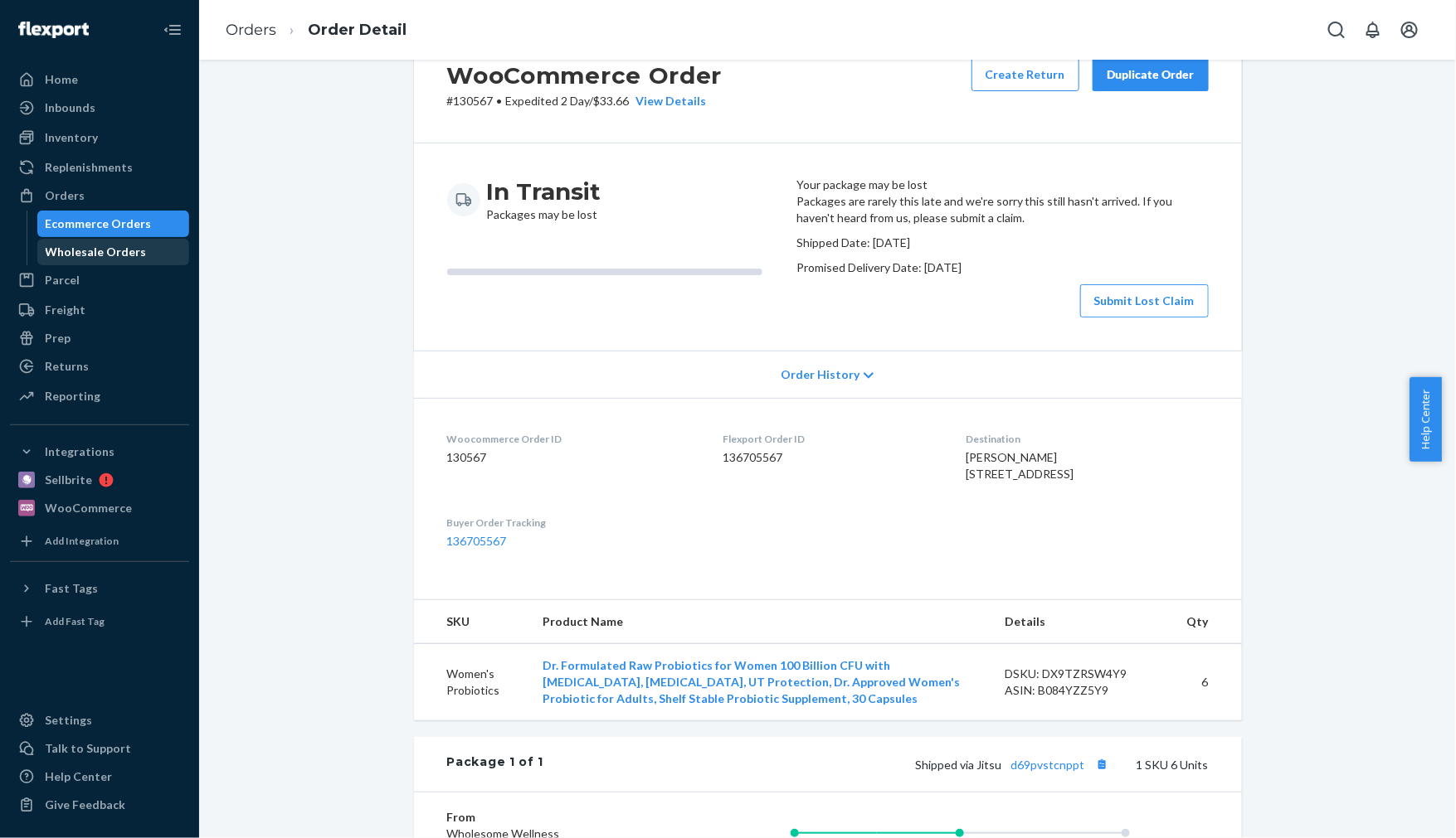
click at [184, 237] on div "Ecommerce Orders Wholesale Orders" at bounding box center [109, 237] width 163 height 55
click at [175, 228] on div "Ecommerce Orders" at bounding box center [113, 223] width 149 height 23
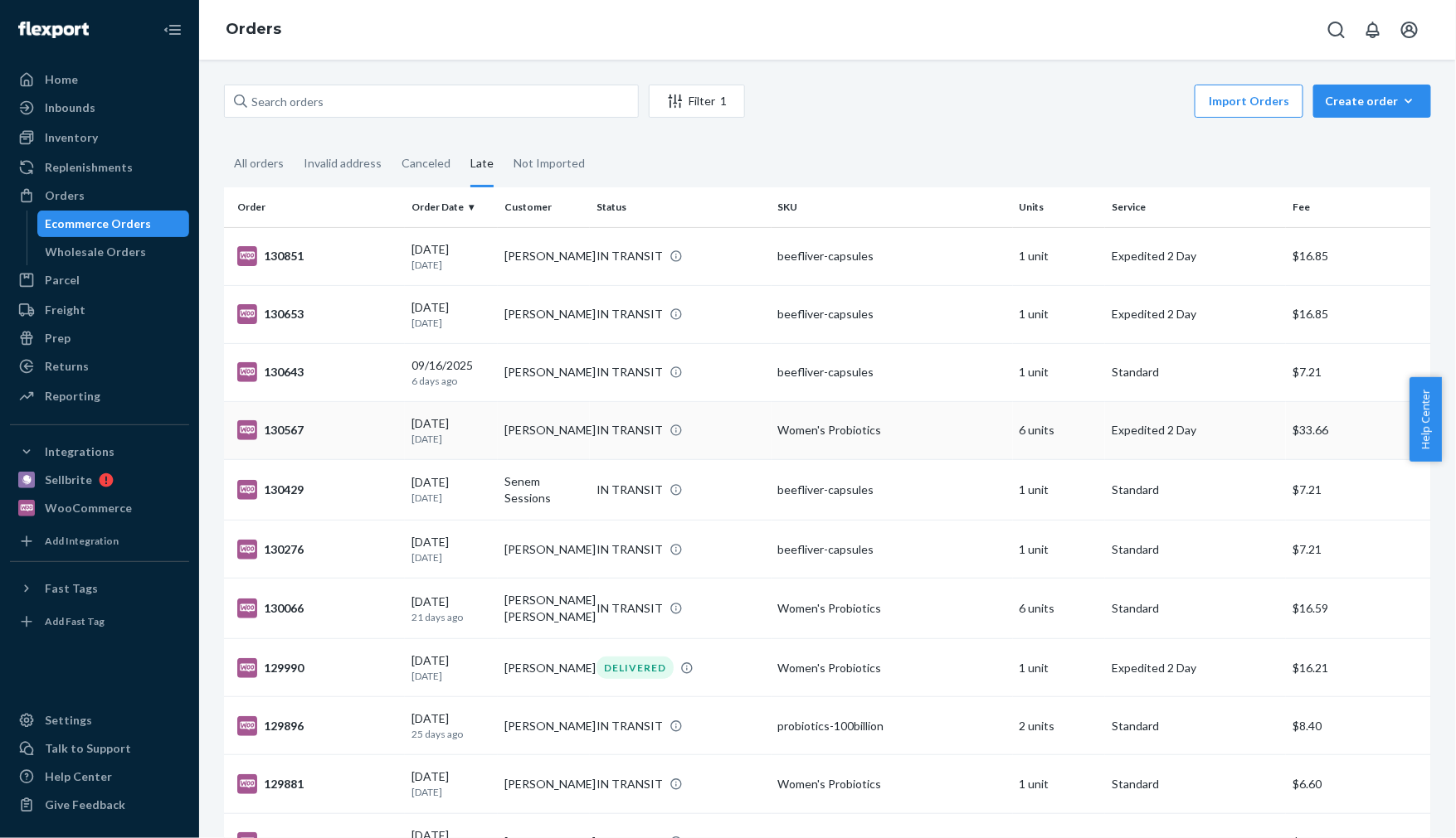
click at [387, 451] on td "130567" at bounding box center [314, 430] width 181 height 58
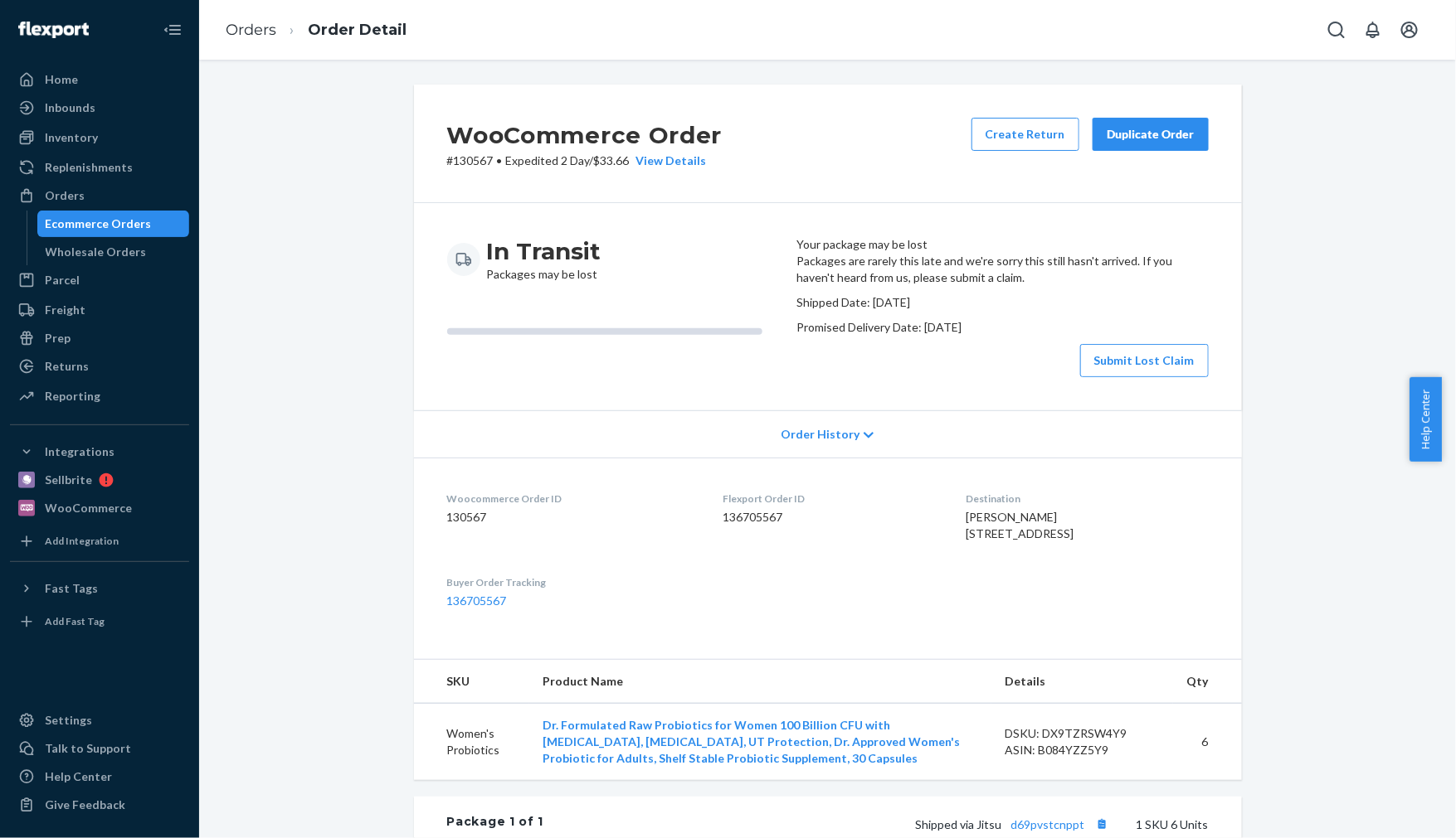
scroll to position [276, 0]
